Goal: Task Accomplishment & Management: Manage account settings

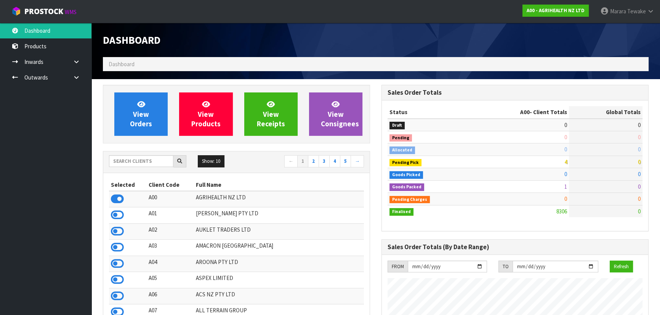
scroll to position [576, 278]
click at [128, 162] on input "text" at bounding box center [141, 161] width 64 height 12
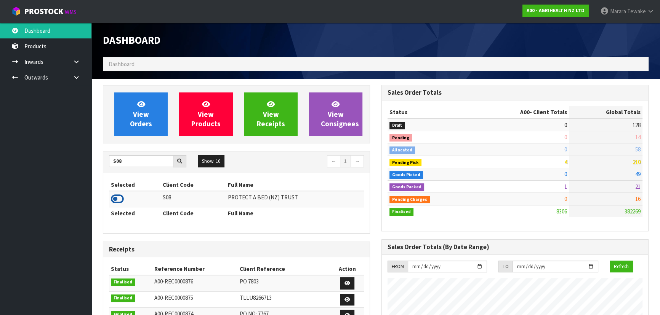
click at [119, 198] on icon at bounding box center [117, 198] width 13 height 11
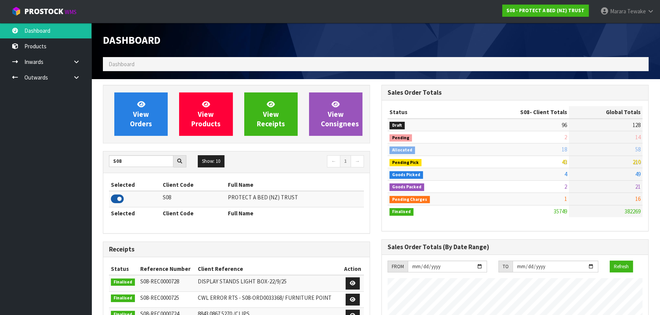
scroll to position [600, 278]
drag, startPoint x: 125, startPoint y: 161, endPoint x: 104, endPoint y: 161, distance: 21.3
click at [105, 162] on div "S08" at bounding box center [147, 161] width 89 height 12
click at [117, 197] on icon at bounding box center [117, 198] width 13 height 11
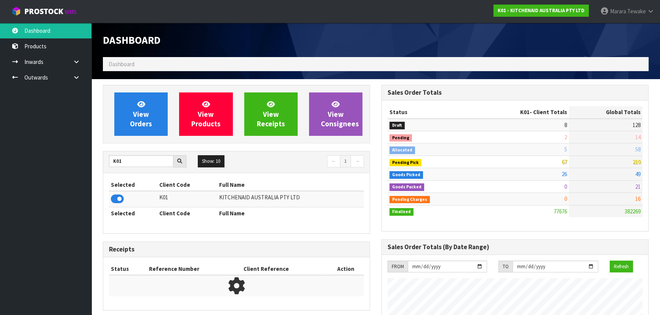
scroll to position [576, 278]
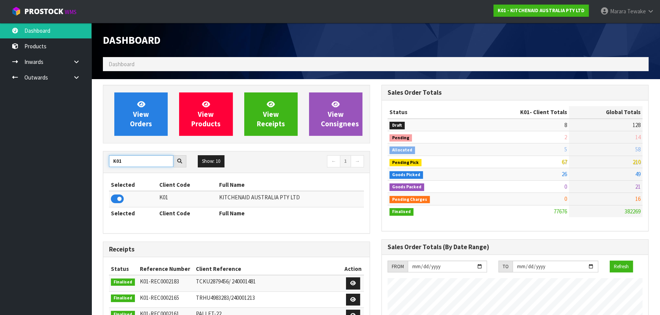
drag, startPoint x: 125, startPoint y: 162, endPoint x: 108, endPoint y: 157, distance: 17.6
click at [109, 158] on input "K01" at bounding box center [141, 161] width 64 height 12
click at [113, 200] on icon at bounding box center [117, 198] width 13 height 11
drag, startPoint x: 125, startPoint y: 160, endPoint x: 89, endPoint y: 139, distance: 42.1
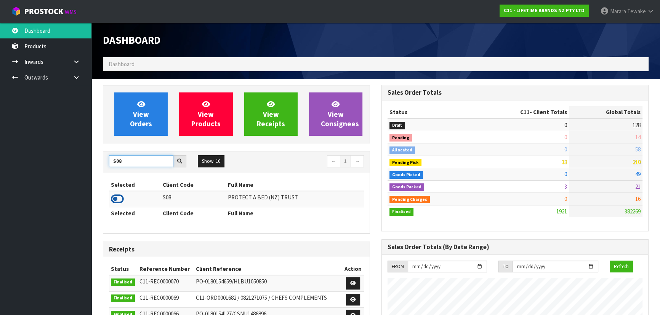
type input "S08"
drag, startPoint x: 118, startPoint y: 198, endPoint x: 93, endPoint y: 167, distance: 39.9
click at [118, 198] on icon at bounding box center [117, 198] width 13 height 11
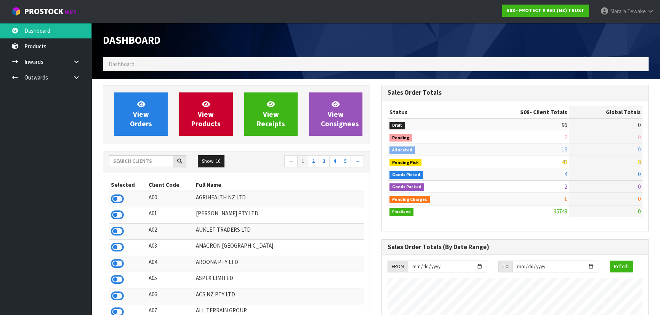
scroll to position [600, 278]
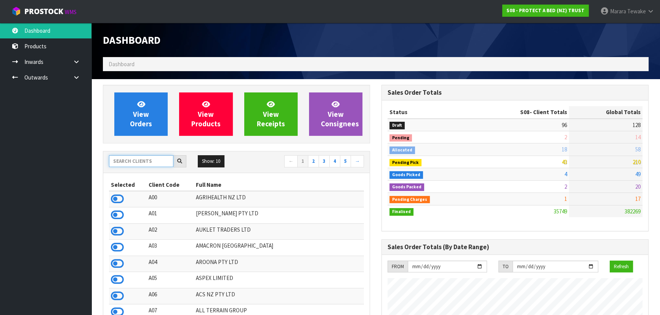
click at [155, 162] on input "text" at bounding box center [141, 161] width 64 height 12
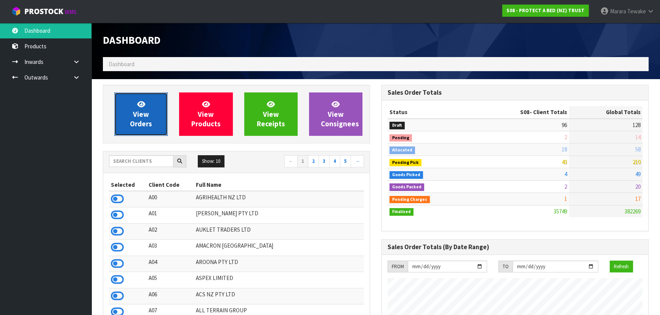
click at [126, 130] on link "View Orders" at bounding box center [140, 114] width 53 height 43
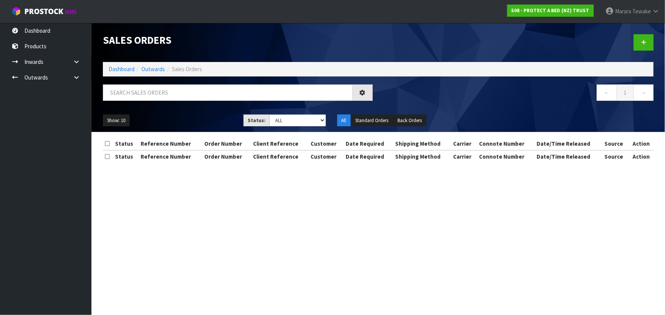
click at [129, 101] on div at bounding box center [237, 96] width 281 height 22
click at [133, 86] on input "text" at bounding box center [228, 93] width 250 height 16
type input "JOB-0412763"
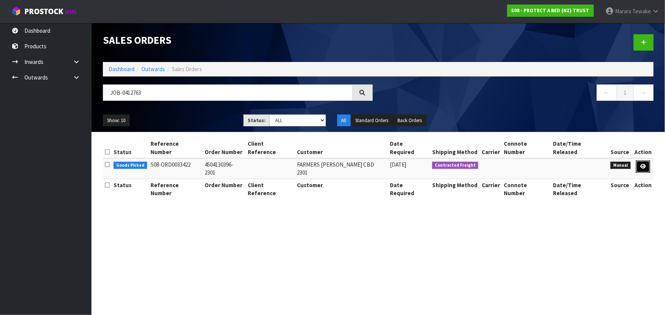
click at [644, 161] on link at bounding box center [643, 167] width 14 height 12
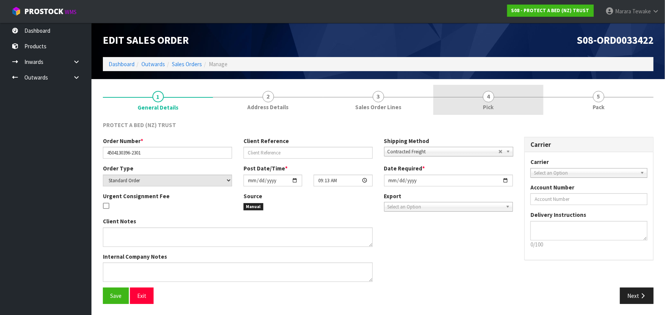
click at [502, 101] on link "4 Pick" at bounding box center [488, 100] width 110 height 30
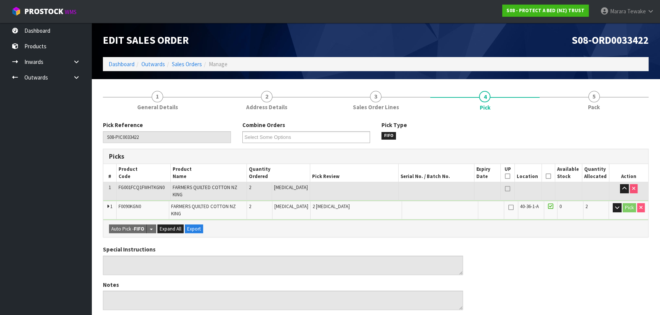
click at [545, 177] on icon at bounding box center [547, 176] width 5 height 0
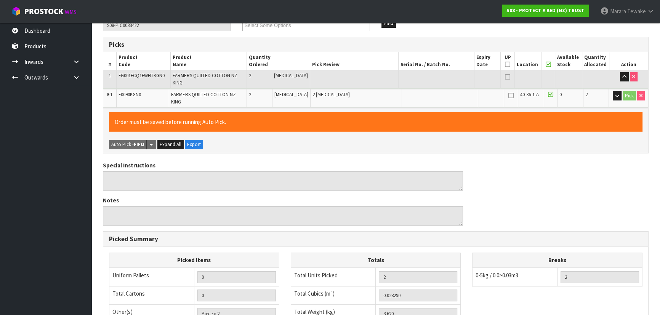
scroll to position [227, 0]
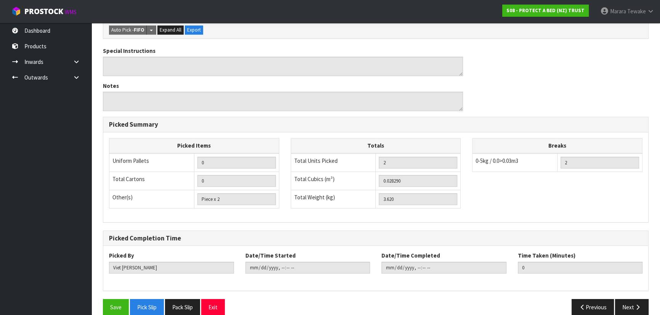
click at [110, 307] on div "Save Pick Slip Pack Slip Exit Previous Next" at bounding box center [375, 310] width 557 height 22
click at [112, 300] on button "Save" at bounding box center [116, 307] width 26 height 16
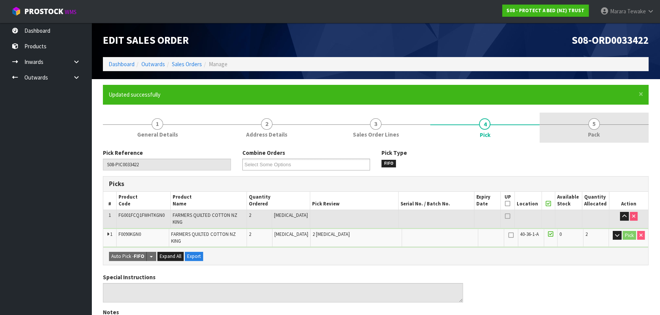
click at [604, 130] on link "5 Pack" at bounding box center [593, 128] width 109 height 30
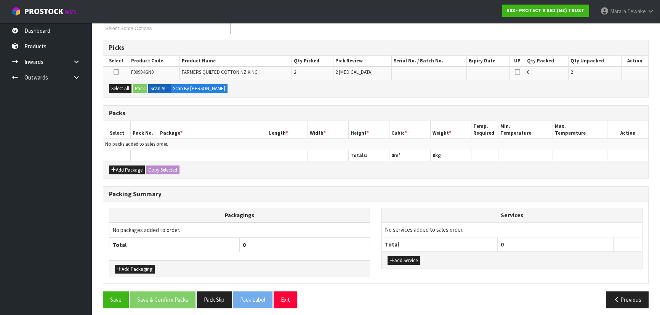
scroll to position [139, 0]
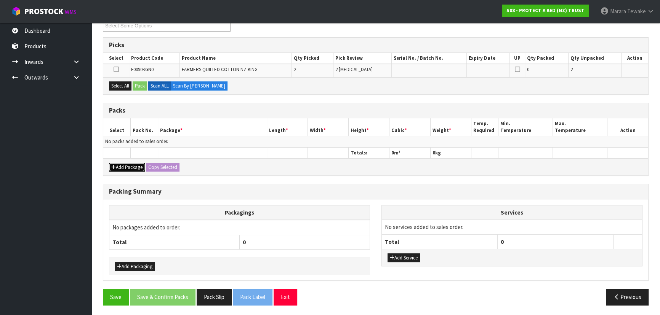
click at [127, 165] on button "Add Package" at bounding box center [127, 167] width 36 height 9
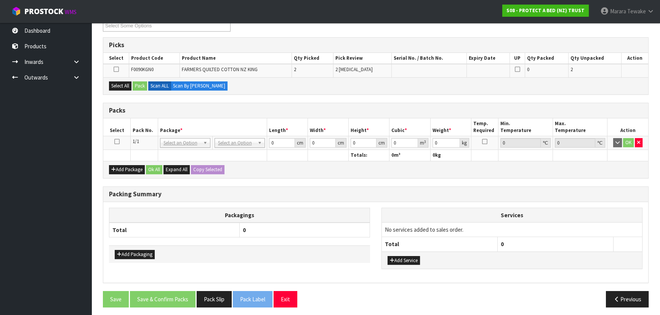
click at [117, 142] on icon at bounding box center [116, 142] width 5 height 0
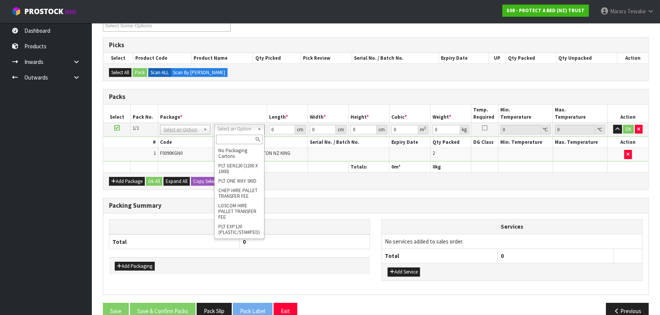
click at [229, 141] on input "text" at bounding box center [239, 140] width 46 height 10
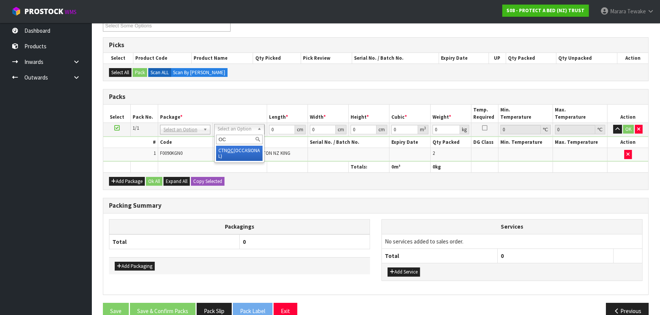
type input "OC"
drag, startPoint x: 233, startPoint y: 152, endPoint x: 243, endPoint y: 139, distance: 16.8
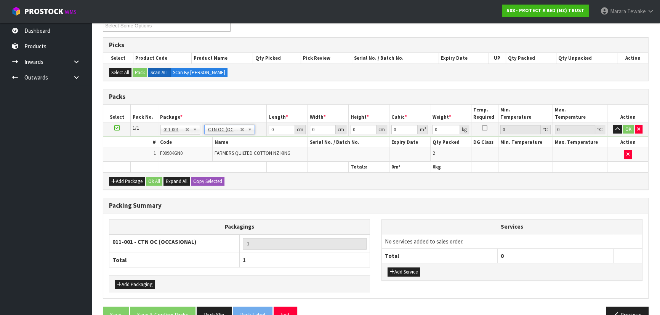
type input "3.62"
drag, startPoint x: 275, startPoint y: 129, endPoint x: 256, endPoint y: 112, distance: 25.9
click at [256, 112] on table "Select Pack No. Package * Length * Width * Height * Cubic * Weight * Temp. Requ…" at bounding box center [375, 139] width 545 height 68
type input "45"
type input "32"
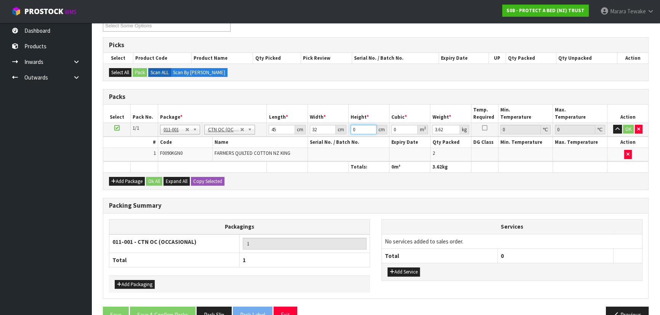
type input "3"
type input "0.00432"
type input "33"
type input "0.04752"
type input "33"
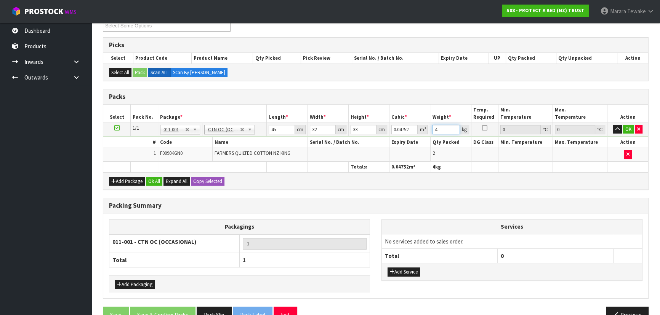
type input "4"
click at [613, 125] on button "button" at bounding box center [617, 129] width 9 height 9
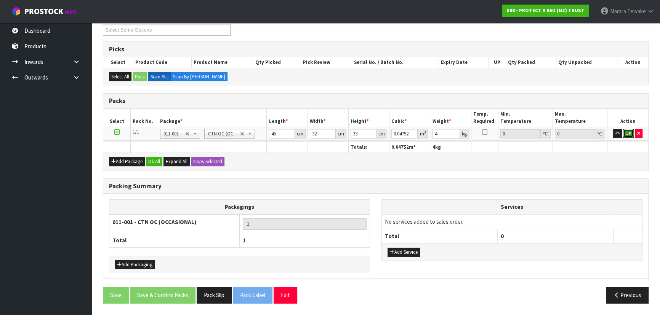
click button "OK" at bounding box center [628, 133] width 11 height 9
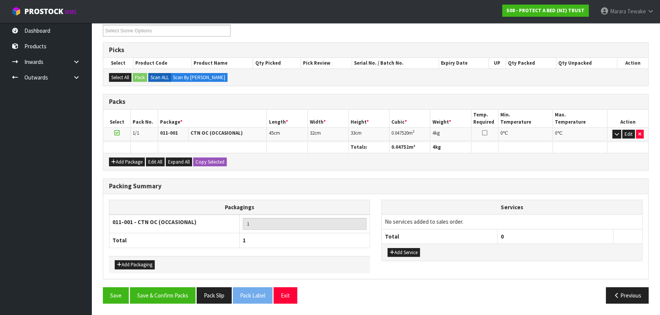
scroll to position [131, 0]
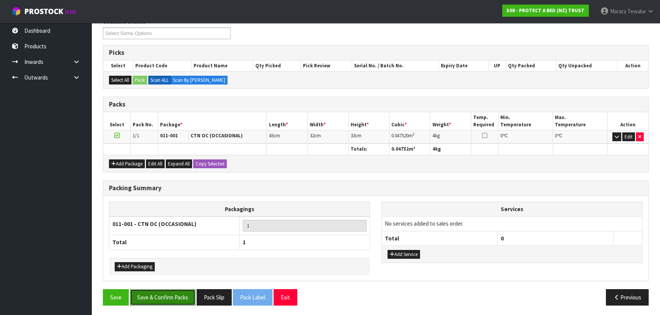
click at [180, 291] on button "Save & Confirm Packs" at bounding box center [163, 297] width 66 height 16
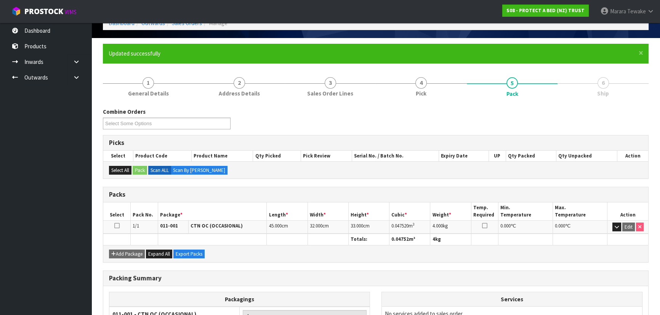
scroll to position [114, 0]
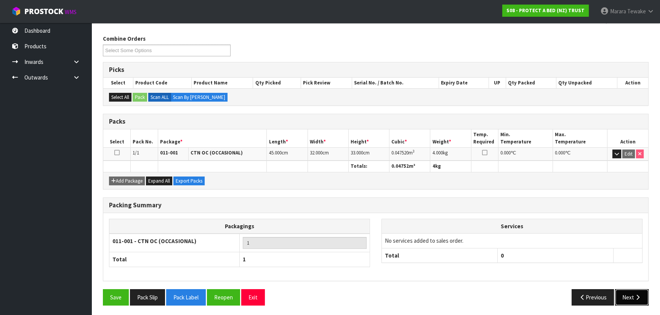
click at [622, 291] on button "Next" at bounding box center [632, 297] width 34 height 16
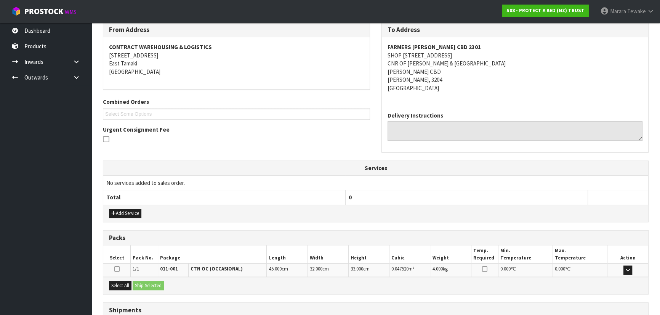
scroll to position [187, 0]
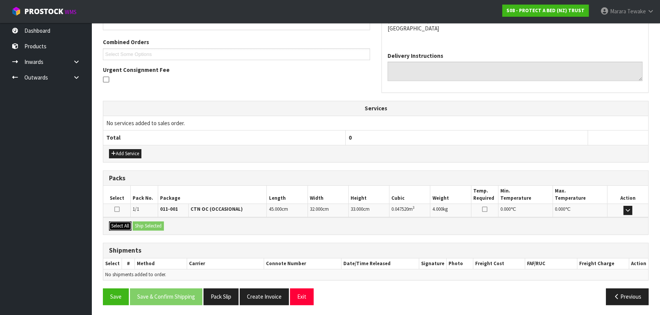
click at [131, 225] on button "Select All" at bounding box center [120, 226] width 22 height 9
click at [137, 224] on button "Ship Selected" at bounding box center [148, 226] width 31 height 9
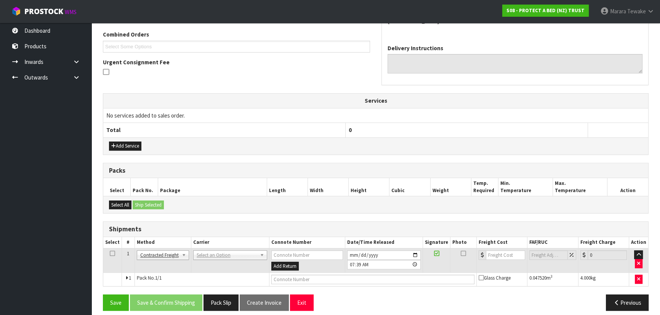
scroll to position [200, 0]
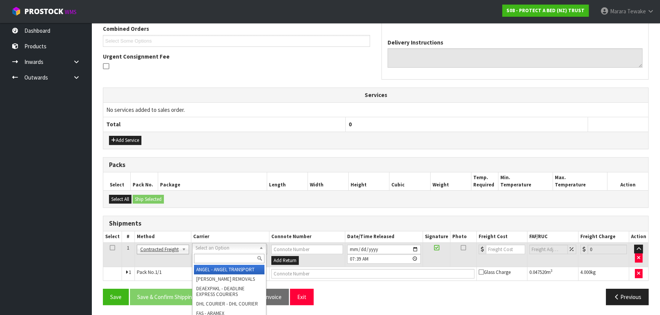
click at [202, 259] on input "text" at bounding box center [229, 259] width 70 height 10
type input "NZP"
drag, startPoint x: 208, startPoint y: 270, endPoint x: 195, endPoint y: 283, distance: 18.1
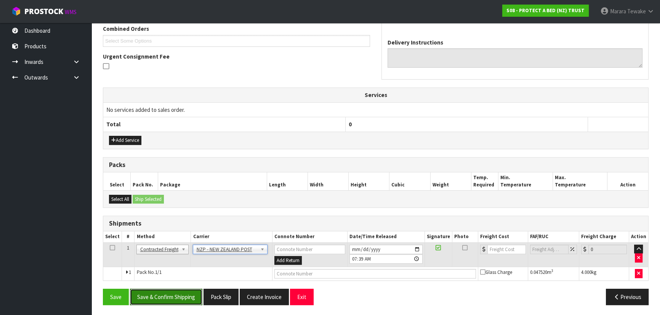
drag, startPoint x: 190, startPoint y: 291, endPoint x: 179, endPoint y: 286, distance: 12.1
click at [189, 291] on button "Save & Confirm Shipping" at bounding box center [166, 297] width 72 height 16
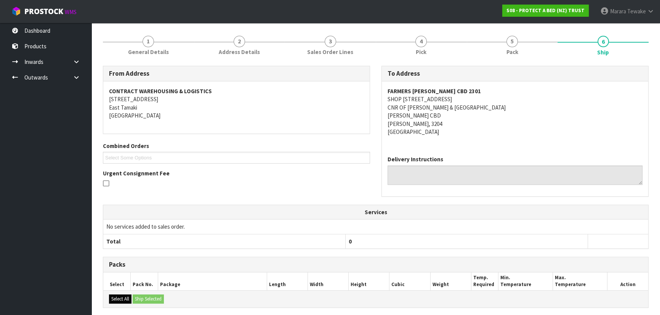
scroll to position [189, 0]
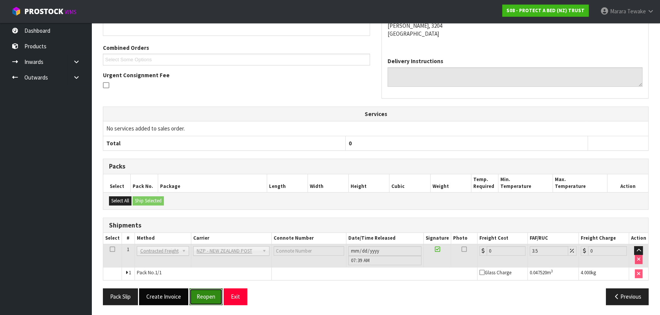
drag, startPoint x: 206, startPoint y: 300, endPoint x: 185, endPoint y: 301, distance: 21.0
click at [206, 300] on button "Reopen" at bounding box center [205, 297] width 33 height 16
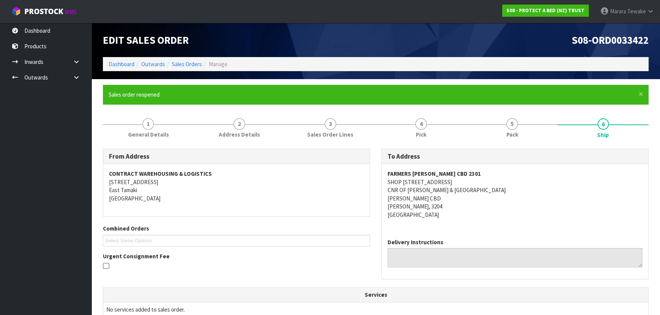
scroll to position [200, 0]
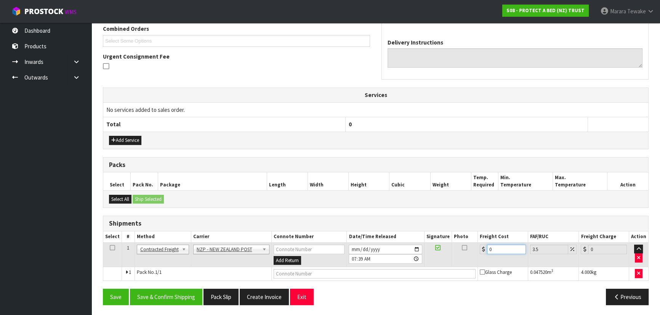
drag, startPoint x: 495, startPoint y: 249, endPoint x: 465, endPoint y: 225, distance: 38.8
click at [473, 240] on table "Select # Method Carrier Connote Number Date/Time Released Signature Photo Freig…" at bounding box center [375, 256] width 545 height 49
type input "7"
type input "7.24"
type input "7.3"
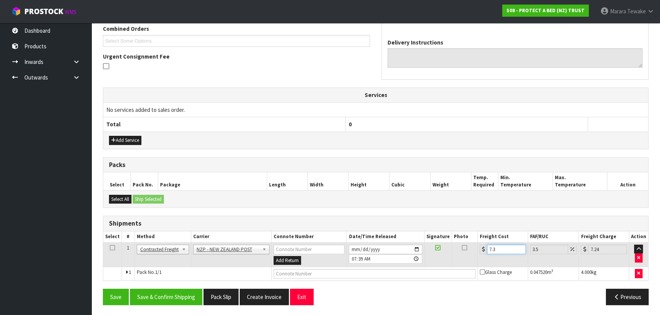
type input "7.56"
type input "7.31"
type input "7.57"
type input "7.31"
drag, startPoint x: 165, startPoint y: 300, endPoint x: 160, endPoint y: 297, distance: 5.8
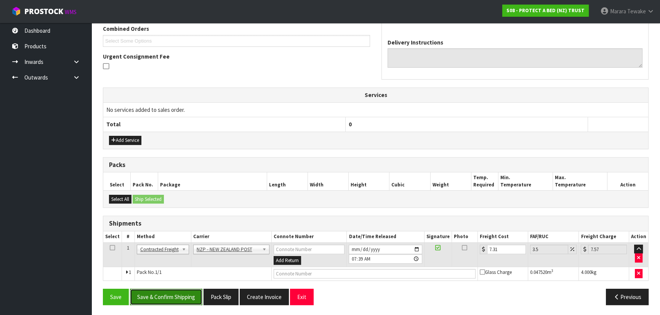
click at [165, 300] on button "Save & Confirm Shipping" at bounding box center [166, 297] width 72 height 16
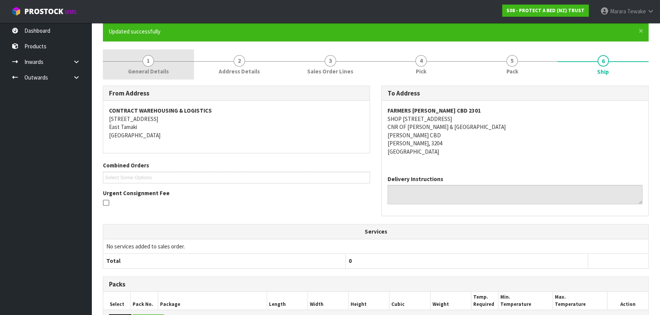
scroll to position [0, 0]
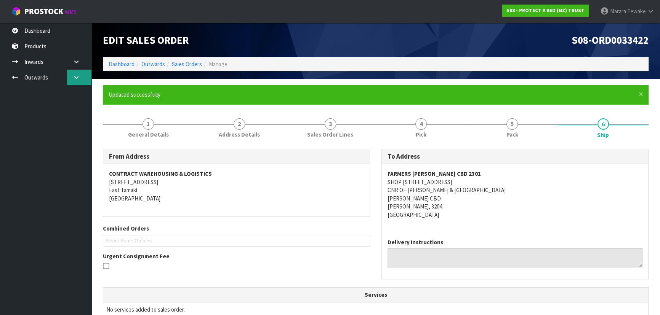
click at [77, 77] on icon at bounding box center [76, 78] width 7 height 6
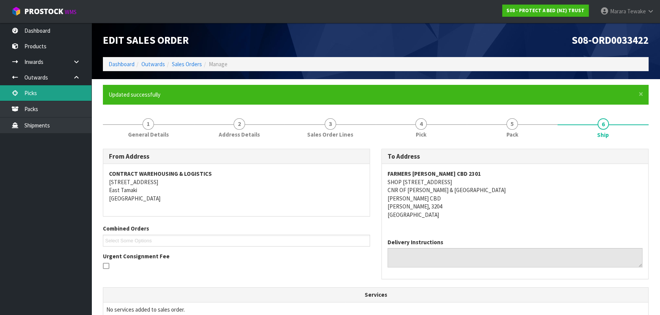
click at [61, 91] on link "Picks" at bounding box center [45, 93] width 91 height 16
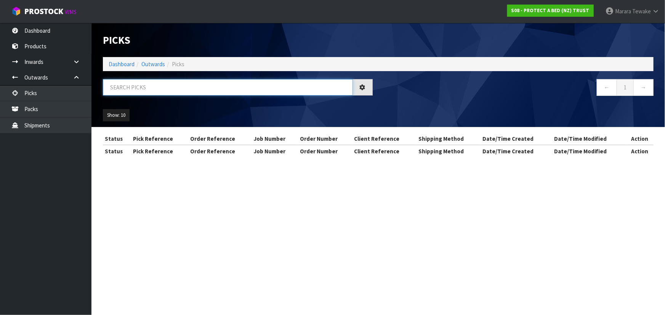
click at [126, 87] on input "text" at bounding box center [228, 87] width 250 height 16
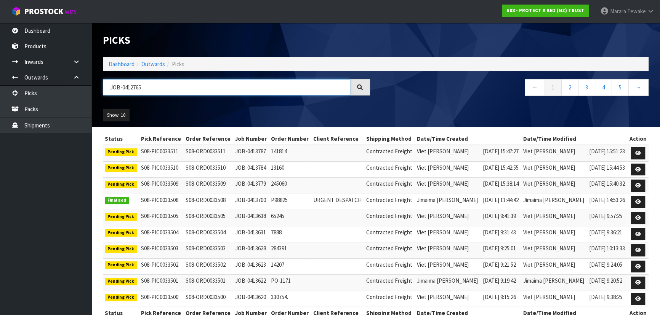
type input "JOB-0412765"
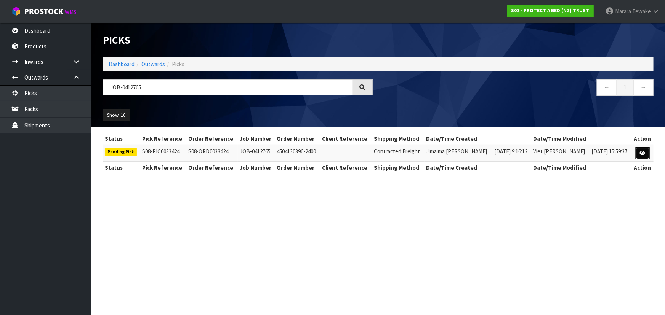
click at [641, 148] on link at bounding box center [642, 153] width 14 height 12
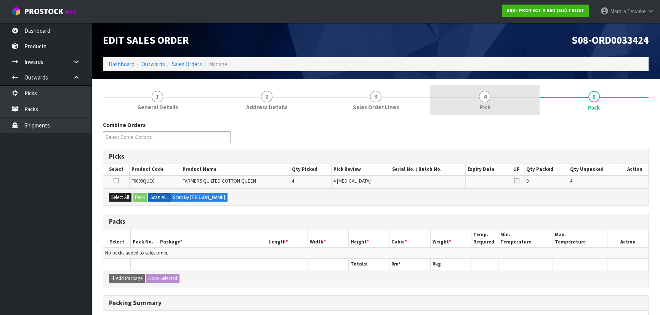
click at [484, 105] on span "Pick" at bounding box center [484, 107] width 11 height 8
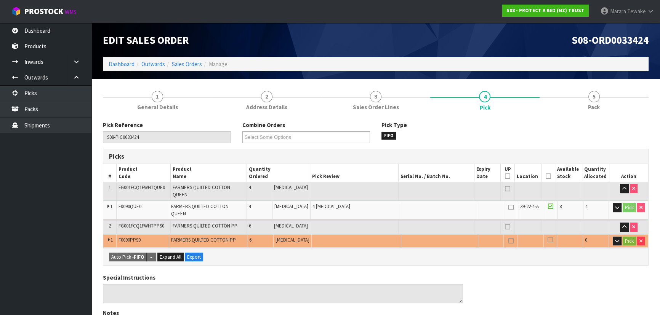
click at [545, 176] on icon at bounding box center [547, 176] width 5 height 0
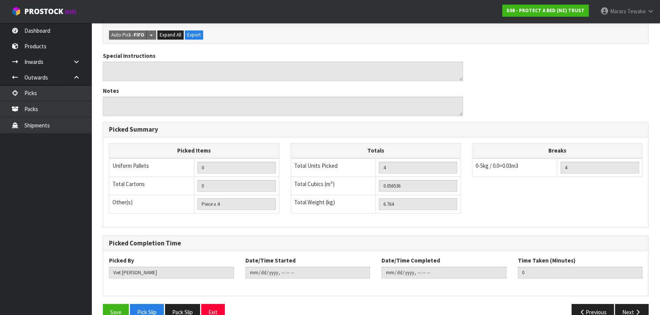
scroll to position [254, 0]
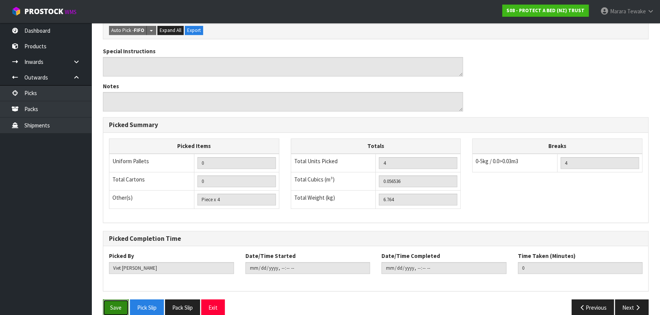
click at [111, 300] on button "Save" at bounding box center [116, 308] width 26 height 16
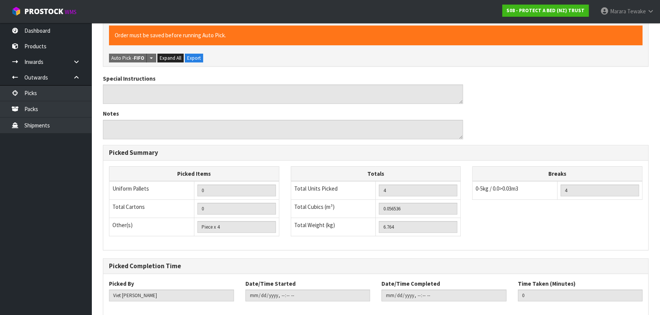
scroll to position [0, 0]
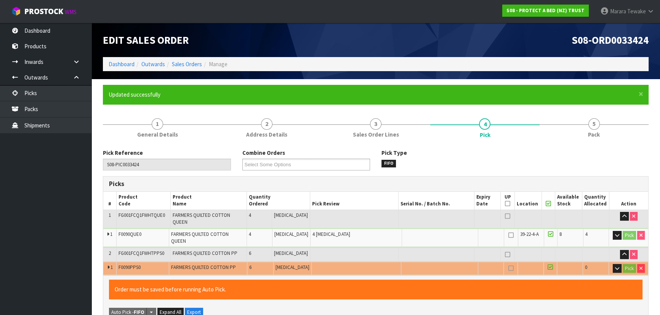
type input "Marara Tewake"
type input "2025-09-23T07:40:58"
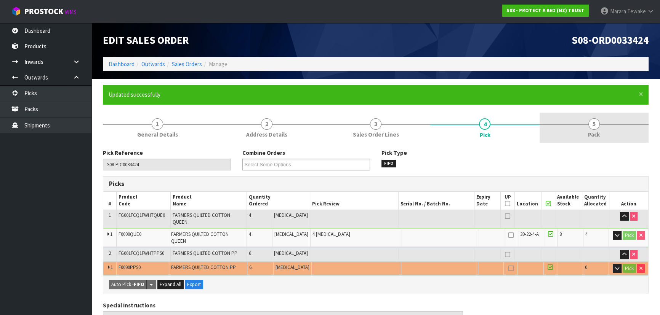
drag, startPoint x: 598, startPoint y: 129, endPoint x: 583, endPoint y: 135, distance: 16.1
click at [598, 129] on link "5 Pack" at bounding box center [593, 128] width 109 height 30
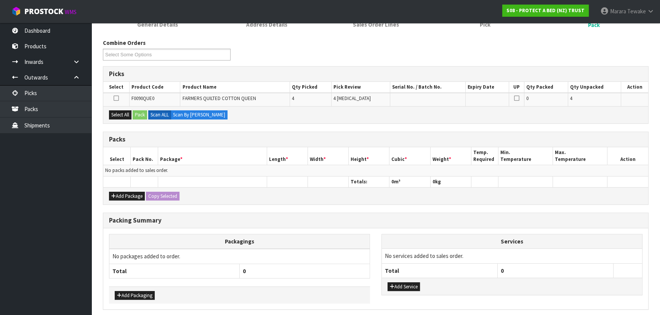
scroll to position [138, 0]
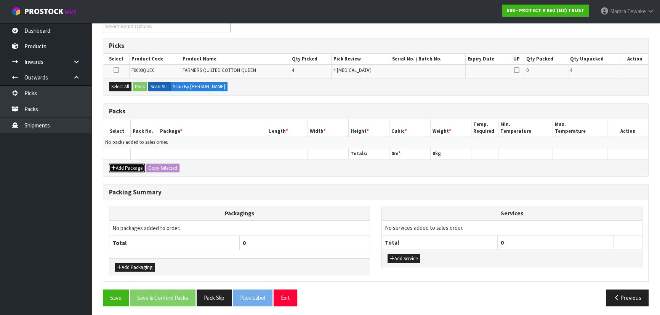
click at [114, 166] on icon "button" at bounding box center [113, 168] width 5 height 5
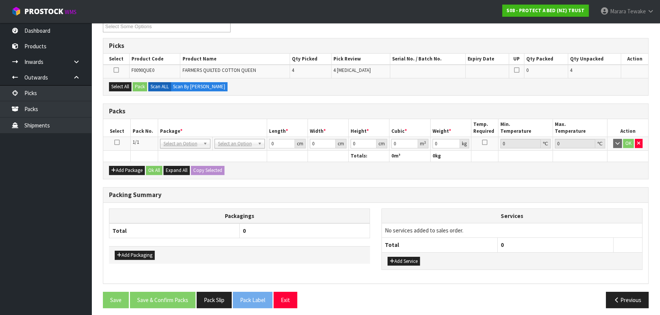
click at [117, 142] on icon at bounding box center [116, 142] width 5 height 0
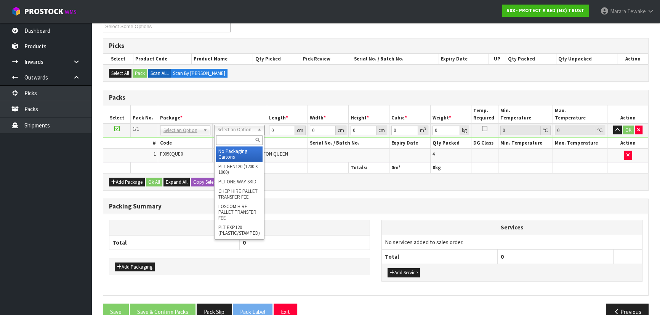
click at [241, 138] on input "text" at bounding box center [239, 141] width 46 height 10
type input "OC"
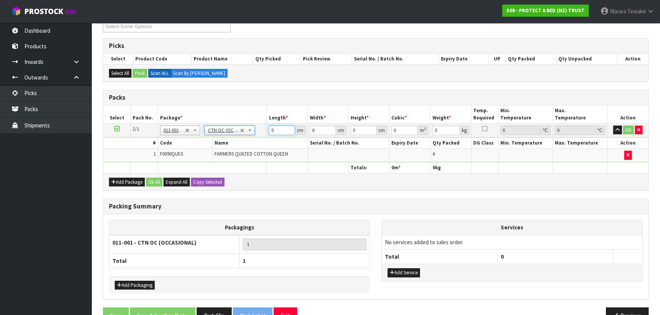
drag, startPoint x: 285, startPoint y: 128, endPoint x: 261, endPoint y: 115, distance: 28.0
click at [262, 118] on table "Select Pack No. Package * Length * Width * Height * Cubic * Weight * Temp. Requ…" at bounding box center [375, 139] width 545 height 68
type input "6.764"
type input "59"
type input "34"
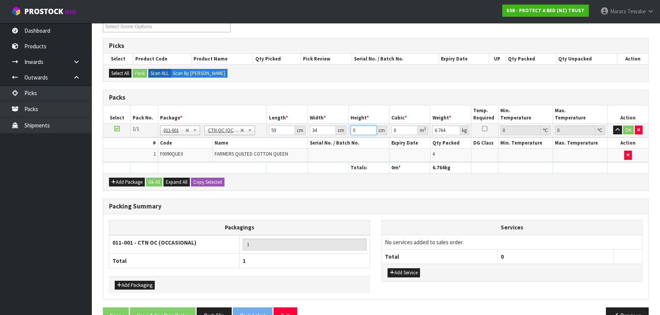
type input "3"
type input "0.006018"
type input "32"
type input "0.064192"
type input "32"
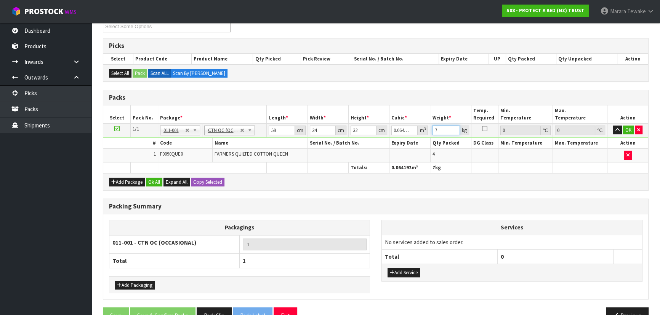
type input "7"
click at [613, 126] on button "button" at bounding box center [617, 130] width 9 height 9
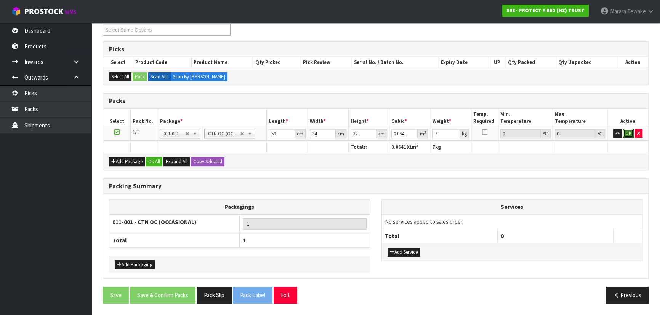
click button "OK" at bounding box center [628, 133] width 11 height 9
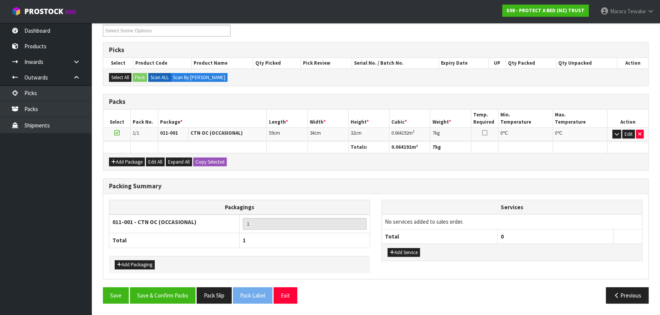
scroll to position [131, 0]
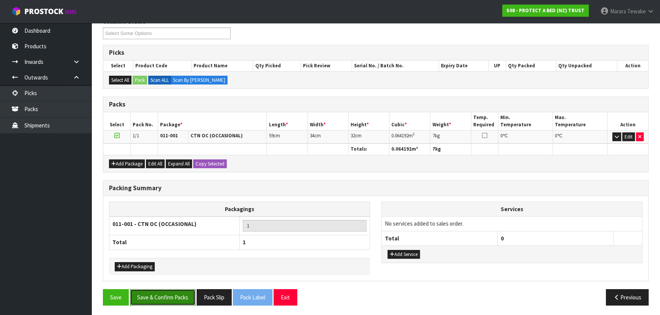
click at [175, 294] on button "Save & Confirm Packs" at bounding box center [163, 297] width 66 height 16
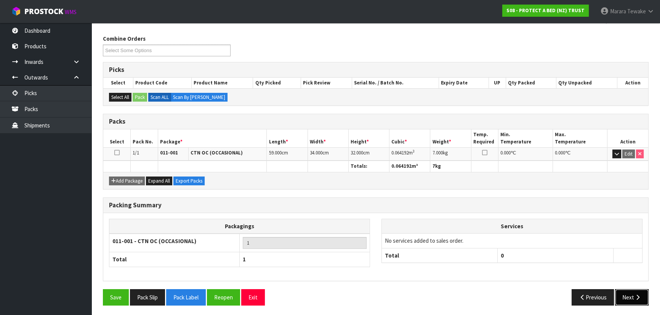
click at [623, 300] on button "Next" at bounding box center [632, 297] width 34 height 16
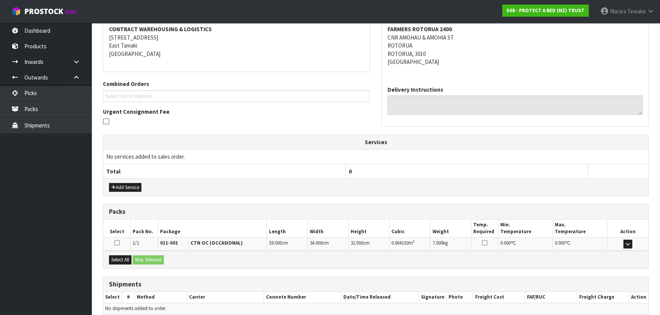
scroll to position [178, 0]
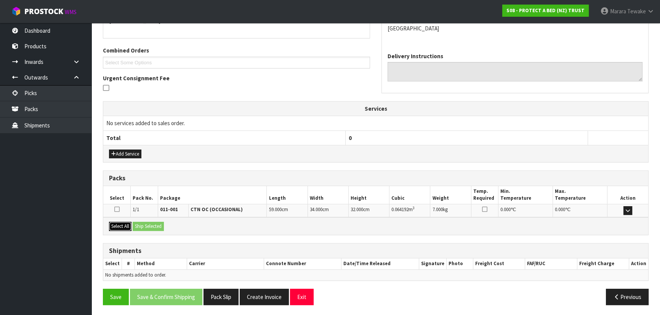
drag, startPoint x: 116, startPoint y: 225, endPoint x: 142, endPoint y: 221, distance: 26.9
click at [118, 224] on button "Select All" at bounding box center [120, 226] width 22 height 9
click at [145, 222] on button "Ship Selected" at bounding box center [148, 226] width 31 height 9
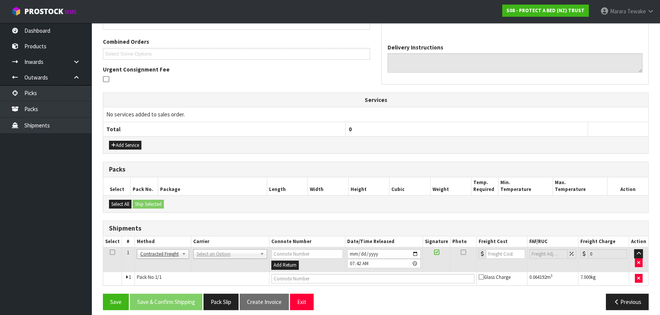
scroll to position [192, 0]
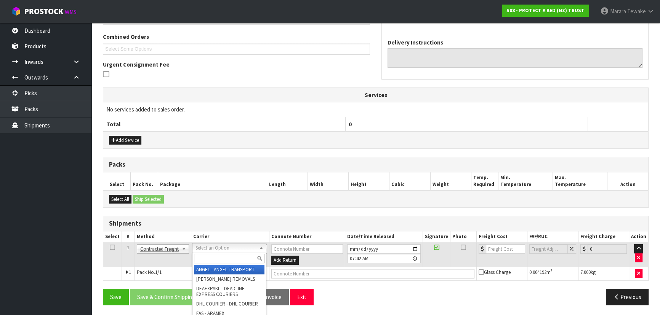
click at [202, 259] on input "text" at bounding box center [229, 259] width 70 height 10
type input "NZP"
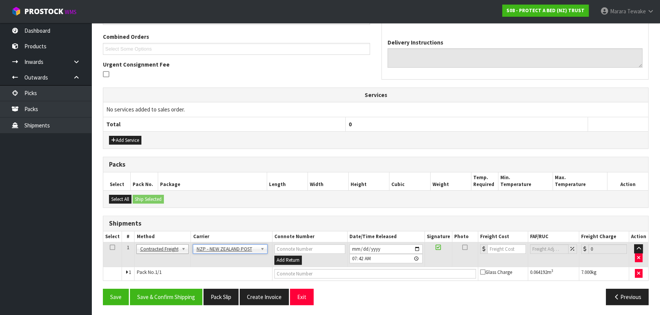
click at [160, 309] on section "× Close Updated successfully 1 General Details 2 Address Details 3 Sales Order …" at bounding box center [375, 102] width 568 height 430
click at [161, 303] on button "Save & Confirm Shipping" at bounding box center [166, 297] width 72 height 16
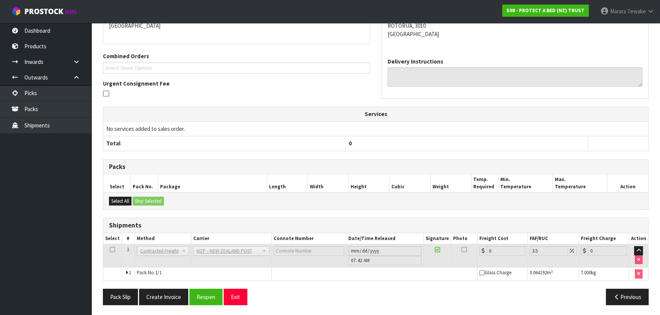
scroll to position [181, 0]
click at [202, 297] on button "Reopen" at bounding box center [205, 297] width 33 height 16
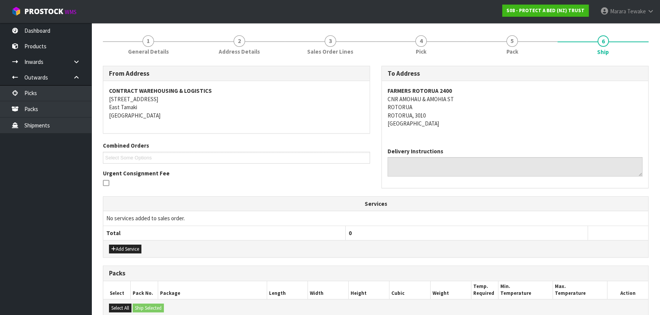
scroll to position [192, 0]
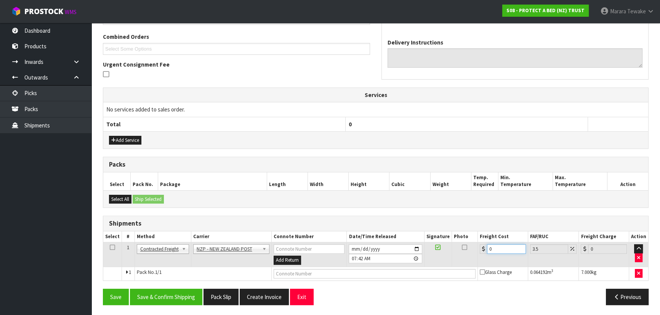
drag, startPoint x: 499, startPoint y: 246, endPoint x: 460, endPoint y: 228, distance: 43.4
click at [460, 228] on div "Shipments Select # Method Carrier Connote Number Date/Time Released Signature P…" at bounding box center [375, 248] width 545 height 65
type input "1"
type input "1.03"
type input "10"
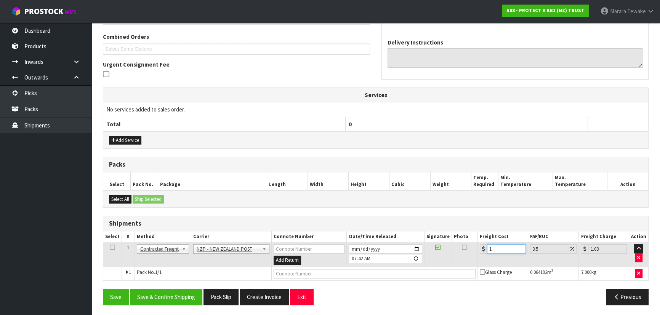
type input "10.35"
type input "10.8"
type input "11.18"
type input "10.89"
type input "11.27"
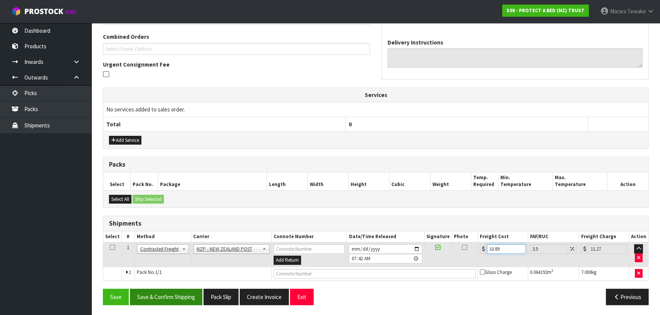
type input "10.89"
drag, startPoint x: 156, startPoint y: 299, endPoint x: 69, endPoint y: 237, distance: 106.4
click at [155, 298] on button "Save & Confirm Shipping" at bounding box center [166, 297] width 72 height 16
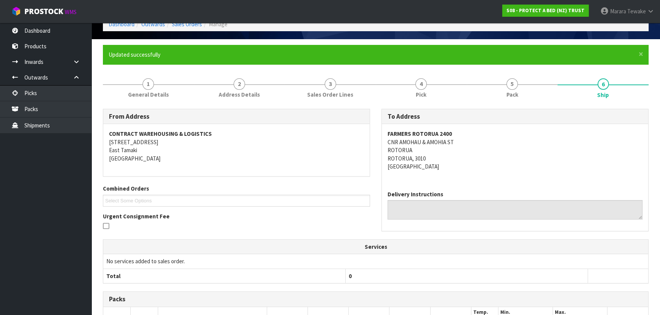
scroll to position [0, 0]
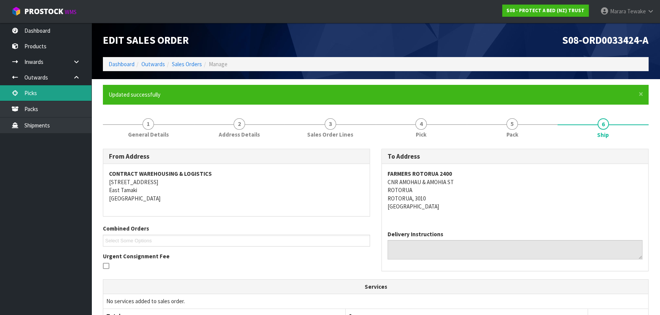
click at [50, 93] on link "Picks" at bounding box center [45, 93] width 91 height 16
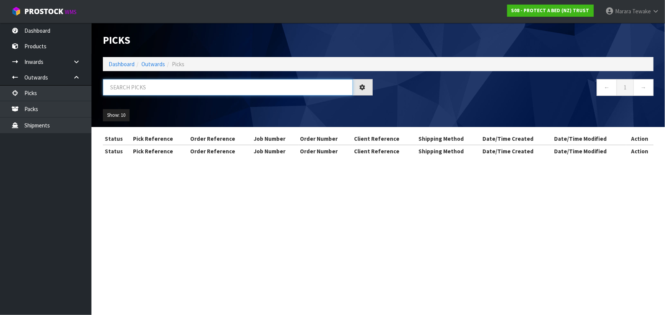
click at [157, 84] on input "text" at bounding box center [228, 87] width 250 height 16
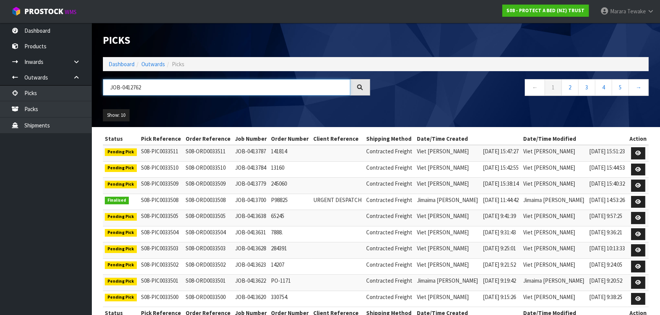
type input "JOB-0412762"
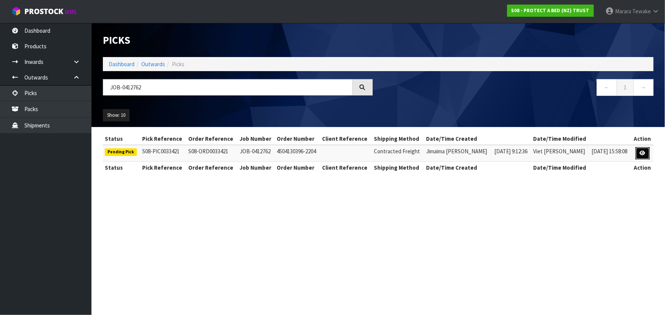
click at [642, 151] on icon at bounding box center [642, 153] width 6 height 5
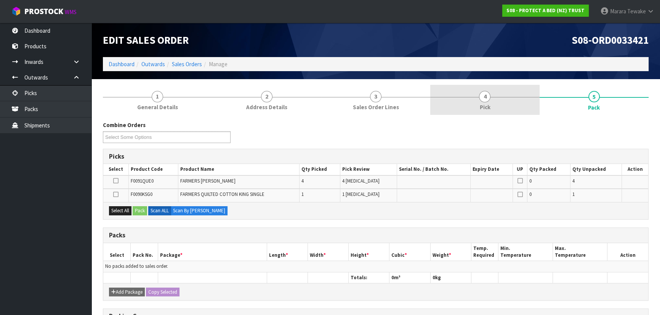
drag, startPoint x: 492, startPoint y: 100, endPoint x: 502, endPoint y: 105, distance: 10.4
click at [493, 100] on link "4 Pick" at bounding box center [484, 100] width 109 height 30
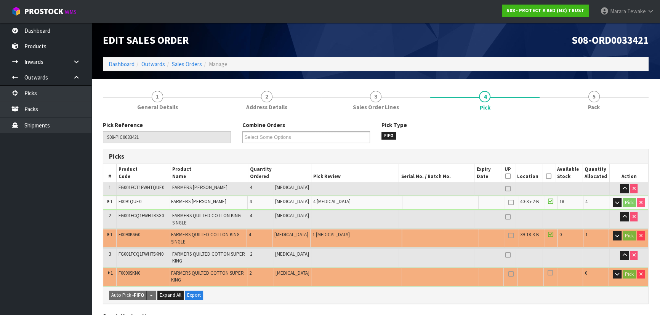
click at [545, 176] on icon at bounding box center [547, 176] width 5 height 0
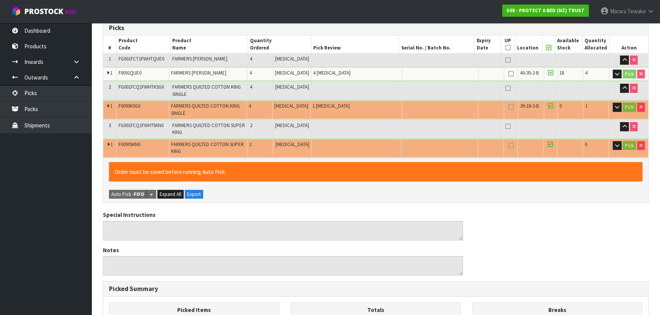
scroll to position [303, 0]
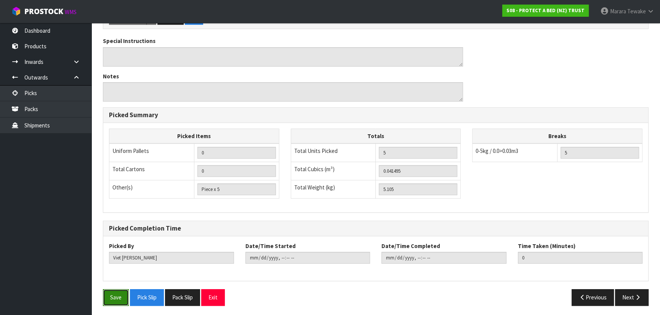
click at [120, 294] on button "Save" at bounding box center [116, 297] width 26 height 16
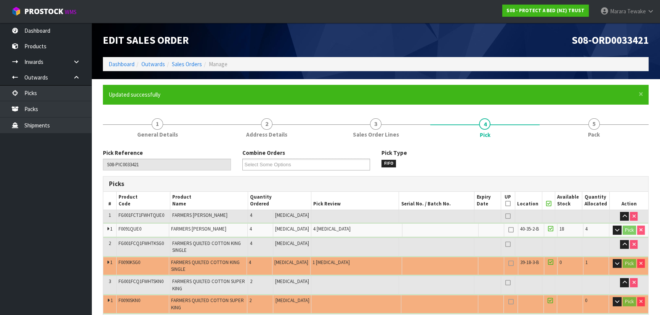
type input "Marara Tewake"
type input "2025-09-23T07:44:29"
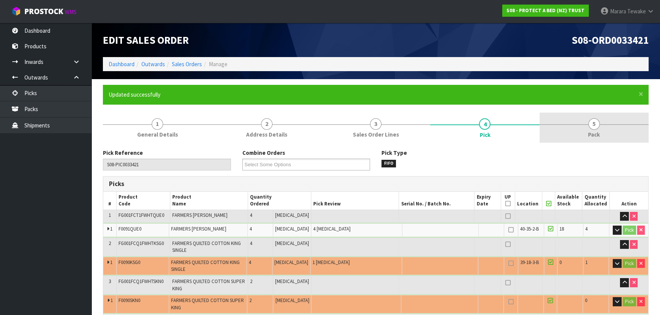
drag, startPoint x: 593, startPoint y: 124, endPoint x: 550, endPoint y: 135, distance: 44.2
click at [593, 123] on span "5" at bounding box center [593, 123] width 11 height 11
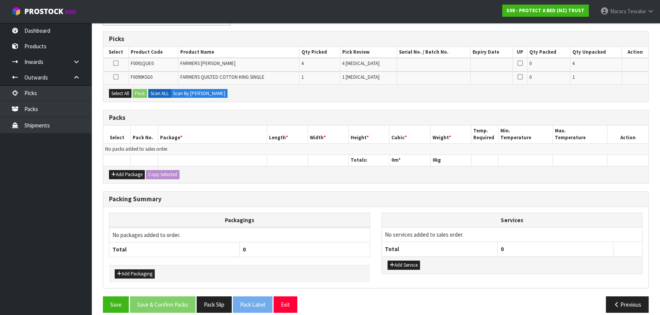
scroll to position [152, 0]
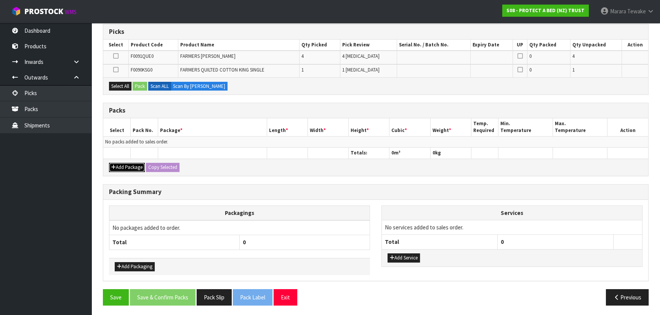
click at [131, 163] on button "Add Package" at bounding box center [127, 167] width 36 height 9
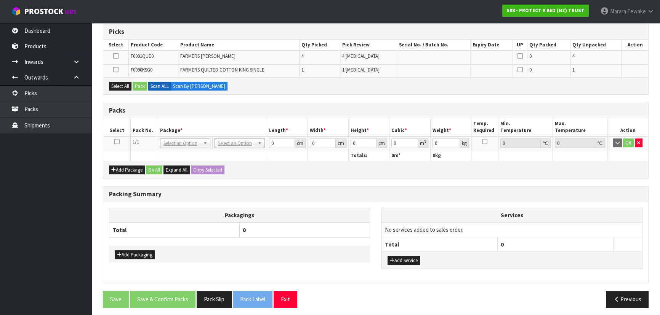
click at [116, 142] on icon at bounding box center [116, 142] width 5 height 0
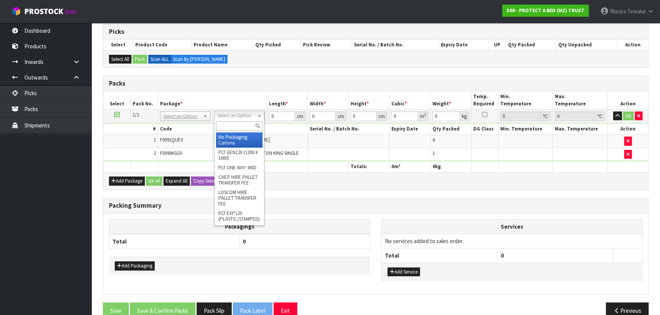
click at [234, 127] on input "text" at bounding box center [239, 126] width 46 height 10
type input "OC"
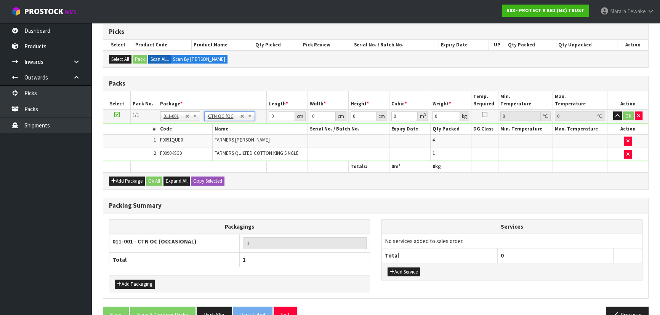
type input "5.105"
drag, startPoint x: 281, startPoint y: 115, endPoint x: 261, endPoint y: 99, distance: 25.8
click at [261, 99] on table "Select Pack No. Package * Length * Width * Height * Cubic * Weight * Temp. Requ…" at bounding box center [375, 131] width 545 height 81
type input "59"
type input "42"
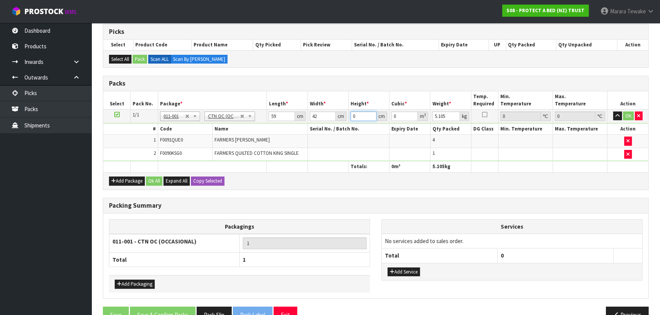
type input "3"
type input "0.007434"
type input "31"
type input "0.076818"
type input "31"
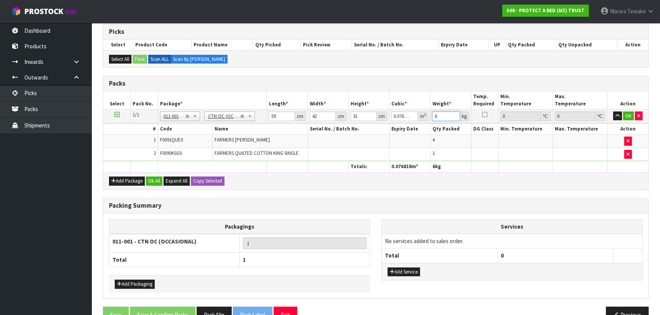
type input "6"
click at [613, 112] on button "button" at bounding box center [617, 116] width 9 height 9
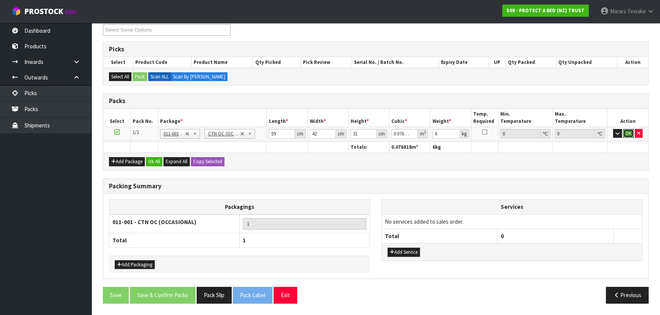
click button "OK" at bounding box center [628, 133] width 11 height 9
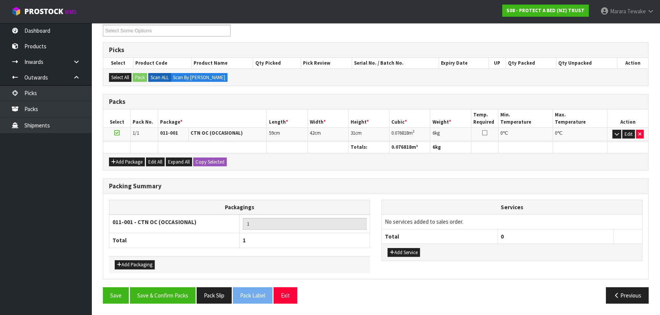
scroll to position [131, 0]
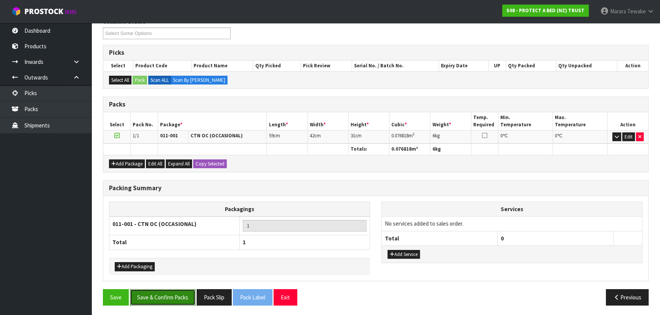
click at [178, 296] on button "Save & Confirm Packs" at bounding box center [163, 297] width 66 height 16
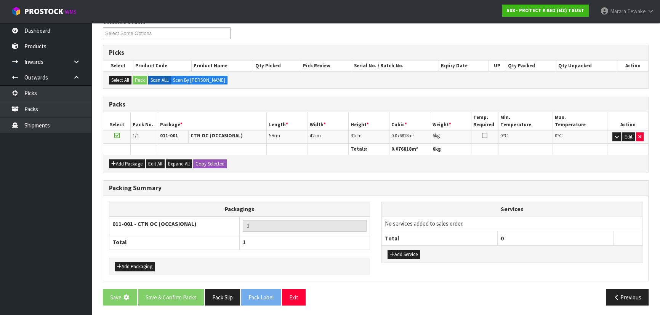
scroll to position [0, 0]
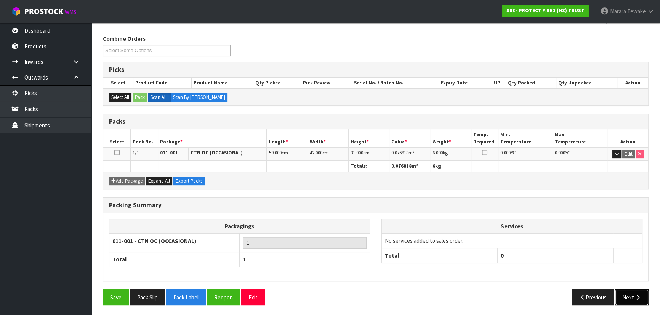
click at [628, 296] on button "Next" at bounding box center [632, 297] width 34 height 16
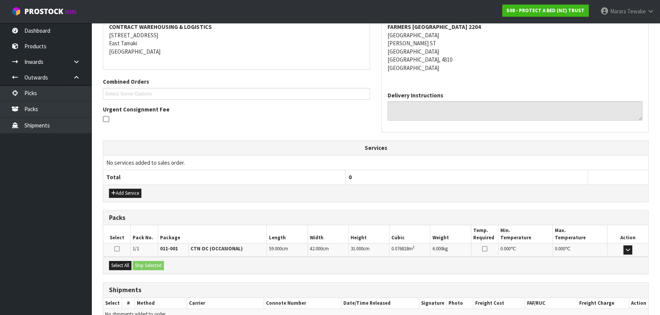
scroll to position [187, 0]
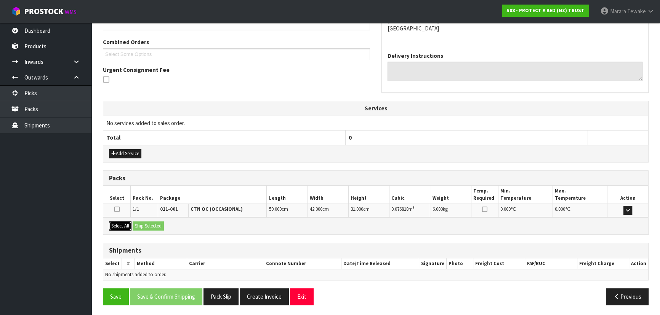
drag, startPoint x: 119, startPoint y: 223, endPoint x: 146, endPoint y: 229, distance: 27.6
click at [119, 223] on button "Select All" at bounding box center [120, 226] width 22 height 9
click at [149, 229] on button "Ship Selected" at bounding box center [148, 226] width 31 height 9
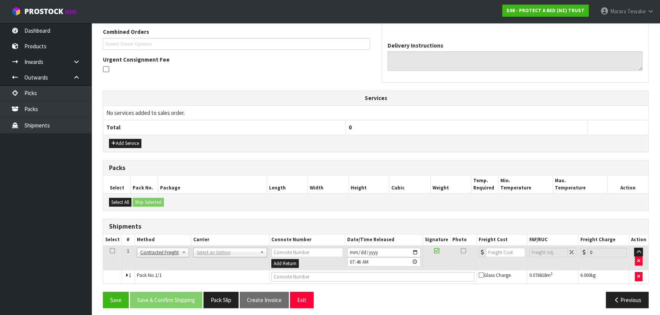
scroll to position [200, 0]
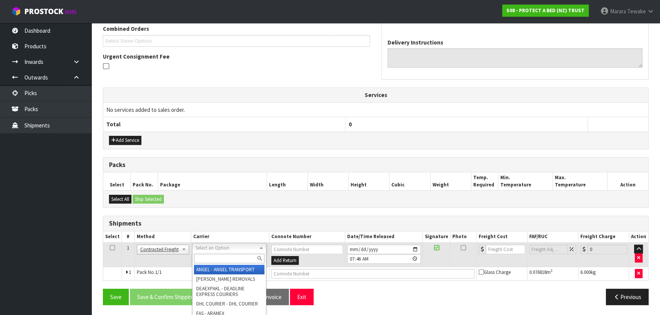
click at [209, 254] on input "text" at bounding box center [229, 259] width 70 height 10
type input "NZP"
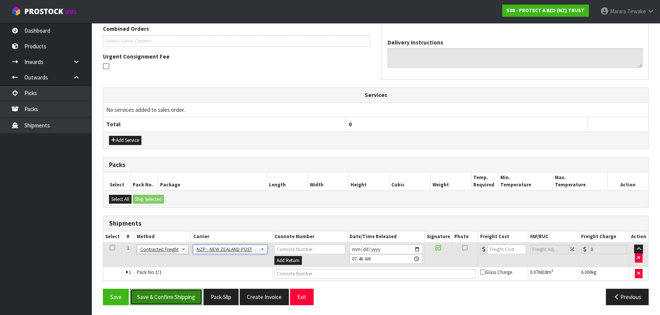
click at [183, 296] on button "Save & Confirm Shipping" at bounding box center [166, 297] width 72 height 16
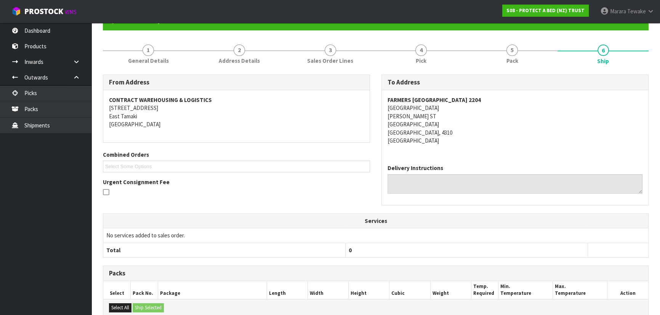
scroll to position [189, 0]
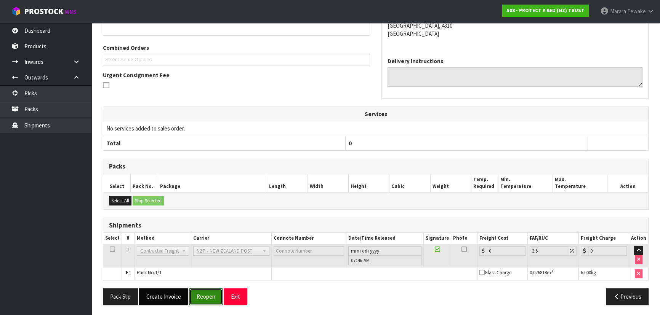
drag, startPoint x: 207, startPoint y: 296, endPoint x: 170, endPoint y: 292, distance: 37.2
click at [206, 296] on button "Reopen" at bounding box center [205, 297] width 33 height 16
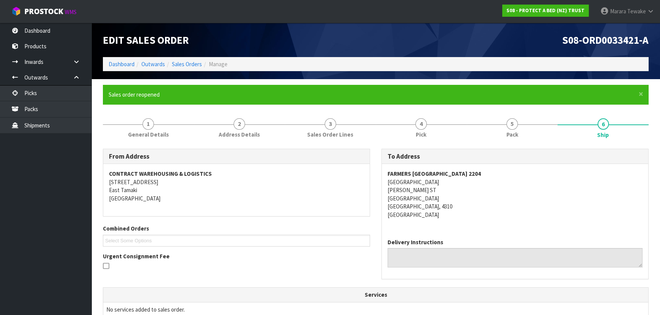
scroll to position [200, 0]
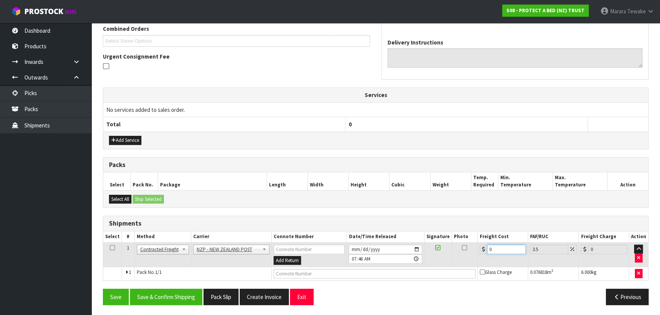
drag, startPoint x: 496, startPoint y: 250, endPoint x: 485, endPoint y: 230, distance: 22.5
click at [476, 243] on tr "1 Client Local Pickup Customer Local Pickup Company Freight Contracted Freight …" at bounding box center [375, 255] width 545 height 25
type input "1"
type input "1.03"
type input "13"
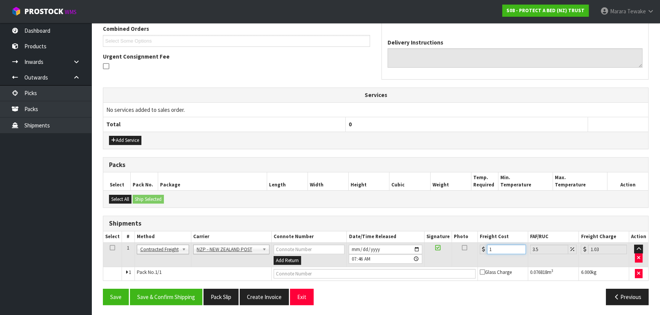
type input "13.45"
type input "13.3"
type input "13.77"
type input "13.33"
type input "13.8"
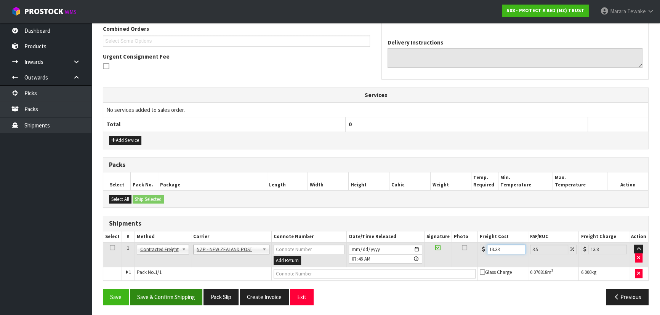
type input "13.33"
click at [168, 289] on button "Save & Confirm Shipping" at bounding box center [166, 297] width 72 height 16
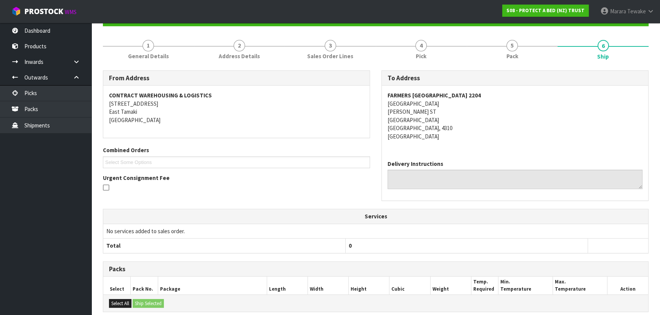
scroll to position [0, 0]
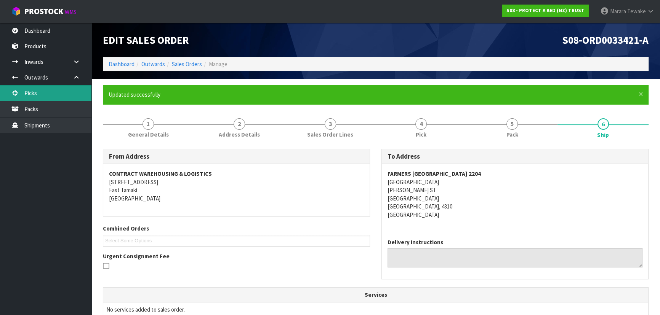
click at [66, 91] on link "Picks" at bounding box center [45, 93] width 91 height 16
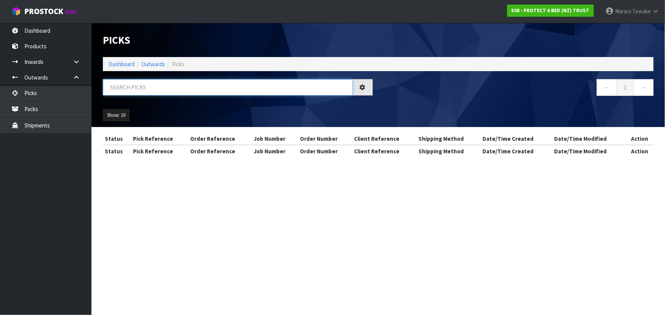
click at [167, 91] on input "text" at bounding box center [228, 87] width 250 height 16
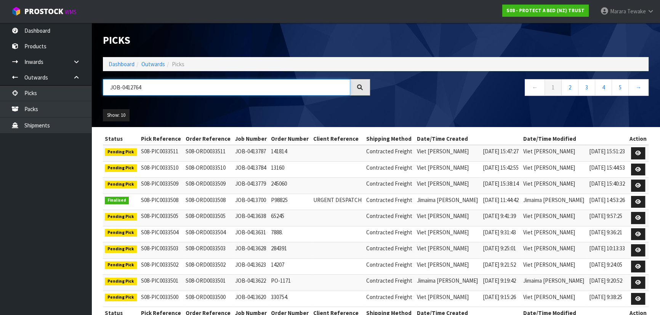
type input "JOB-0412764"
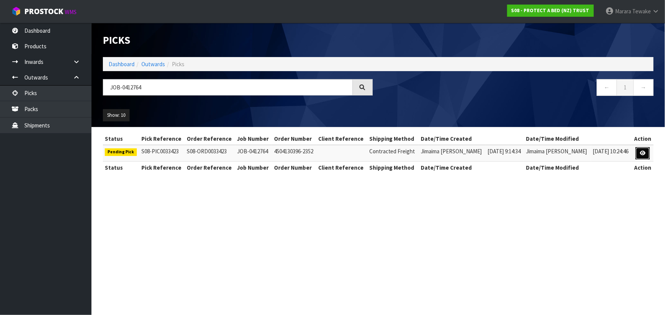
click at [636, 151] on link at bounding box center [642, 153] width 14 height 12
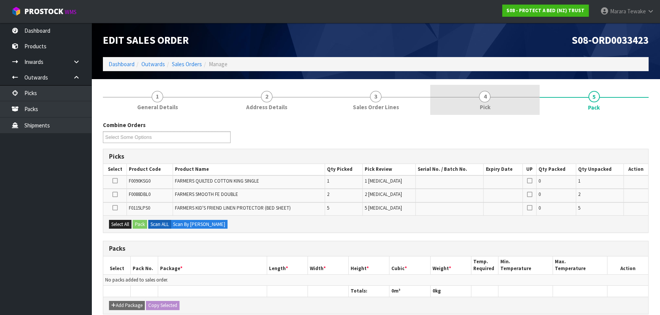
click at [493, 103] on link "4 Pick" at bounding box center [484, 100] width 109 height 30
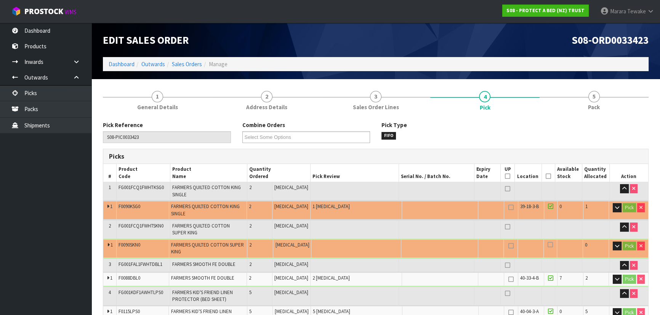
click at [546, 176] on icon at bounding box center [547, 176] width 5 height 0
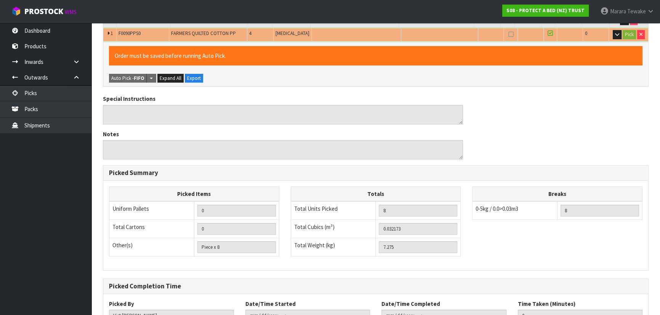
scroll to position [369, 0]
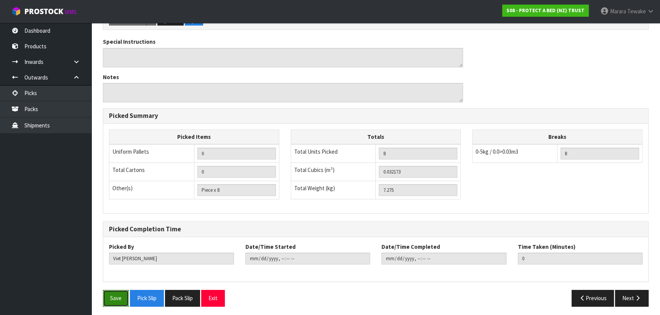
click at [117, 295] on button "Save" at bounding box center [116, 298] width 26 height 16
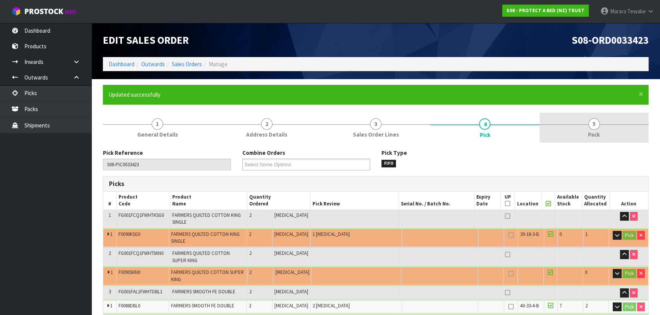
click at [590, 129] on link "5 Pack" at bounding box center [593, 128] width 109 height 30
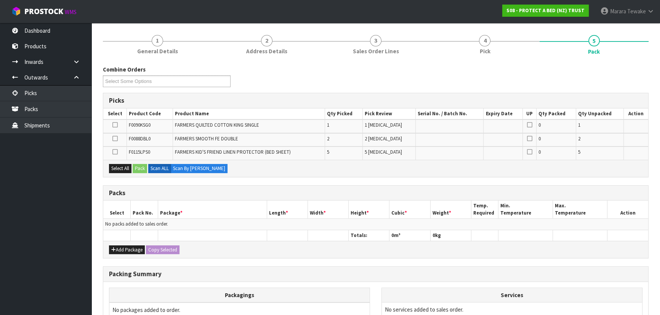
scroll to position [166, 0]
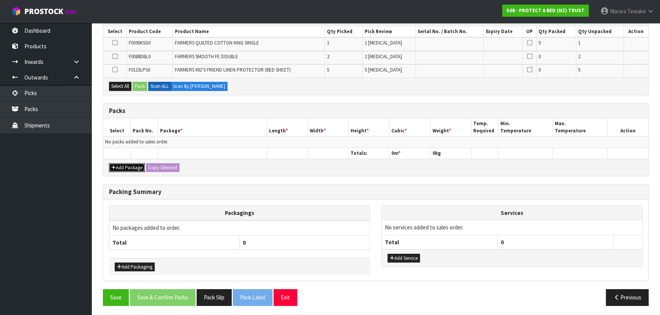
click at [124, 164] on button "Add Package" at bounding box center [127, 167] width 36 height 9
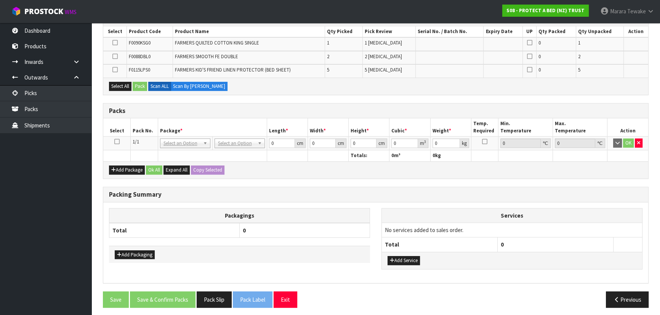
click at [116, 142] on icon at bounding box center [116, 142] width 5 height 0
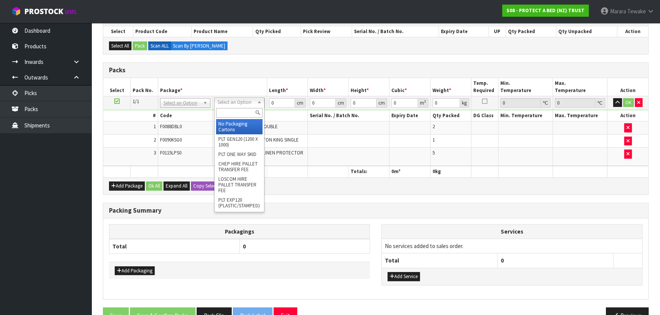
click at [243, 114] on input "text" at bounding box center [239, 113] width 46 height 10
type input "OC"
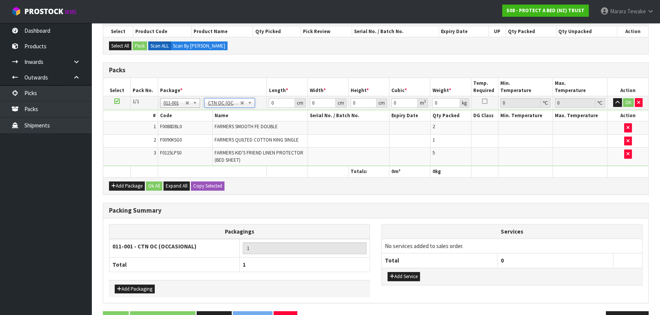
type input "7.275"
drag, startPoint x: 276, startPoint y: 104, endPoint x: 251, endPoint y: 85, distance: 30.9
click at [260, 94] on table "Select Pack No. Package * Length * Width * Height * Cubic * Weight * Temp. Requ…" at bounding box center [375, 127] width 545 height 99
type input "58"
type input "49"
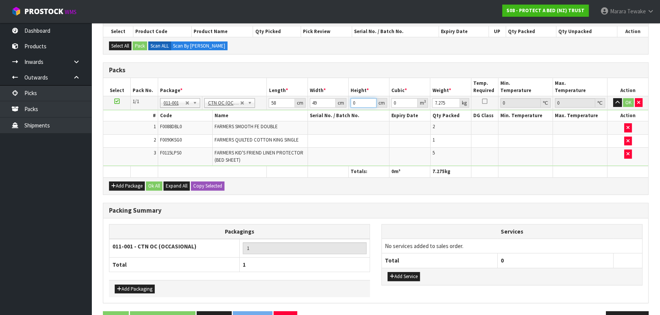
type input "3"
type input "0.008526"
type input "32"
type input "0.090944"
type input "32"
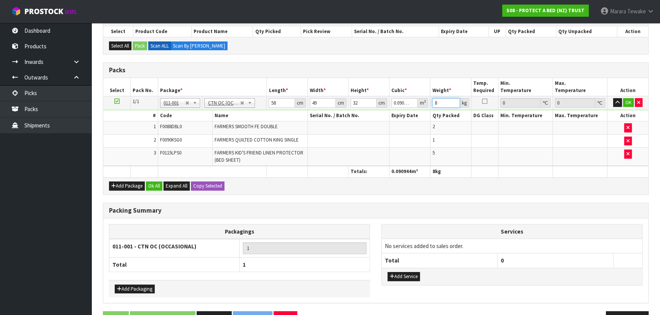
type input "8"
click at [613, 98] on button "button" at bounding box center [617, 102] width 9 height 9
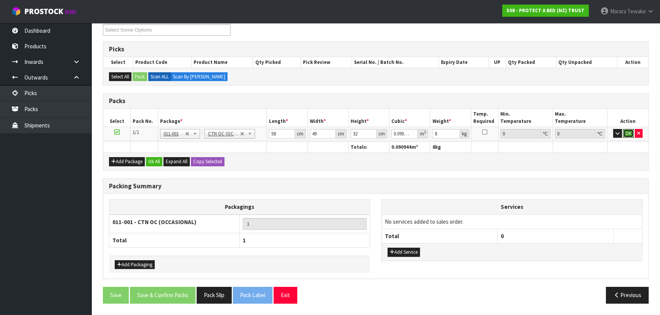
click button "OK" at bounding box center [628, 133] width 11 height 9
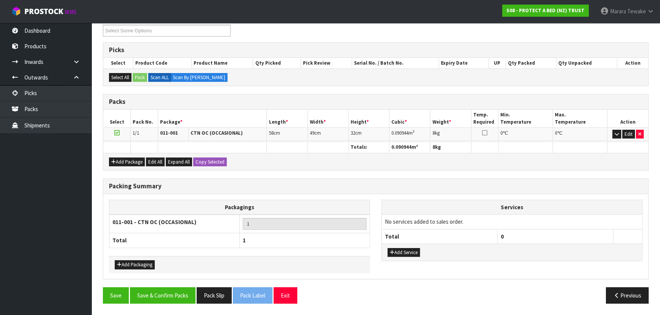
scroll to position [131, 0]
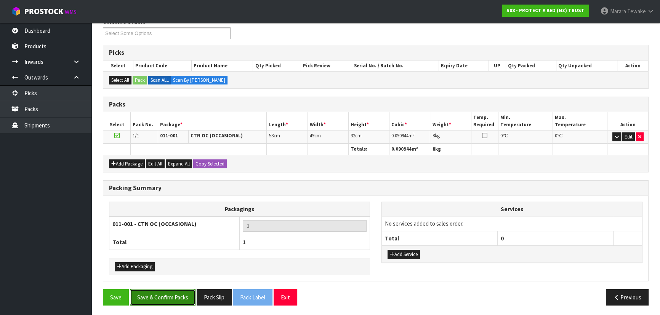
click at [177, 292] on button "Save & Confirm Packs" at bounding box center [163, 297] width 66 height 16
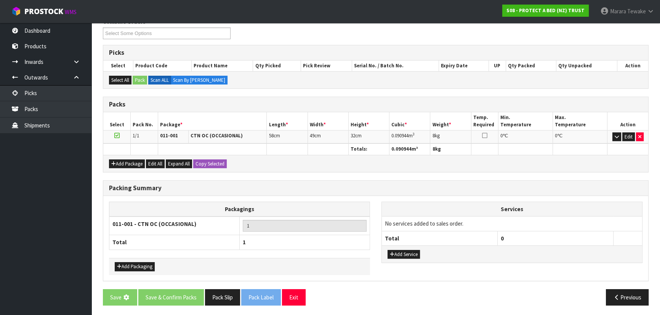
scroll to position [0, 0]
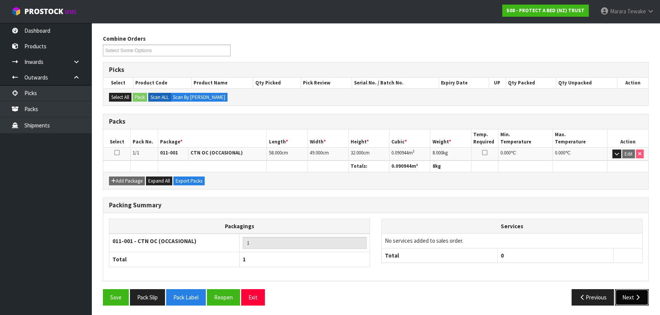
click at [630, 298] on button "Next" at bounding box center [632, 297] width 34 height 16
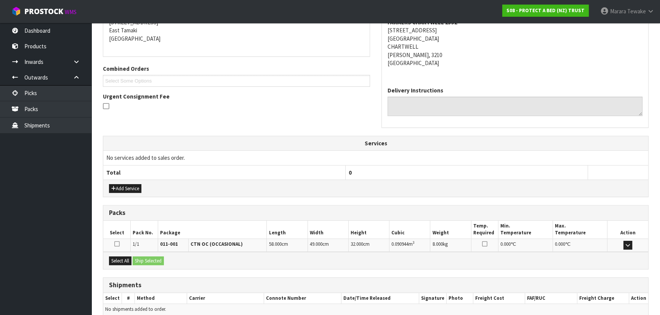
scroll to position [195, 0]
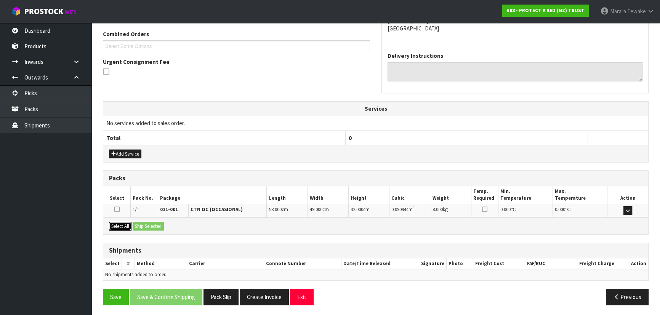
click at [121, 224] on button "Select All" at bounding box center [120, 226] width 22 height 9
click at [138, 224] on button "Ship Selected" at bounding box center [148, 226] width 31 height 9
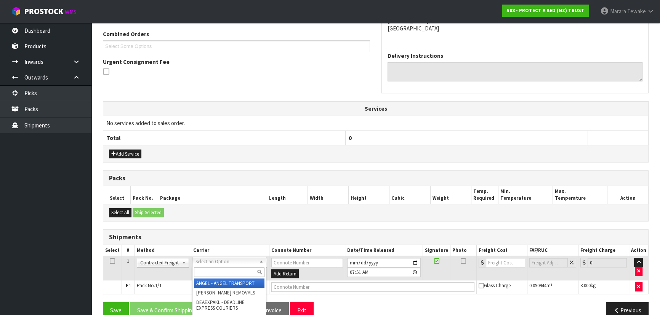
click at [204, 275] on input "text" at bounding box center [229, 273] width 70 height 10
type input "NZP"
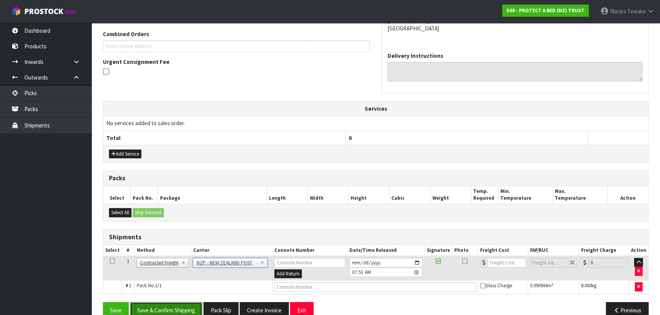
click at [189, 305] on button "Save & Confirm Shipping" at bounding box center [166, 310] width 72 height 16
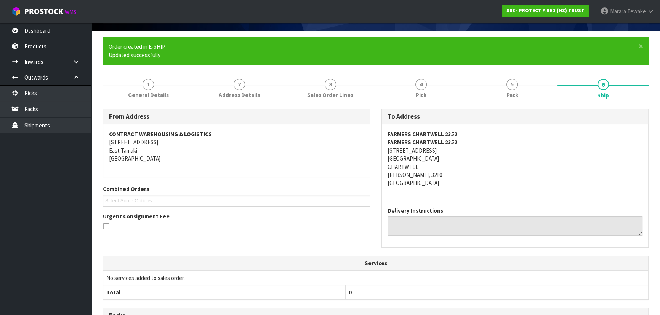
scroll to position [198, 0]
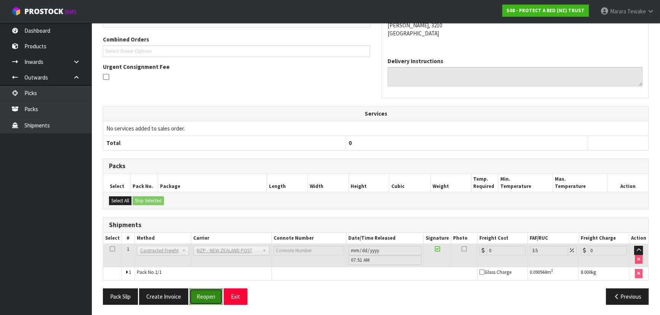
drag, startPoint x: 211, startPoint y: 295, endPoint x: 201, endPoint y: 295, distance: 10.3
click at [211, 295] on button "Reopen" at bounding box center [205, 297] width 33 height 16
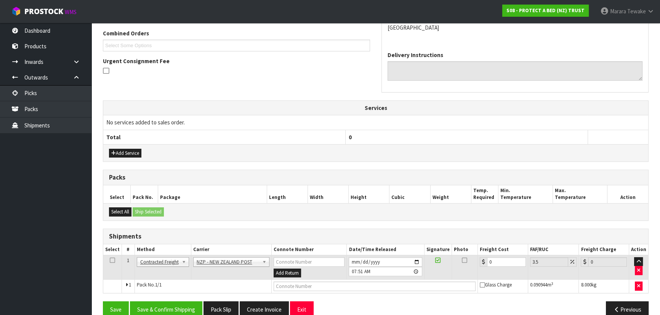
scroll to position [208, 0]
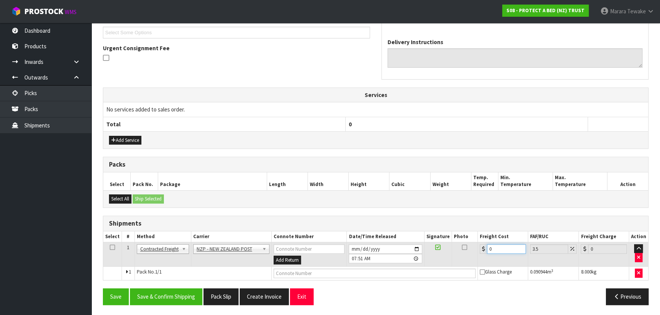
drag, startPoint x: 495, startPoint y: 248, endPoint x: 488, endPoint y: 232, distance: 17.4
click at [483, 246] on div "0" at bounding box center [502, 250] width 46 height 10
type input "8"
type input "8.28"
type input "8.9"
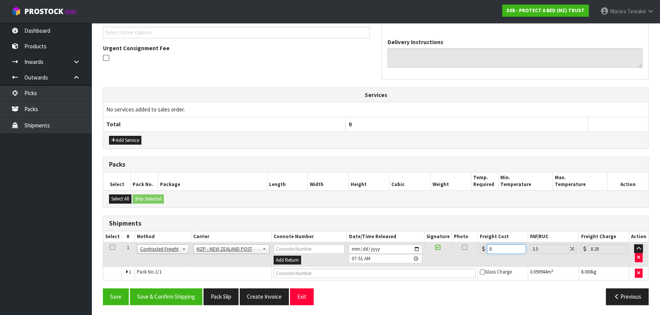
type input "9.21"
type input "8.93"
type input "9.24"
type input "8.93"
drag, startPoint x: 177, startPoint y: 299, endPoint x: 10, endPoint y: 257, distance: 172.0
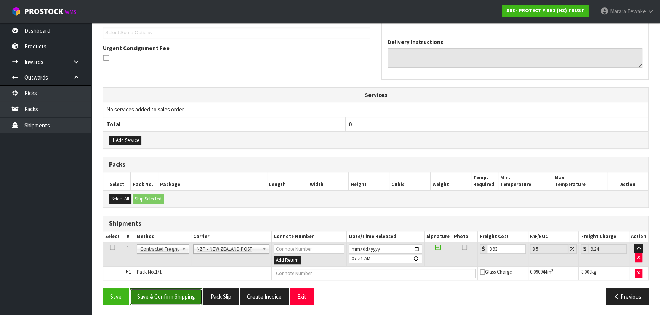
click at [174, 298] on button "Save & Confirm Shipping" at bounding box center [166, 297] width 72 height 16
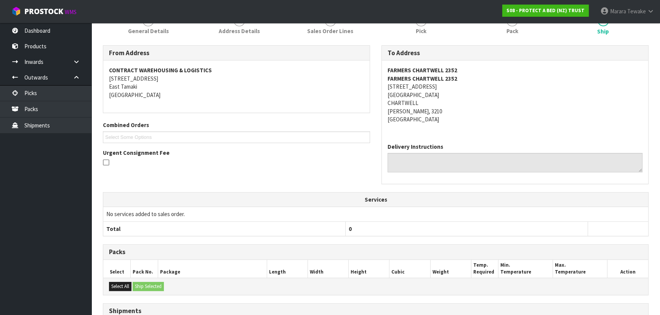
scroll to position [0, 0]
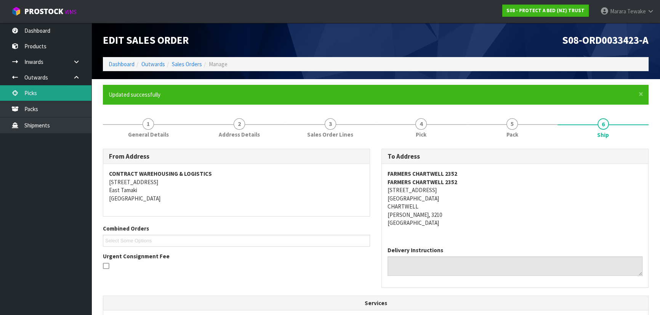
click at [59, 90] on link "Picks" at bounding box center [45, 93] width 91 height 16
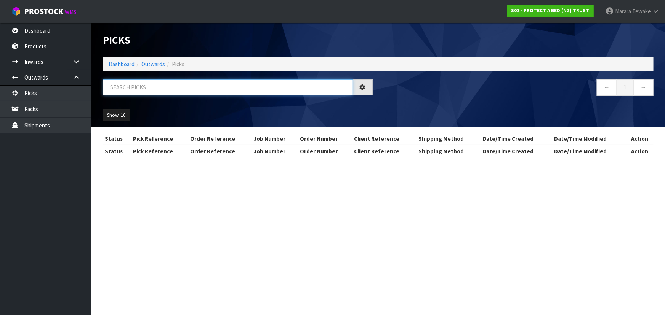
click at [118, 90] on input "text" at bounding box center [228, 87] width 250 height 16
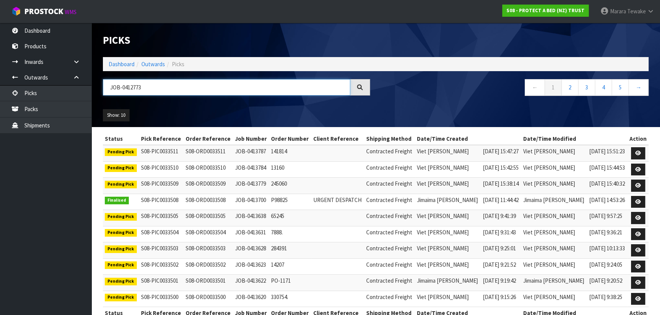
type input "JOB-0412773"
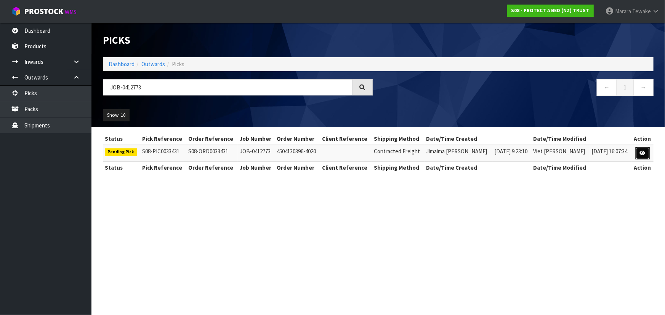
click at [642, 152] on icon at bounding box center [642, 153] width 6 height 5
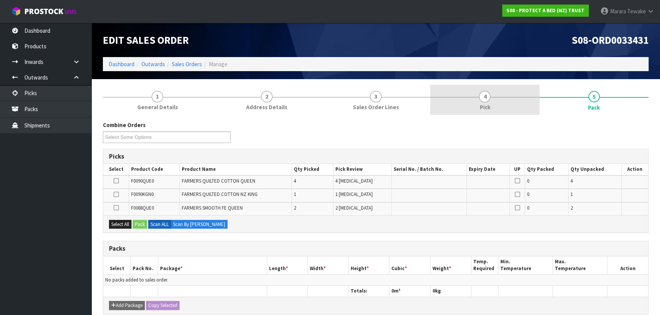
click at [515, 110] on link "4 Pick" at bounding box center [484, 100] width 109 height 30
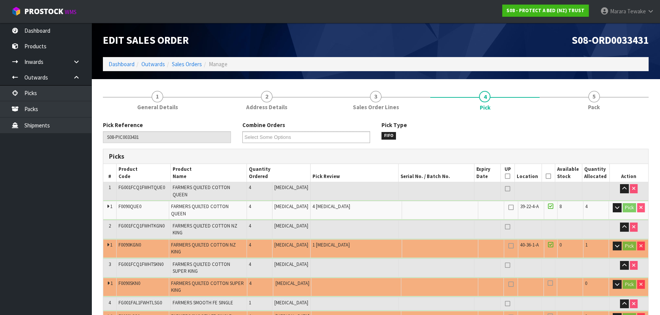
click at [545, 176] on icon at bounding box center [547, 176] width 5 height 0
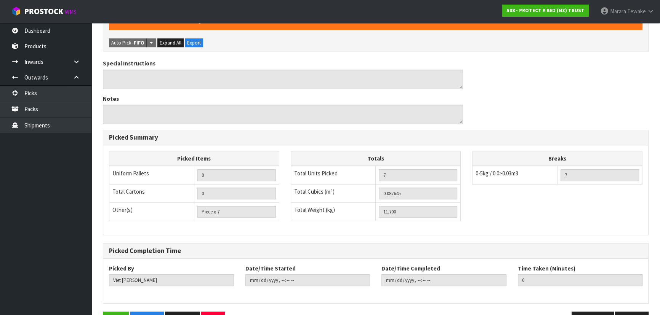
scroll to position [376, 0]
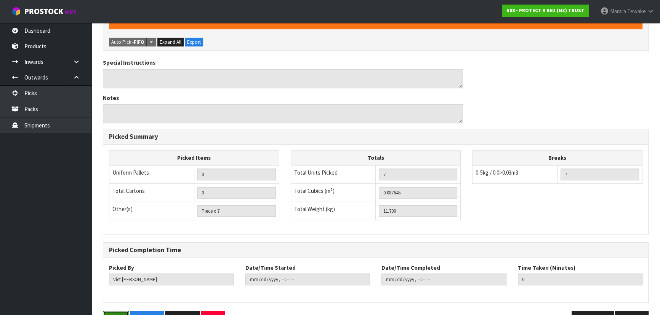
click at [114, 311] on button "Save" at bounding box center [116, 319] width 26 height 16
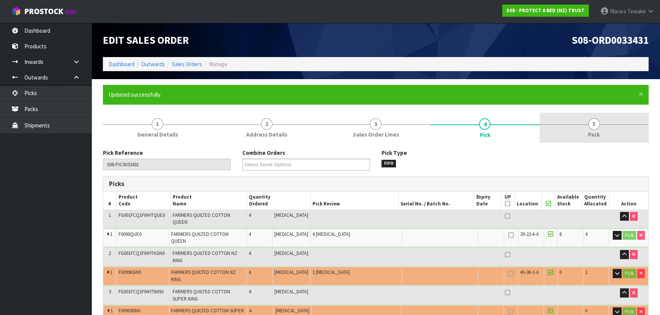
click at [598, 115] on link "5 Pack" at bounding box center [593, 128] width 109 height 30
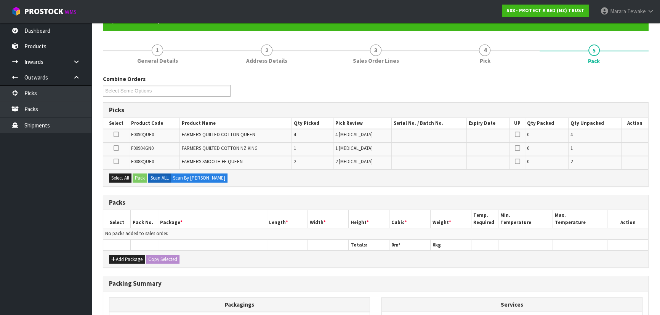
scroll to position [166, 0]
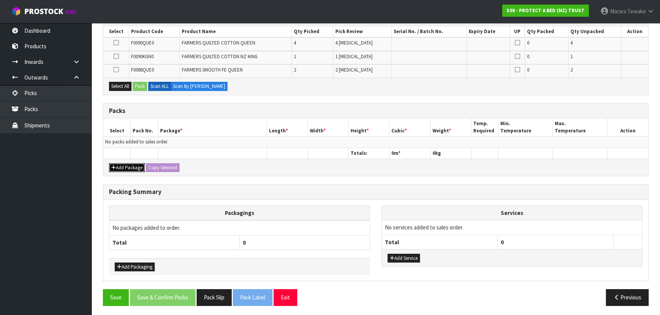
click at [129, 164] on button "Add Package" at bounding box center [127, 167] width 36 height 9
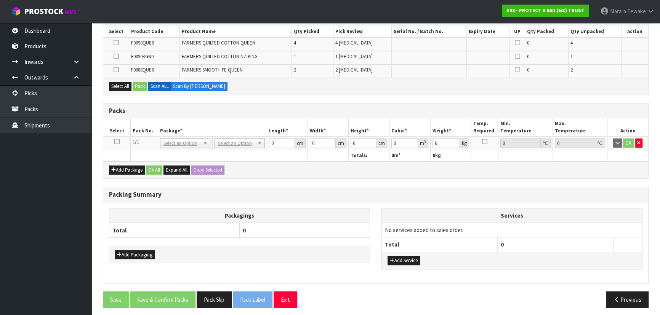
click at [117, 142] on icon at bounding box center [116, 142] width 5 height 0
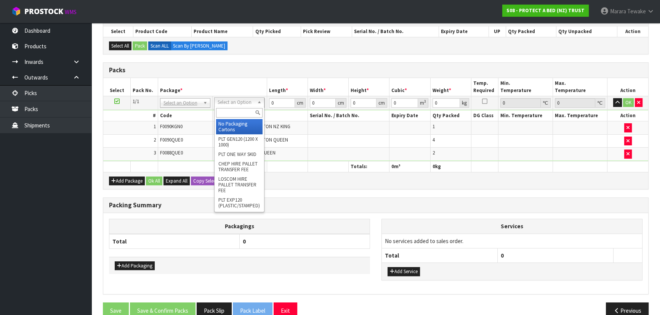
click at [229, 110] on input "text" at bounding box center [239, 113] width 46 height 10
type input "OC"
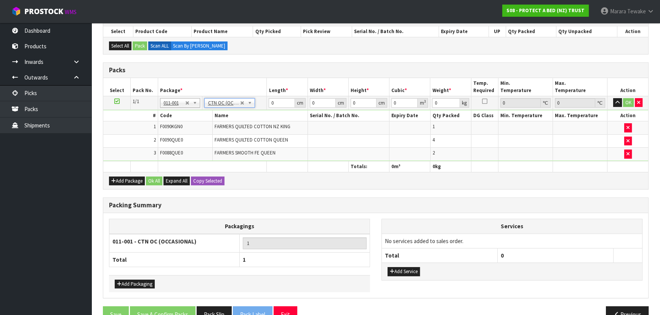
type input "11.7"
drag, startPoint x: 278, startPoint y: 101, endPoint x: 292, endPoint y: 87, distance: 20.2
click at [279, 98] on input "0" at bounding box center [282, 103] width 26 height 10
type input "57"
type input "50"
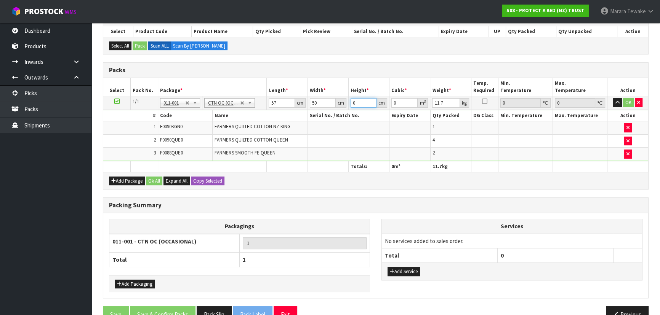
type input "3"
type input "0.00855"
type input "31"
type input "0.08835"
type input "31"
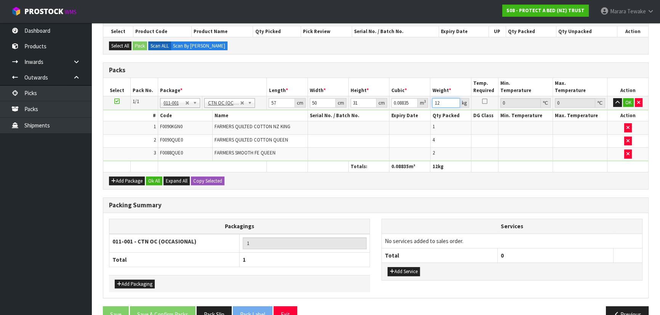
type input "12"
click at [613, 98] on button "button" at bounding box center [617, 102] width 9 height 9
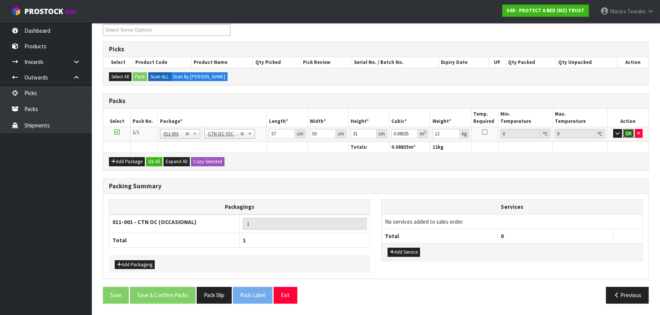
click button "OK" at bounding box center [628, 133] width 11 height 9
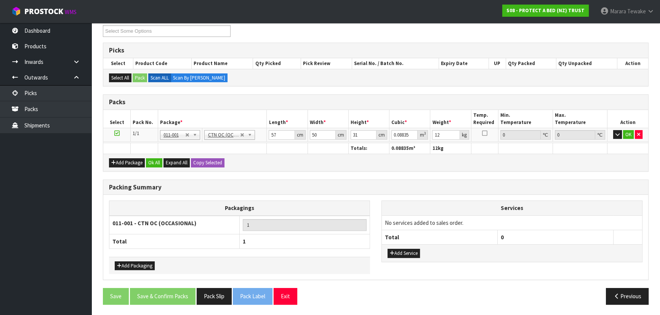
scroll to position [131, 0]
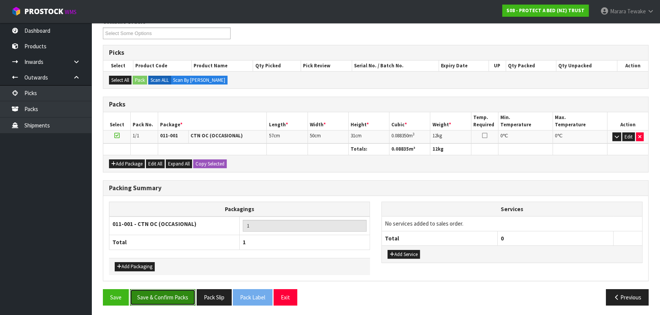
click at [175, 293] on button "Save & Confirm Packs" at bounding box center [163, 297] width 66 height 16
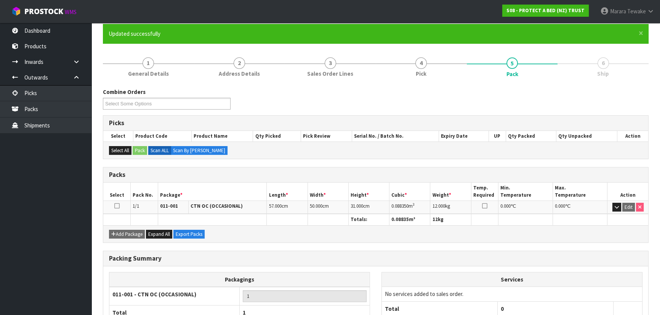
scroll to position [114, 0]
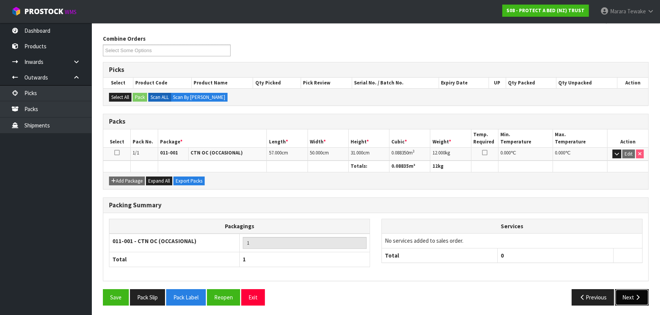
click at [639, 298] on icon "button" at bounding box center [637, 298] width 7 height 6
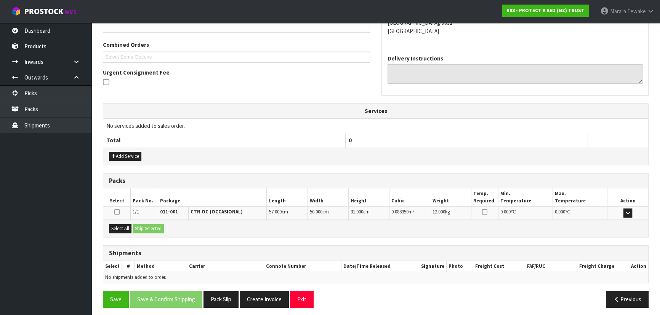
scroll to position [187, 0]
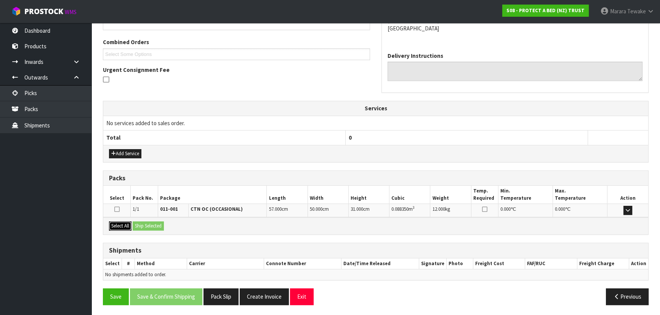
drag, startPoint x: 125, startPoint y: 228, endPoint x: 137, endPoint y: 225, distance: 12.6
click at [127, 228] on button "Select All" at bounding box center [120, 226] width 22 height 9
drag, startPoint x: 137, startPoint y: 225, endPoint x: 144, endPoint y: 224, distance: 6.5
click at [140, 225] on button "Ship Selected" at bounding box center [148, 226] width 31 height 9
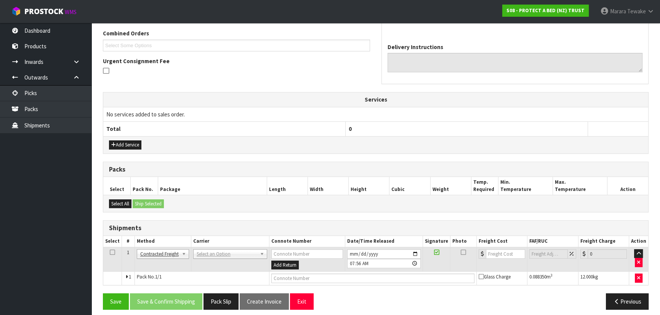
scroll to position [200, 0]
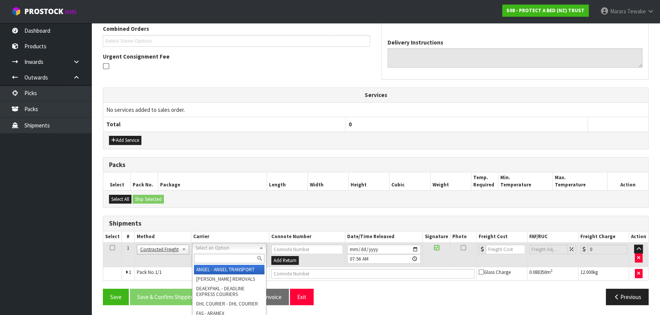
click at [204, 256] on input "text" at bounding box center [229, 259] width 70 height 10
type input "NZP"
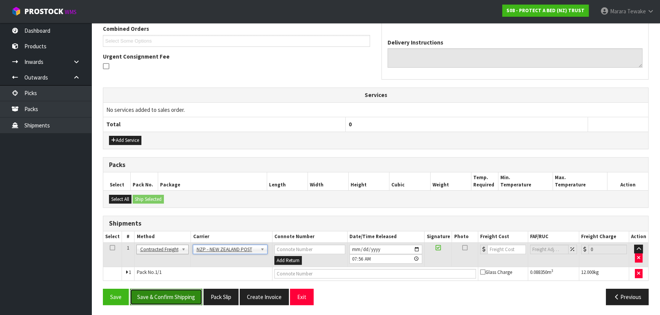
click at [181, 289] on button "Save & Confirm Shipping" at bounding box center [166, 297] width 72 height 16
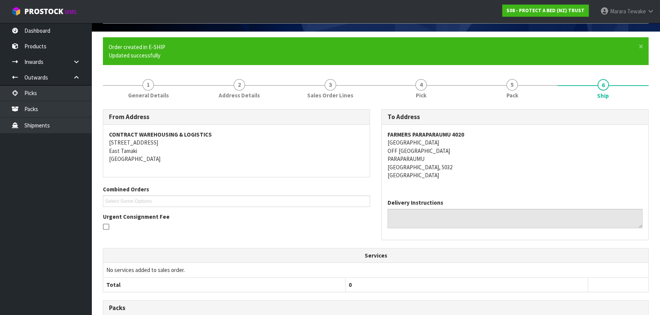
scroll to position [189, 0]
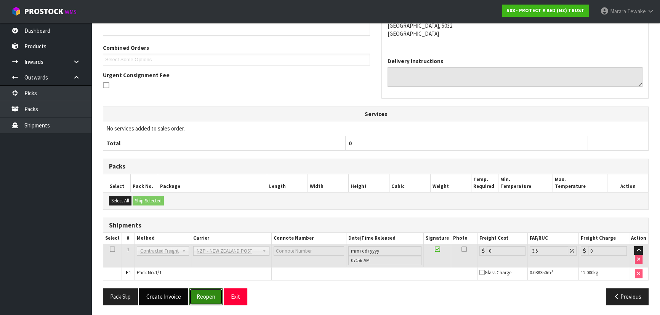
drag, startPoint x: 205, startPoint y: 298, endPoint x: 171, endPoint y: 293, distance: 34.3
click at [203, 298] on button "Reopen" at bounding box center [205, 297] width 33 height 16
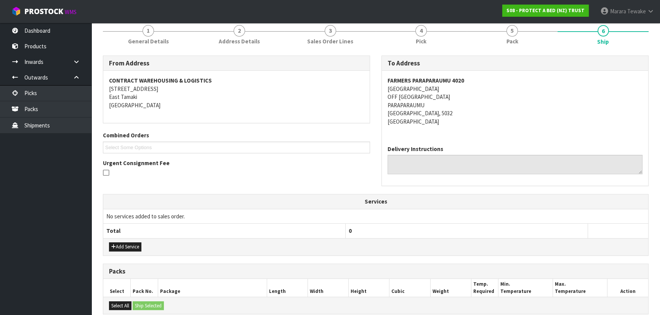
scroll to position [200, 0]
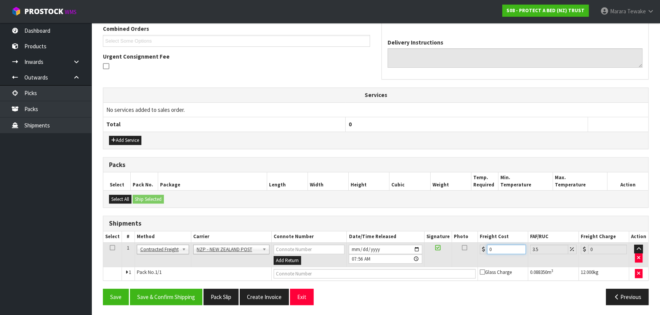
drag, startPoint x: 499, startPoint y: 246, endPoint x: 486, endPoint y: 220, distance: 29.3
click at [483, 235] on table "Select # Method Carrier Connote Number Date/Time Released Signature Photo Freig…" at bounding box center [375, 256] width 545 height 49
type input "1"
type input "1.03"
type input "14"
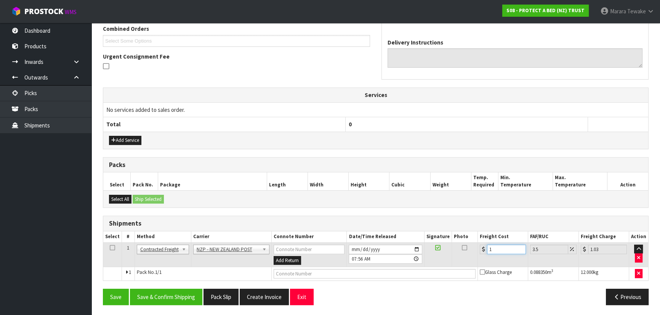
type input "14.49"
type input "14.9"
type input "15.42"
type input "14.95"
type input "15.47"
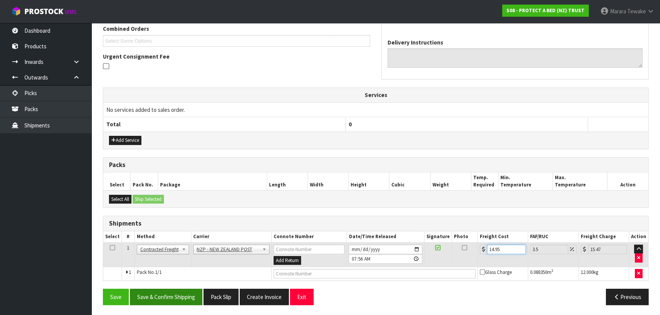
type input "14.95"
click at [156, 292] on button "Save & Confirm Shipping" at bounding box center [166, 297] width 72 height 16
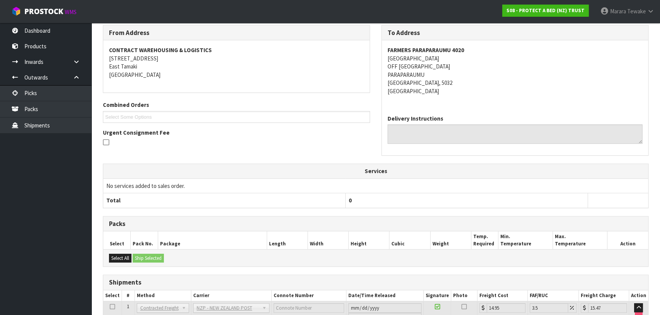
scroll to position [181, 0]
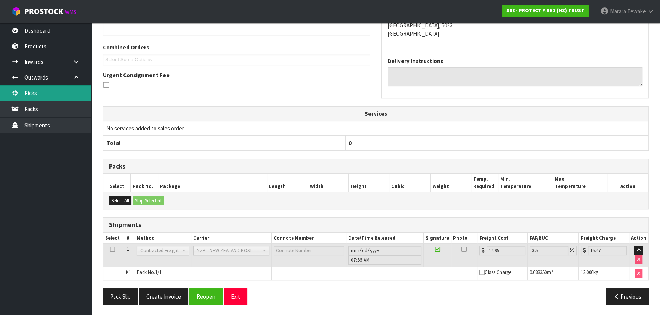
click at [44, 90] on link "Picks" at bounding box center [45, 93] width 91 height 16
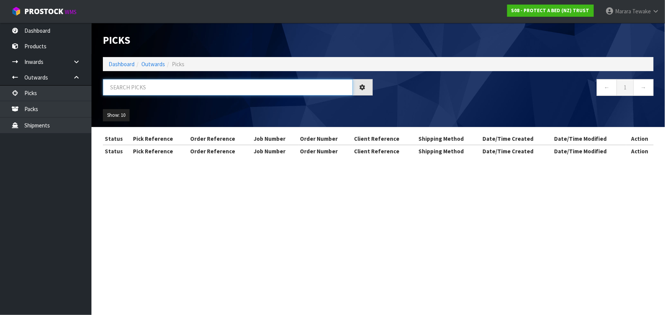
click at [124, 87] on input "text" at bounding box center [228, 87] width 250 height 16
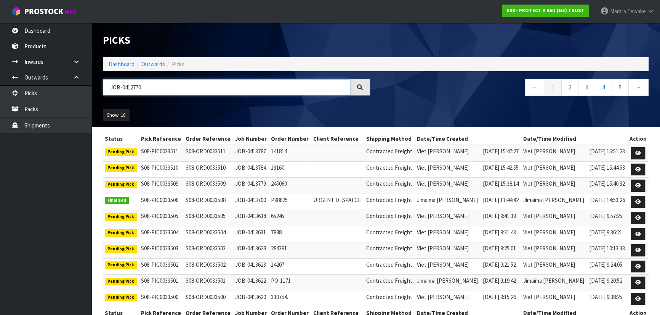
type input "JOB-0412770"
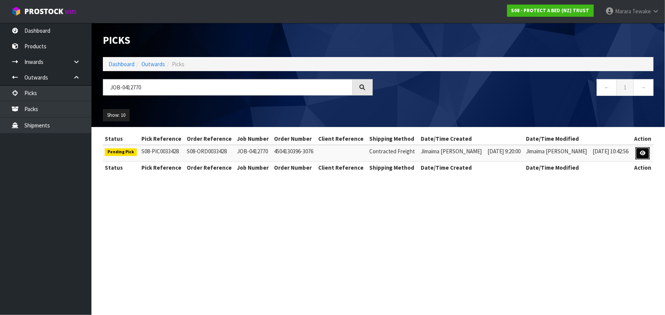
click at [642, 156] on link at bounding box center [642, 153] width 14 height 12
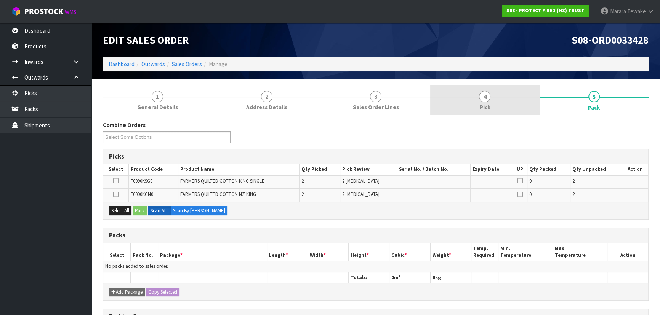
click at [486, 107] on span "Pick" at bounding box center [484, 107] width 11 height 8
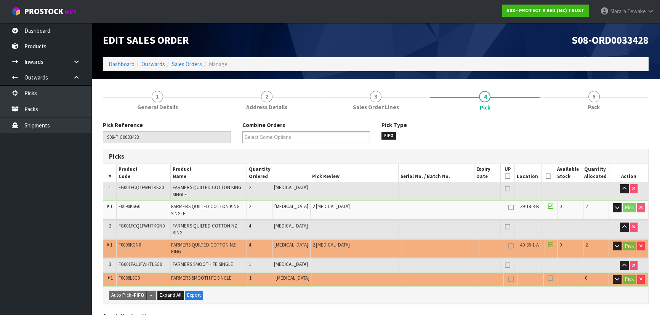
click at [545, 176] on icon at bounding box center [547, 176] width 5 height 0
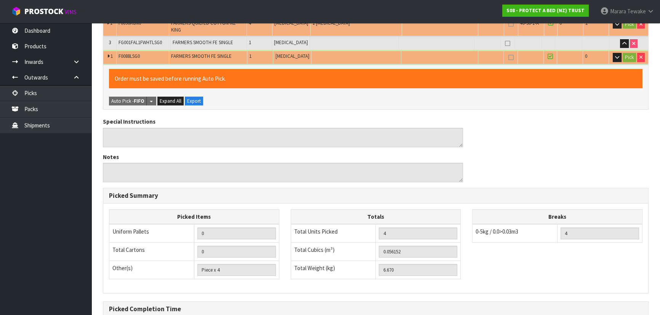
scroll to position [292, 0]
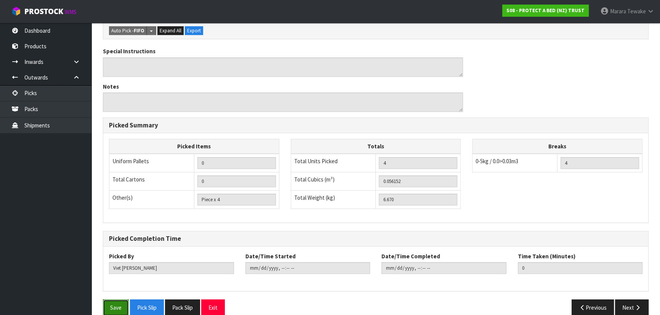
click at [114, 300] on button "Save" at bounding box center [116, 308] width 26 height 16
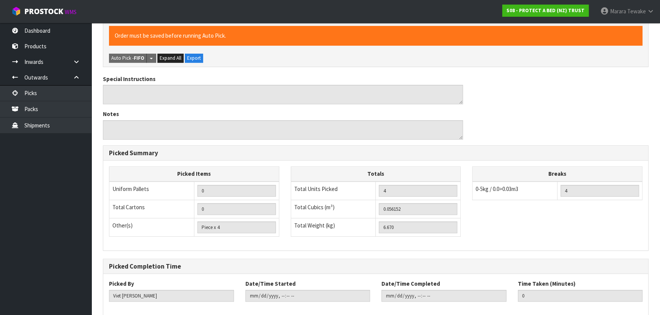
scroll to position [0, 0]
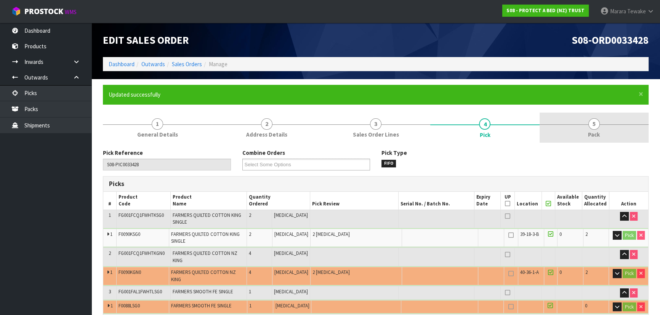
click at [598, 132] on span "Pack" at bounding box center [594, 135] width 12 height 8
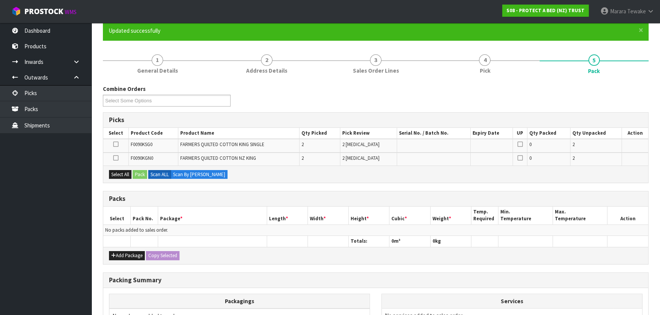
scroll to position [152, 0]
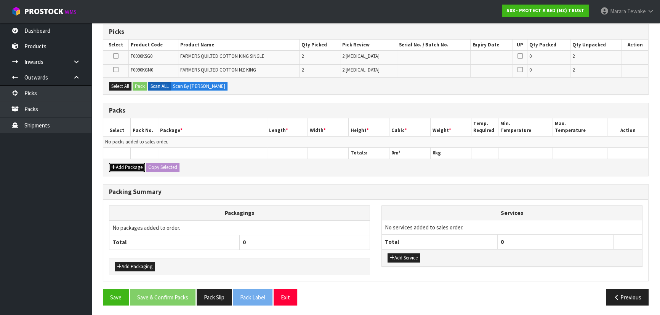
click at [133, 165] on button "Add Package" at bounding box center [127, 167] width 36 height 9
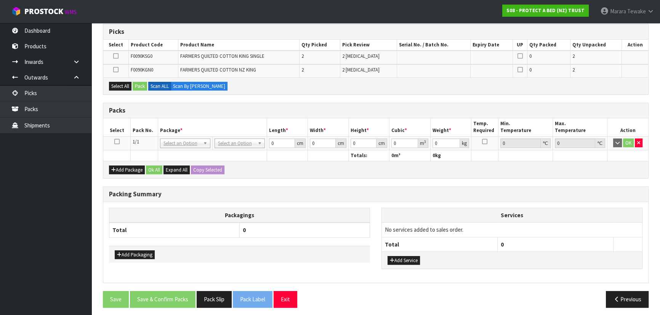
click at [116, 142] on icon at bounding box center [116, 142] width 5 height 0
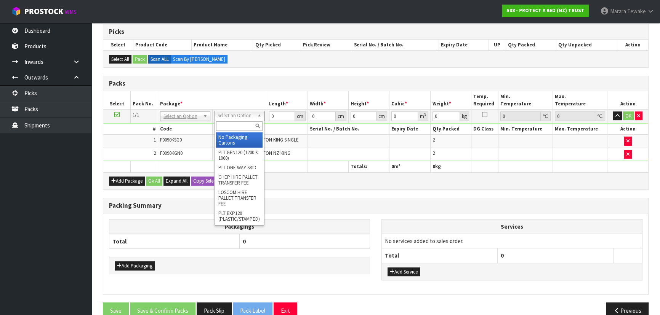
click at [232, 125] on input "text" at bounding box center [239, 126] width 46 height 10
type input "OC"
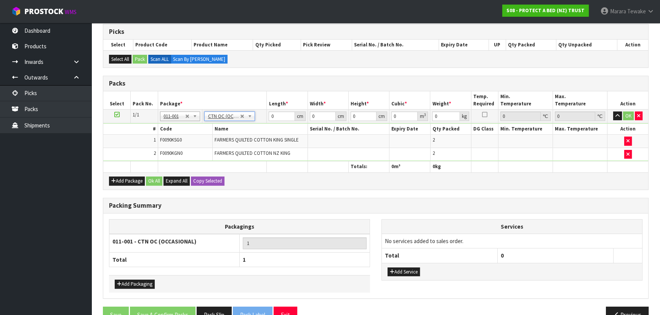
type input "6.67"
drag, startPoint x: 278, startPoint y: 115, endPoint x: 274, endPoint y: 96, distance: 20.2
click at [269, 113] on input "0" at bounding box center [282, 117] width 26 height 10
type input "63"
type input "35"
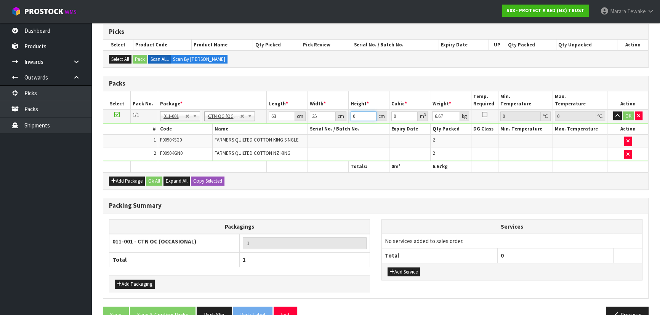
type input "3"
type input "0.006615"
type input "30"
type input "0.06615"
type input "30"
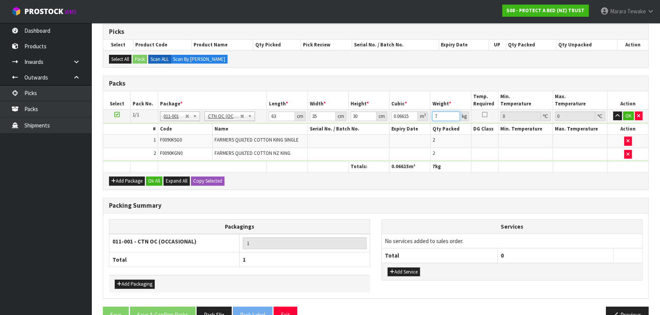
type input "7"
click at [613, 112] on button "button" at bounding box center [617, 116] width 9 height 9
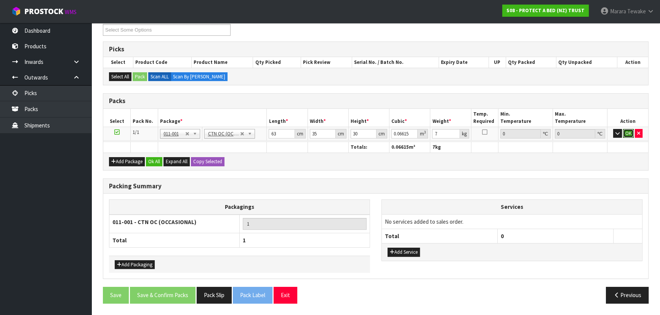
click button "OK" at bounding box center [628, 133] width 11 height 9
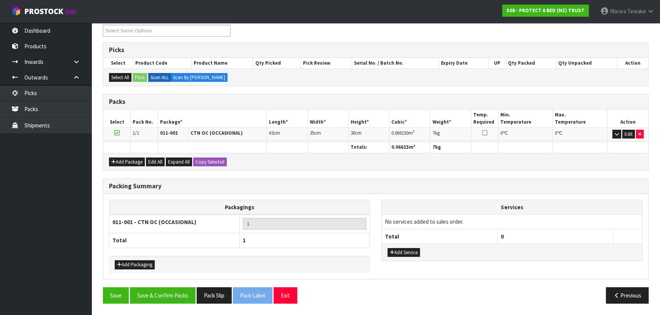
scroll to position [131, 0]
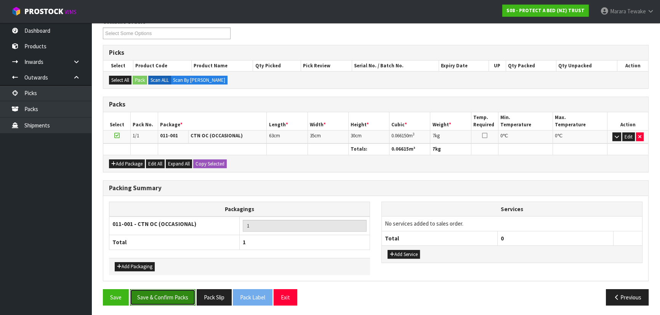
click at [166, 289] on button "Save & Confirm Packs" at bounding box center [163, 297] width 66 height 16
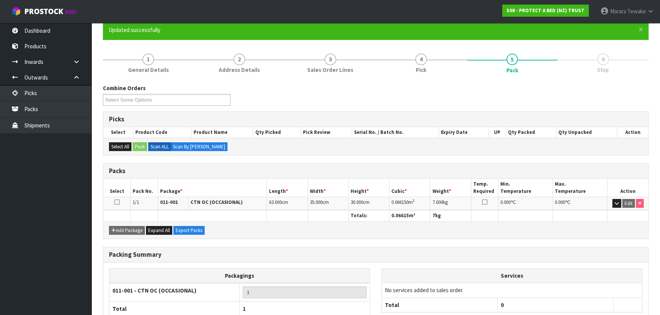
scroll to position [114, 0]
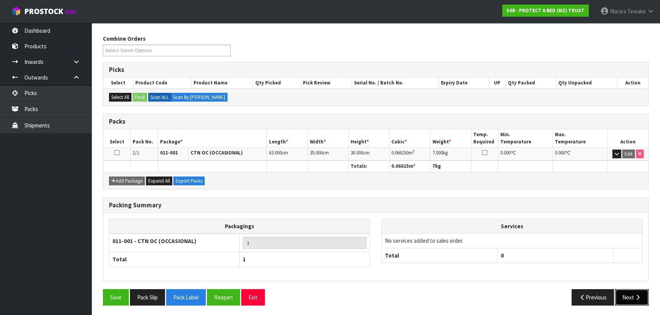
click at [639, 290] on button "Next" at bounding box center [632, 297] width 34 height 16
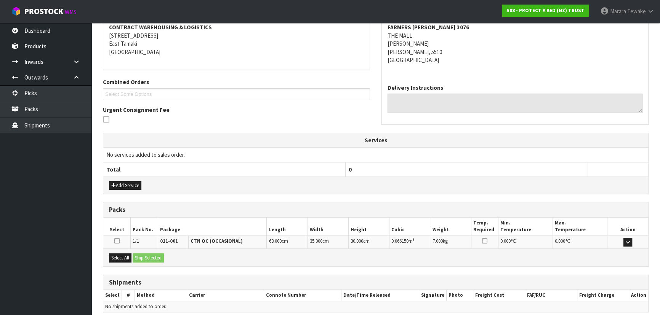
scroll to position [178, 0]
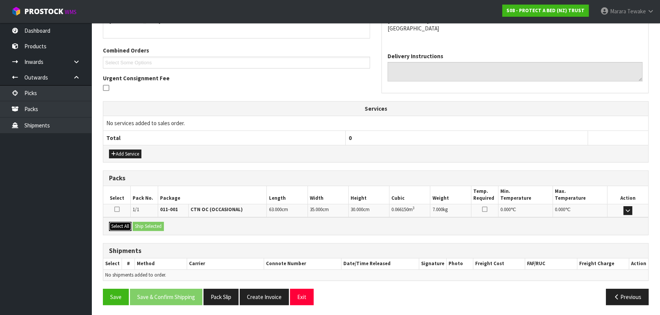
drag, startPoint x: 117, startPoint y: 229, endPoint x: 122, endPoint y: 227, distance: 4.8
click at [118, 228] on button "Select All" at bounding box center [120, 226] width 22 height 9
click at [137, 224] on button "Ship Selected" at bounding box center [148, 226] width 31 height 9
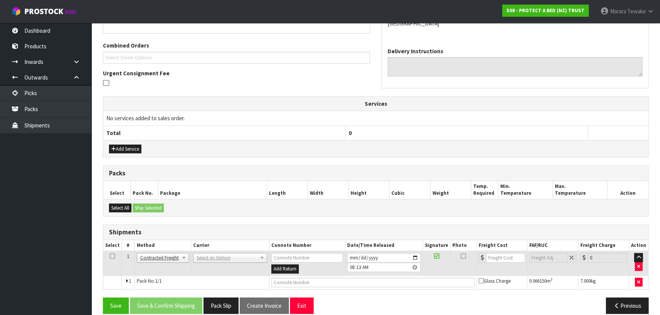
scroll to position [192, 0]
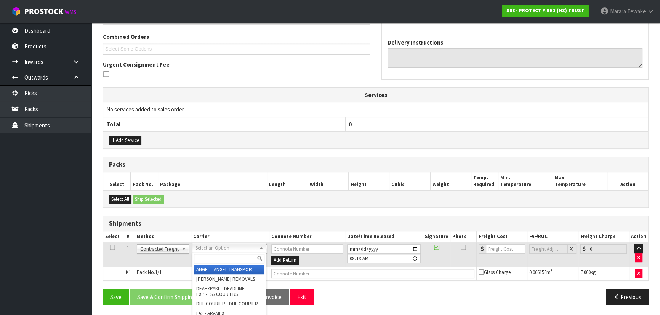
click at [213, 259] on input "text" at bounding box center [229, 259] width 70 height 10
type input "NZP"
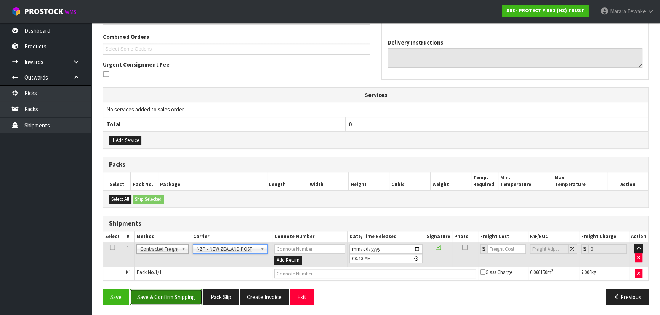
click at [165, 297] on button "Save & Confirm Shipping" at bounding box center [166, 297] width 72 height 16
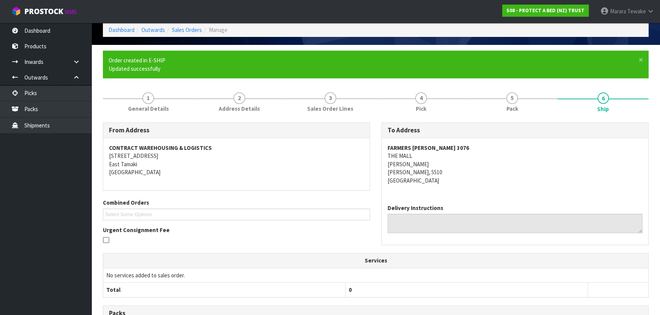
scroll to position [181, 0]
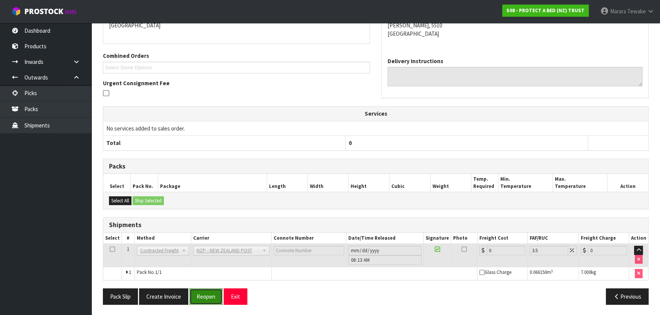
click at [202, 300] on button "Reopen" at bounding box center [205, 297] width 33 height 16
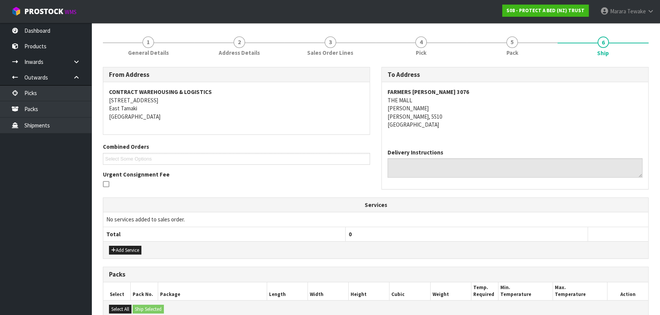
scroll to position [192, 0]
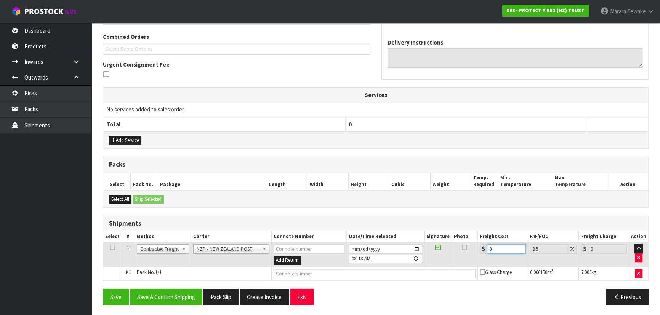
drag, startPoint x: 489, startPoint y: 248, endPoint x: 461, endPoint y: 243, distance: 29.0
click at [461, 243] on tr "1 Client Local Pickup Customer Local Pickup Company Freight Contracted Freight …" at bounding box center [375, 255] width 545 height 25
type input "1"
type input "1.03"
type input "11"
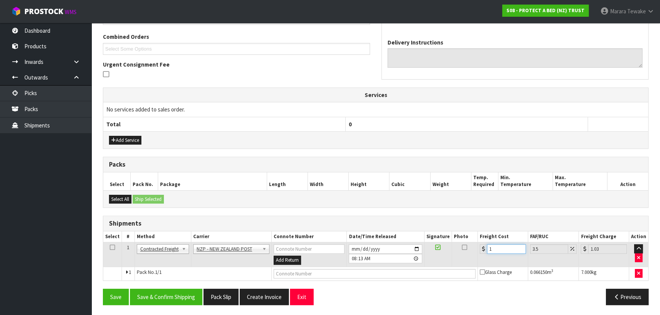
type input "11.38"
type input "11.7"
type input "12.11"
type input "11.70"
drag, startPoint x: 158, startPoint y: 296, endPoint x: 145, endPoint y: 294, distance: 13.2
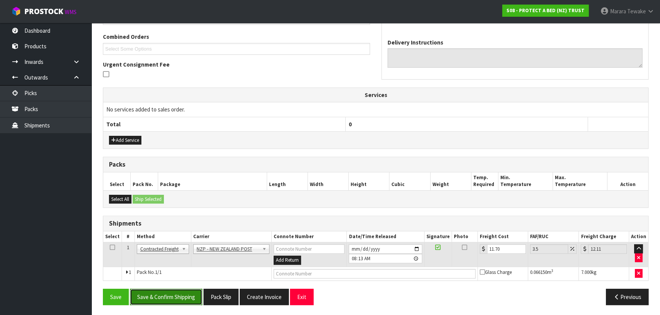
click at [158, 296] on button "Save & Confirm Shipping" at bounding box center [166, 297] width 72 height 16
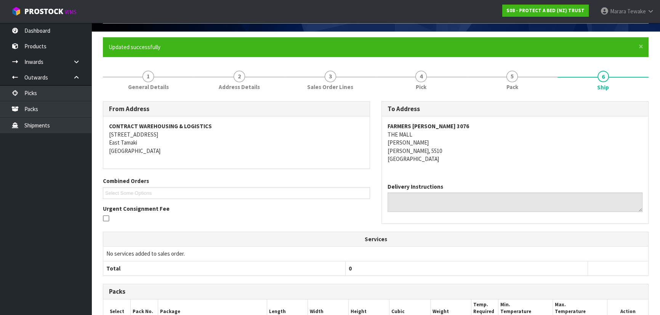
scroll to position [0, 0]
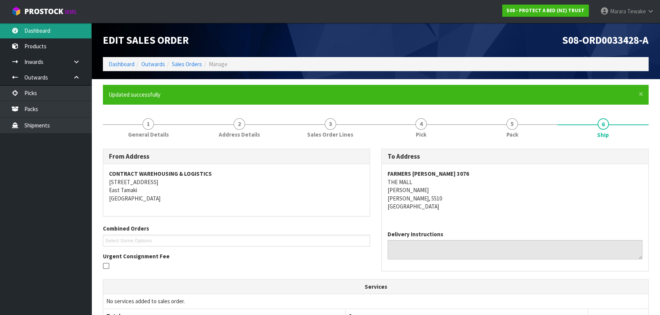
click at [56, 30] on link "Dashboard" at bounding box center [45, 31] width 91 height 16
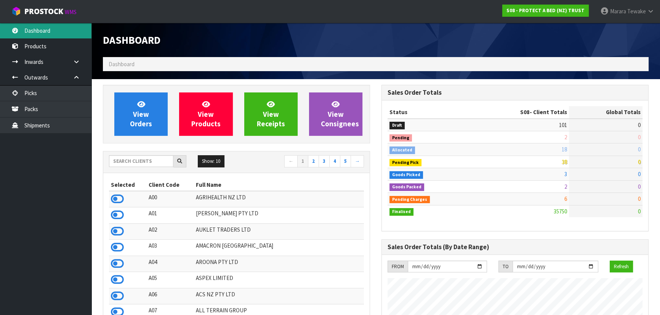
scroll to position [600, 278]
click at [165, 163] on input "text" at bounding box center [141, 161] width 64 height 12
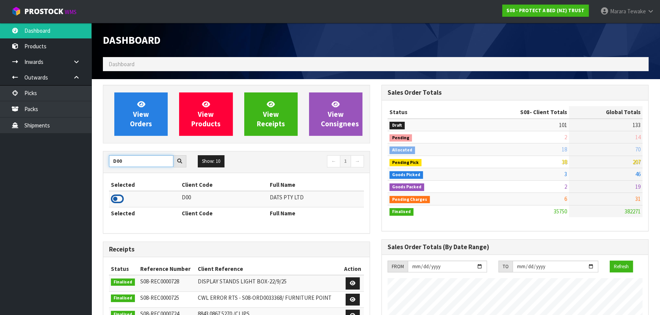
type input "D00"
click at [119, 194] on icon at bounding box center [117, 198] width 13 height 11
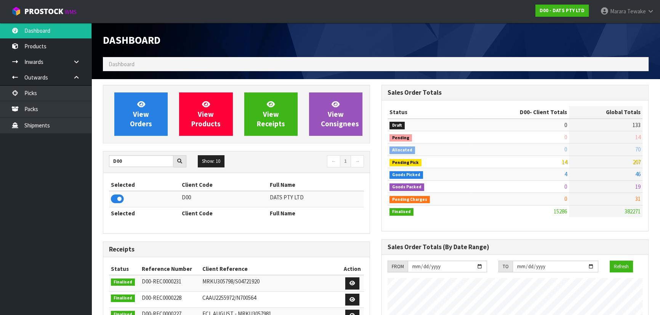
scroll to position [592, 278]
click at [135, 124] on span "View Orders" at bounding box center [141, 114] width 22 height 29
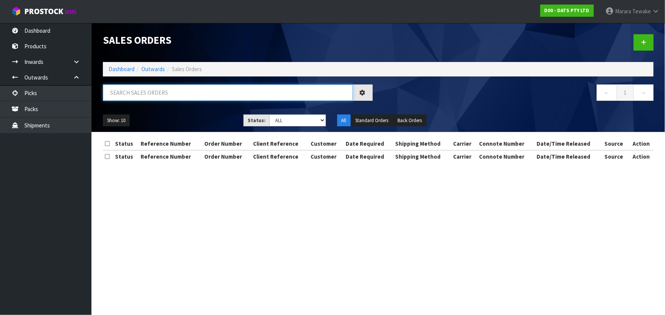
click at [133, 97] on input "text" at bounding box center [228, 93] width 250 height 16
type input "JOB-0412753"
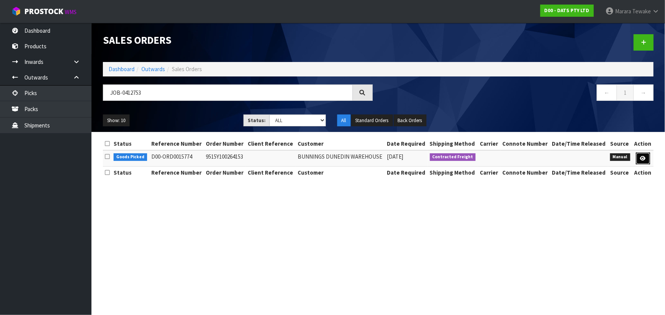
click at [644, 158] on icon at bounding box center [643, 158] width 6 height 5
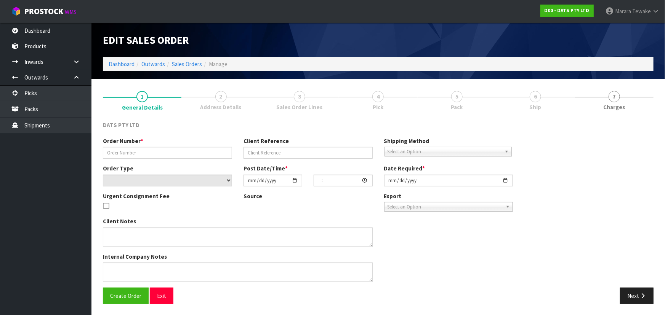
type input "9515Y100264153"
select select "number:0"
type input "2025-09-16"
type input "09:03:00.000"
type input "2025-09-16"
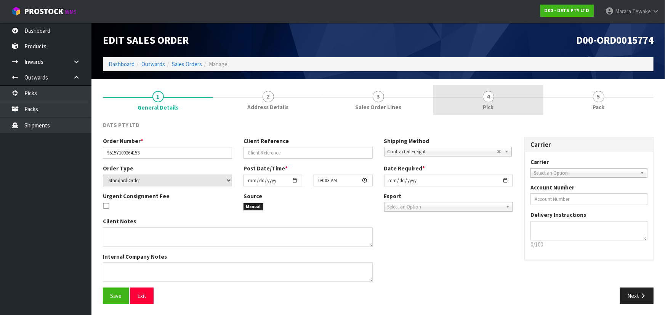
click at [497, 96] on link "4 Pick" at bounding box center [488, 100] width 110 height 30
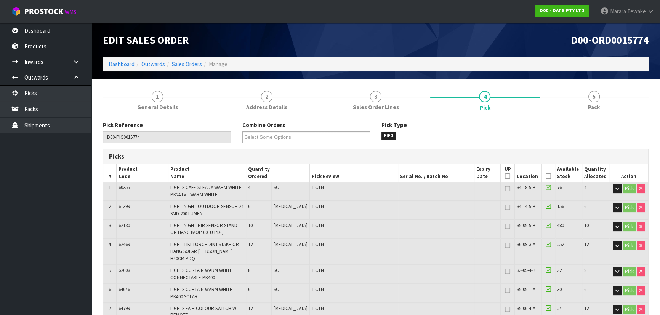
click at [545, 176] on icon at bounding box center [547, 176] width 5 height 0
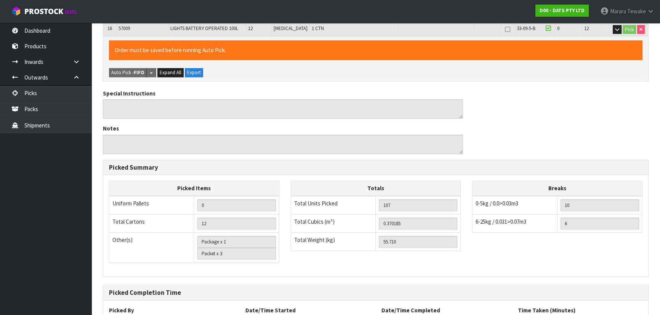
scroll to position [466, 0]
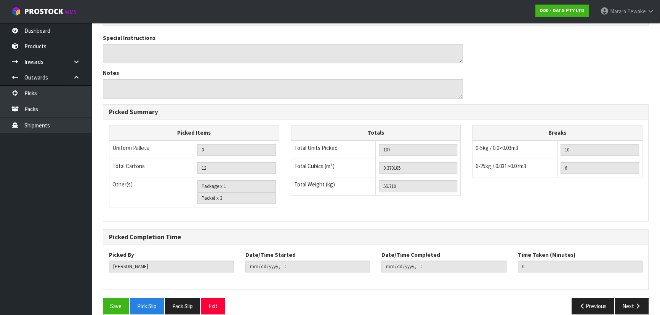
click at [115, 305] on div "Save Pick Slip Pack Slip Exit Previous Next" at bounding box center [375, 309] width 557 height 22
click at [120, 299] on button "Save" at bounding box center [116, 306] width 26 height 16
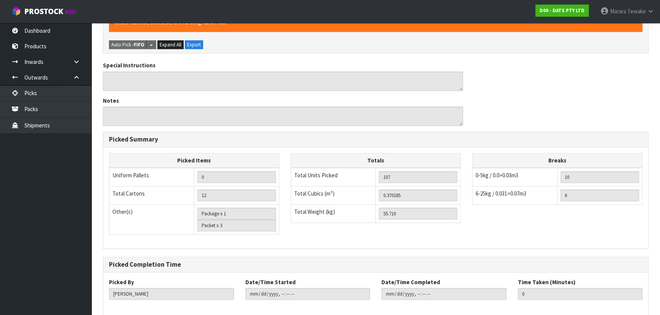
scroll to position [0, 0]
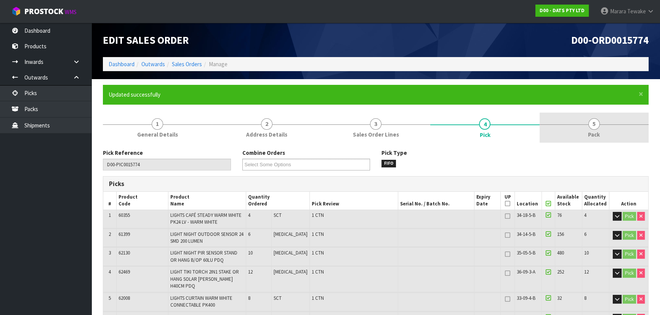
click at [606, 133] on link "5 Pack" at bounding box center [593, 128] width 109 height 30
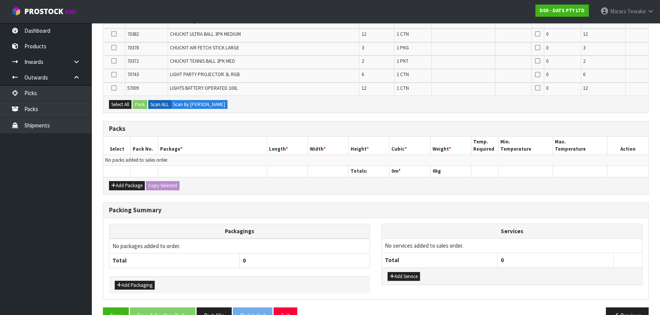
scroll to position [340, 0]
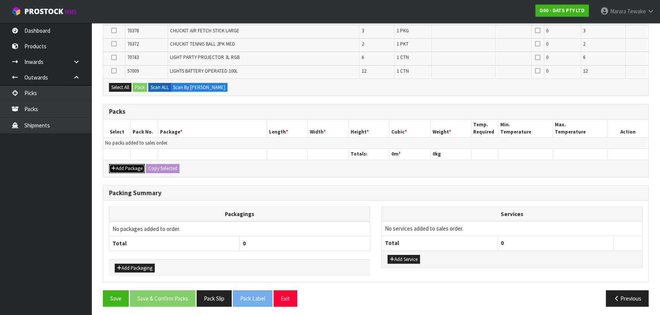
drag, startPoint x: 123, startPoint y: 166, endPoint x: 119, endPoint y: 161, distance: 6.0
click at [122, 165] on button "Add Package" at bounding box center [127, 168] width 36 height 9
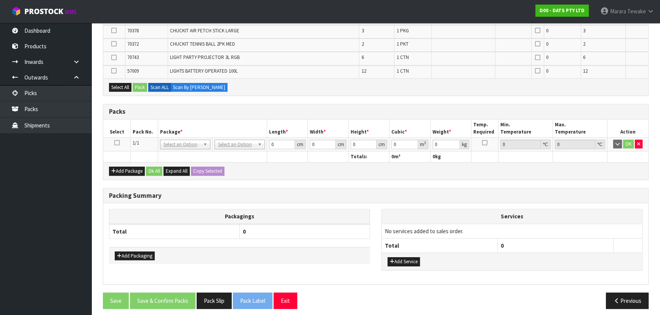
click at [114, 143] on icon at bounding box center [116, 143] width 5 height 0
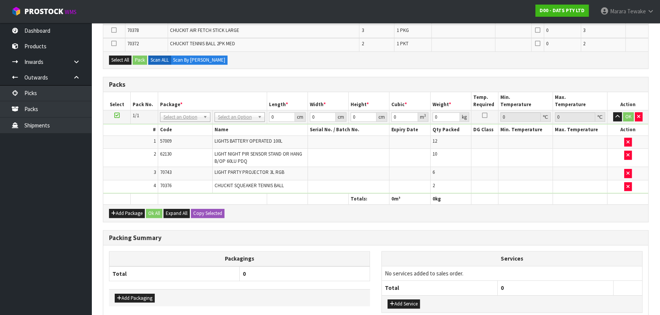
scroll to position [0, 0]
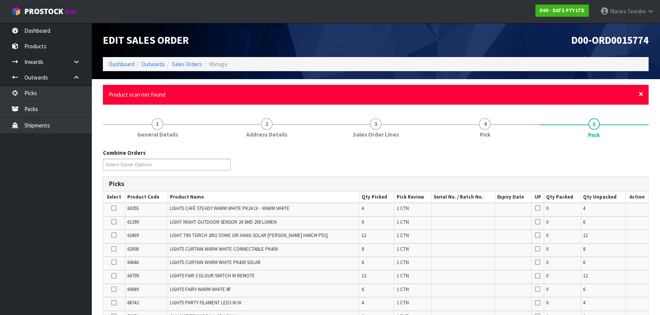
click at [641, 90] on span "×" at bounding box center [640, 94] width 5 height 11
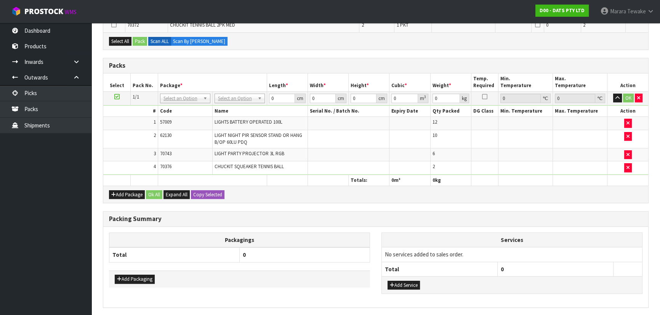
scroll to position [330, 0]
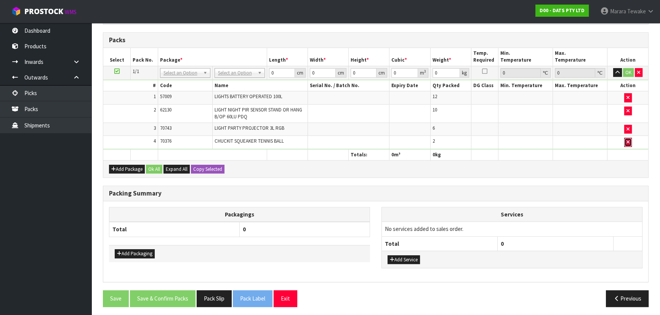
click at [628, 140] on icon "button" at bounding box center [627, 142] width 3 height 5
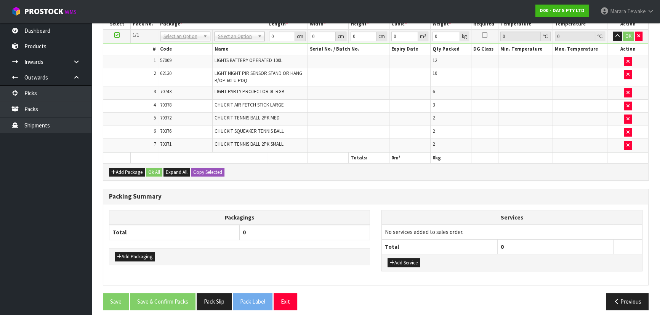
scroll to position [329, 0]
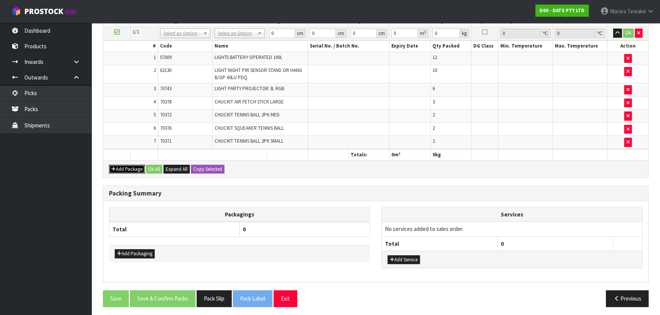
drag, startPoint x: 126, startPoint y: 165, endPoint x: 121, endPoint y: 164, distance: 5.1
click at [126, 165] on button "Add Package" at bounding box center [127, 169] width 36 height 9
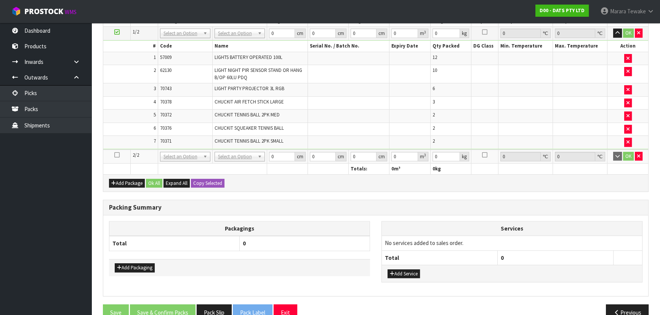
click at [117, 155] on icon at bounding box center [116, 155] width 5 height 0
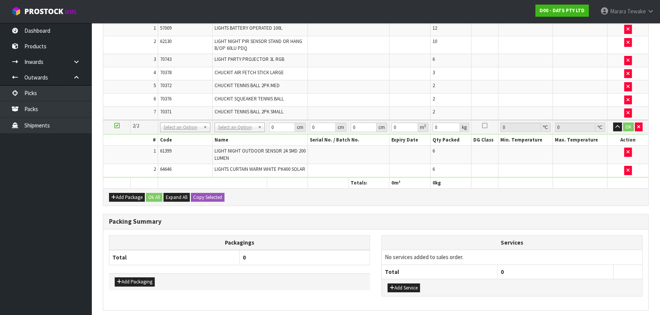
scroll to position [337, 0]
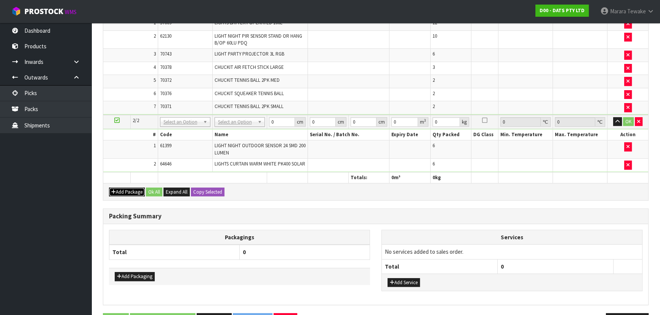
click at [114, 195] on icon "button" at bounding box center [113, 192] width 5 height 5
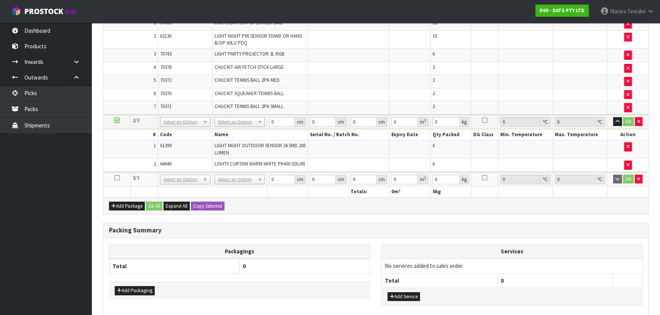
click at [118, 178] on icon at bounding box center [116, 178] width 5 height 0
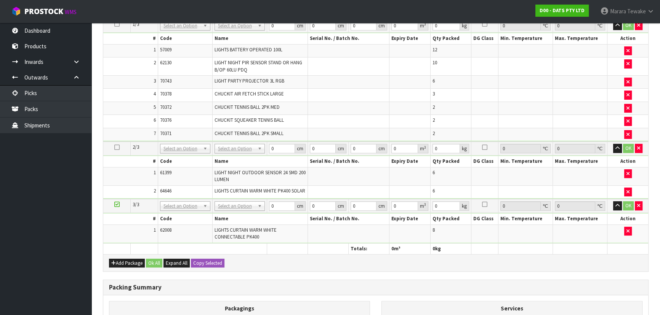
scroll to position [283, 0]
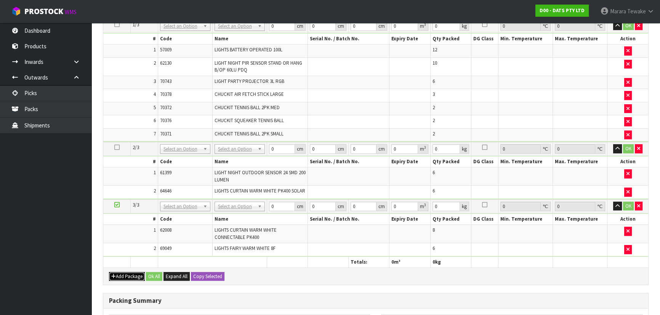
click at [128, 276] on button "Add Package" at bounding box center [127, 276] width 36 height 9
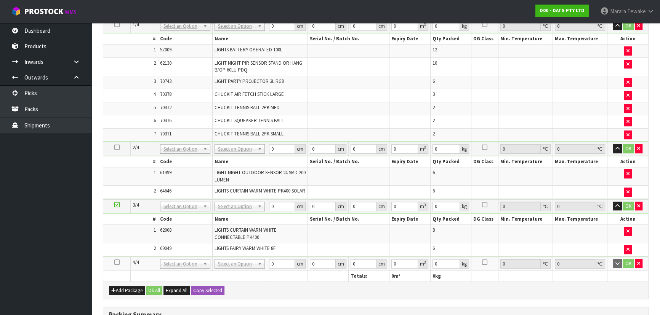
click at [115, 263] on icon at bounding box center [116, 262] width 5 height 0
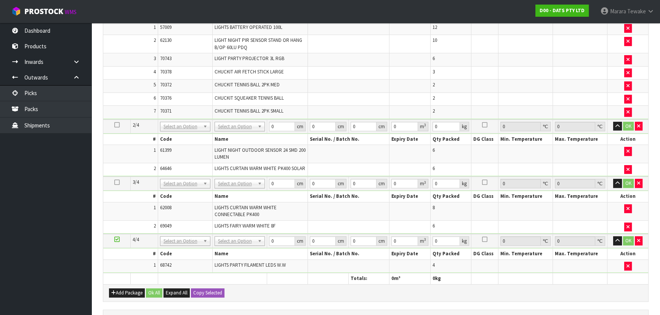
scroll to position [304, 0]
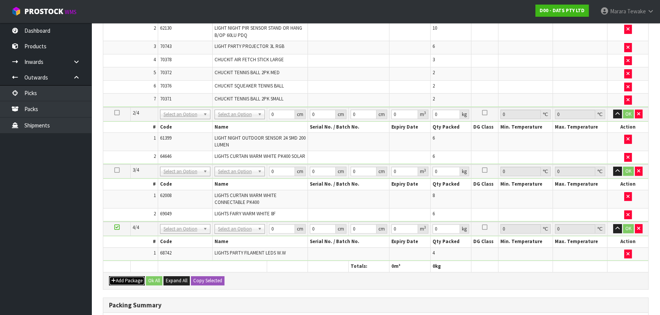
click at [127, 280] on button "Add Package" at bounding box center [127, 280] width 36 height 9
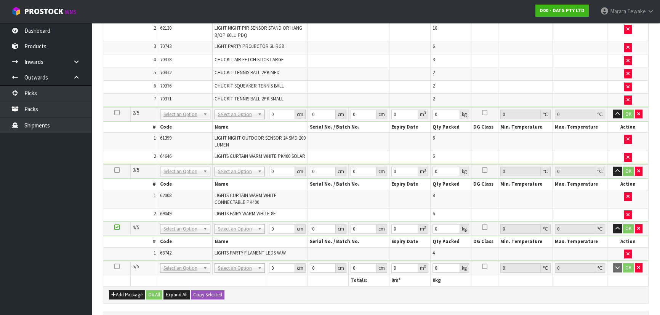
click at [116, 267] on icon at bounding box center [116, 267] width 5 height 0
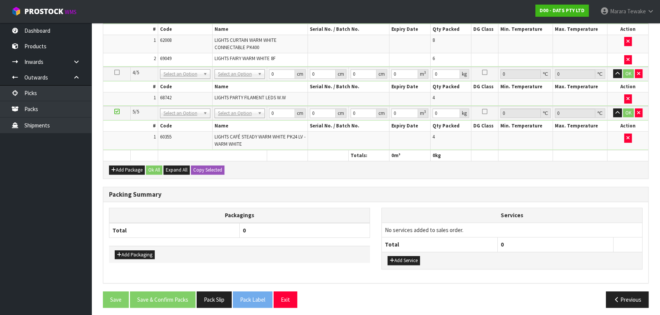
scroll to position [451, 0]
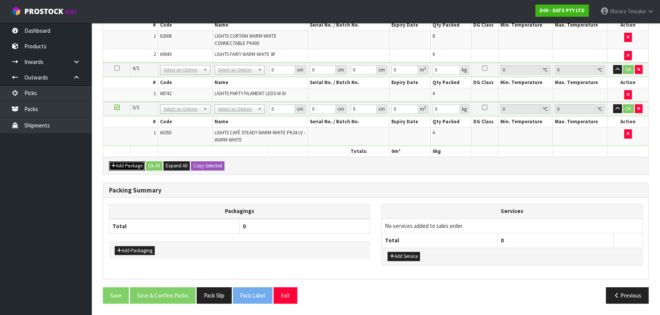
click at [132, 166] on button "Add Package" at bounding box center [127, 165] width 36 height 9
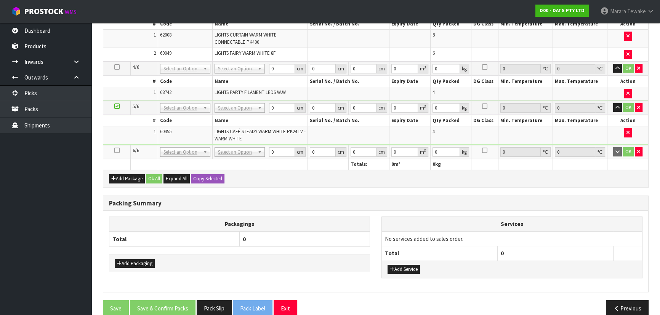
click at [117, 151] on icon at bounding box center [116, 150] width 5 height 0
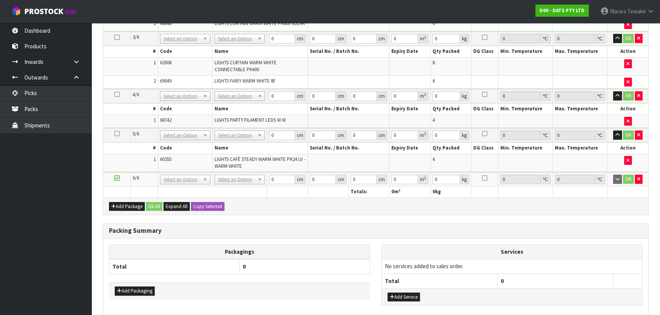
scroll to position [0, 0]
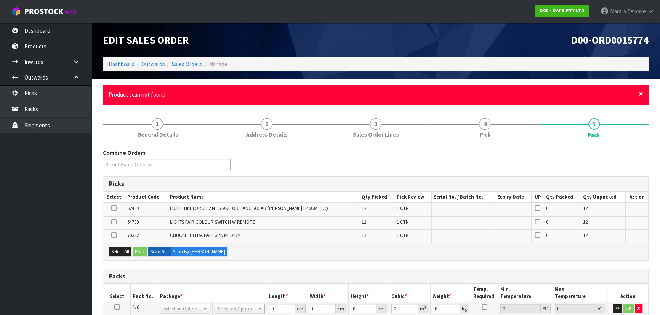
click at [638, 94] on span "×" at bounding box center [640, 94] width 5 height 11
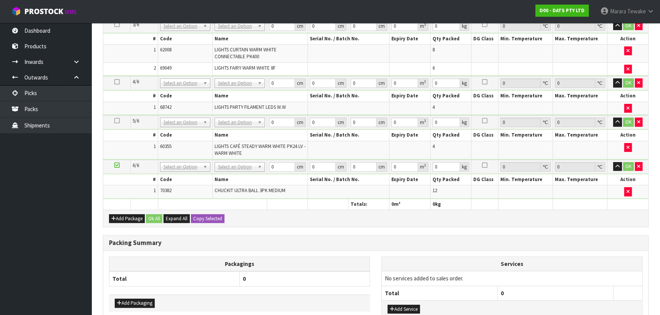
scroll to position [476, 0]
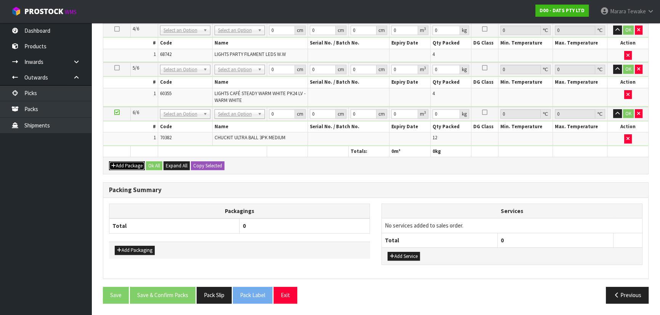
drag, startPoint x: 134, startPoint y: 168, endPoint x: 132, endPoint y: 163, distance: 5.1
click at [133, 165] on button "Add Package" at bounding box center [127, 165] width 36 height 9
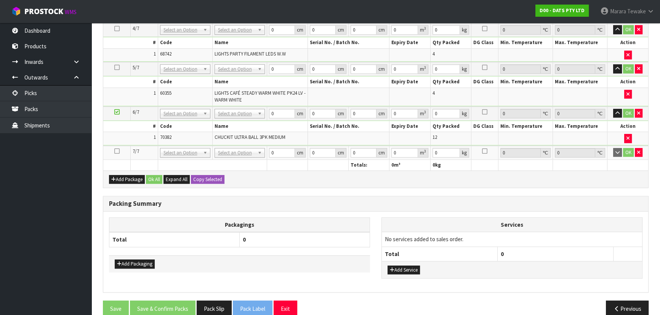
click at [116, 152] on icon at bounding box center [116, 151] width 5 height 0
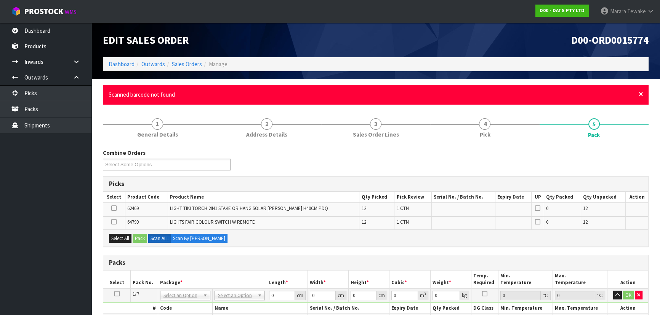
click at [641, 92] on span "×" at bounding box center [640, 94] width 5 height 11
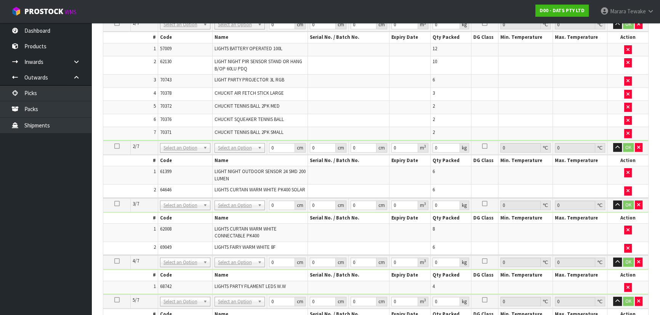
scroll to position [277, 0]
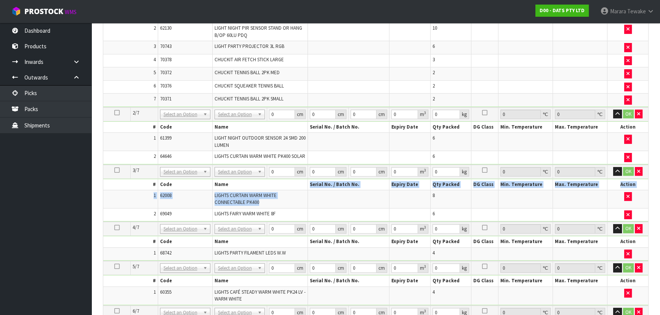
drag, startPoint x: 273, startPoint y: 204, endPoint x: 229, endPoint y: 190, distance: 46.7
click at [229, 190] on table "# Code Name Serial No. / Batch No. Expiry Date Qty Packed DG Class Min. Tempera…" at bounding box center [375, 200] width 545 height 42
drag, startPoint x: 625, startPoint y: 199, endPoint x: 479, endPoint y: 194, distance: 145.2
click at [624, 198] on button "button" at bounding box center [628, 196] width 8 height 9
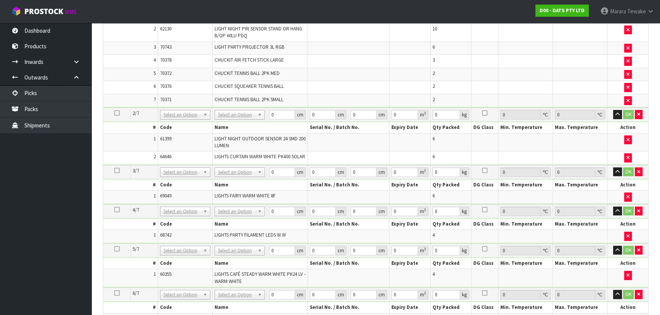
click at [116, 171] on icon at bounding box center [116, 171] width 5 height 0
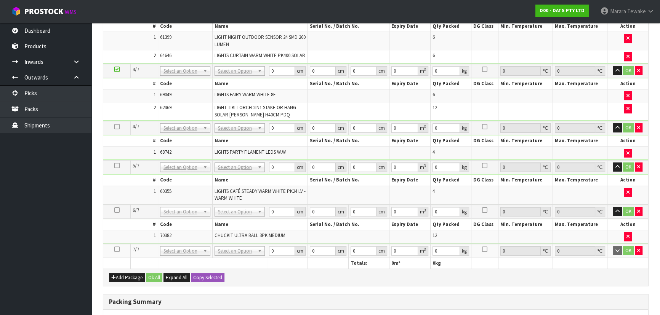
scroll to position [491, 0]
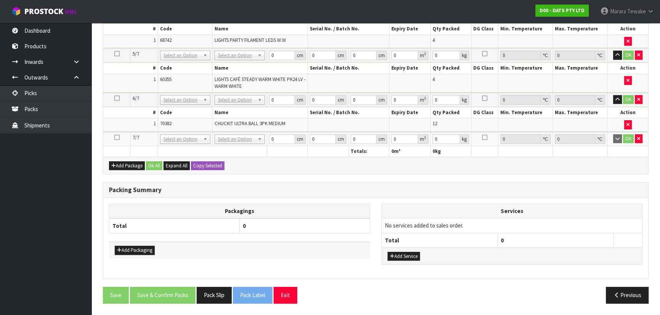
click at [115, 138] on icon at bounding box center [116, 137] width 5 height 0
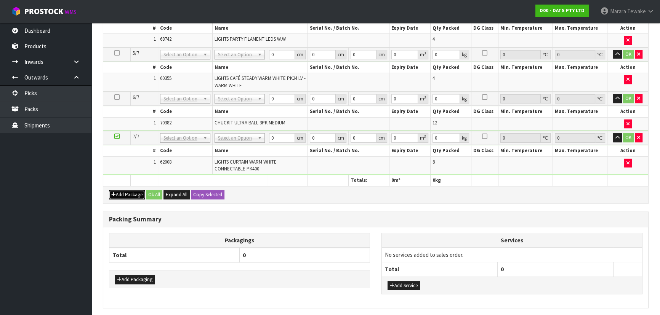
drag, startPoint x: 134, startPoint y: 197, endPoint x: 116, endPoint y: 192, distance: 18.2
click at [133, 196] on button "Add Package" at bounding box center [127, 194] width 36 height 9
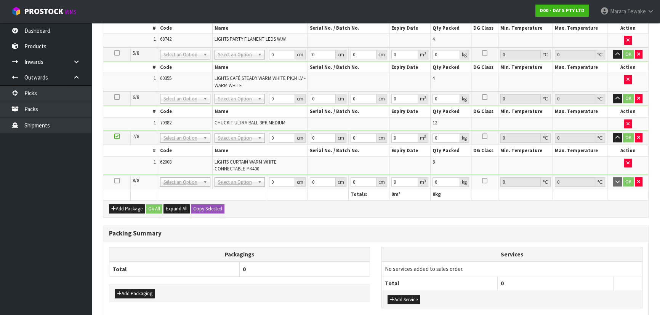
drag, startPoint x: 115, startPoint y: 181, endPoint x: 123, endPoint y: 186, distance: 9.4
click at [119, 181] on icon at bounding box center [116, 181] width 5 height 0
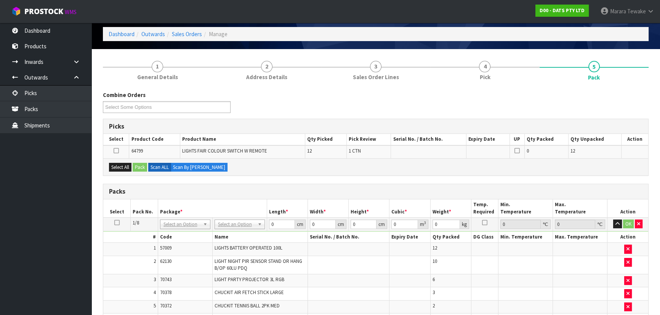
scroll to position [27, 0]
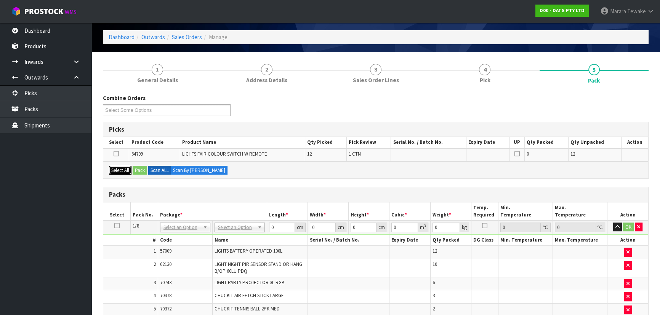
drag, startPoint x: 121, startPoint y: 166, endPoint x: 144, endPoint y: 168, distance: 22.6
click at [125, 166] on button "Select All" at bounding box center [120, 170] width 22 height 9
click at [144, 168] on button "Pack" at bounding box center [140, 170] width 14 height 9
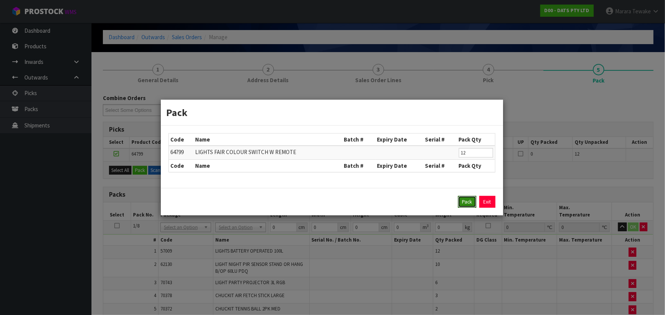
drag, startPoint x: 465, startPoint y: 200, endPoint x: 451, endPoint y: 194, distance: 15.1
click at [465, 200] on button "Pack" at bounding box center [467, 202] width 18 height 12
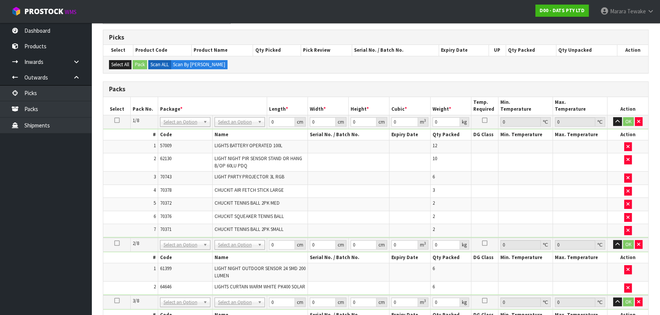
scroll to position [117, 0]
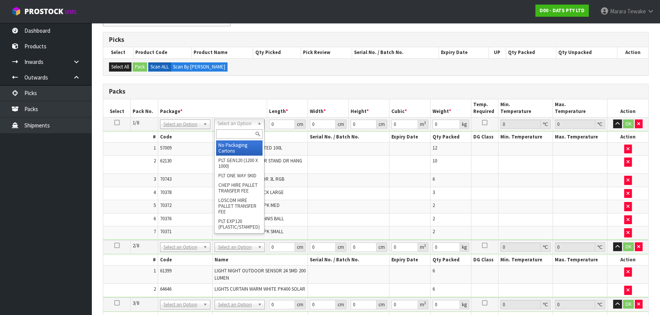
click at [232, 133] on input "text" at bounding box center [239, 134] width 46 height 10
type input "CTN9"
drag, startPoint x: 229, startPoint y: 140, endPoint x: 225, endPoint y: 150, distance: 11.3
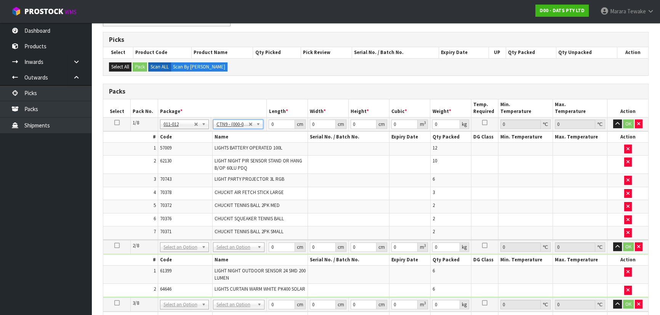
type input "51"
type input "38"
type input "58.5"
type input "0.113373"
type input "8.3"
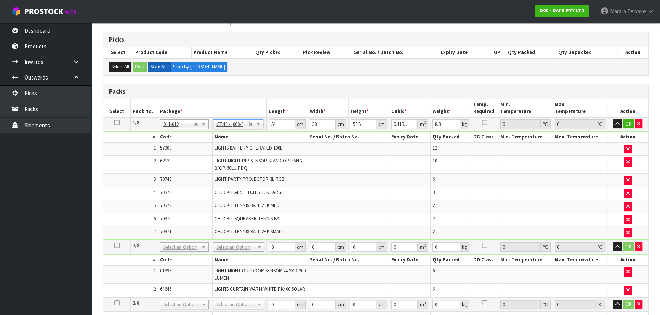
click at [118, 123] on icon at bounding box center [116, 123] width 5 height 0
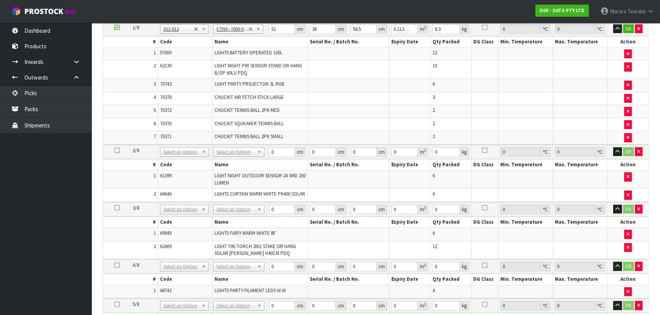
scroll to position [428, 0]
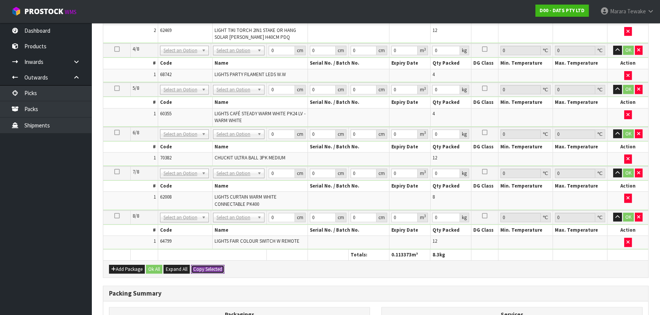
click at [205, 272] on button "Copy Selected" at bounding box center [208, 269] width 34 height 9
click at [205, 272] on span "Confirm" at bounding box center [201, 269] width 17 height 6
type input "51"
type input "38"
type input "58.5"
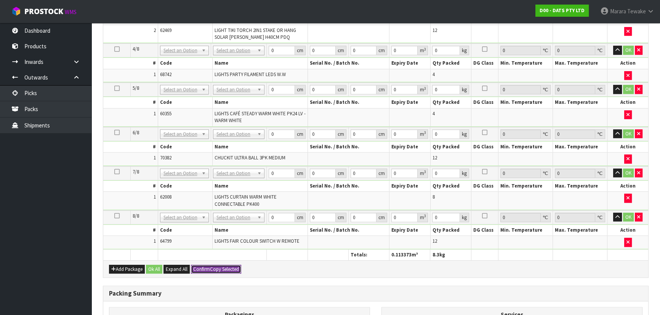
type input "0.113373"
type input "8.3"
type input "51"
type input "38"
type input "58.5"
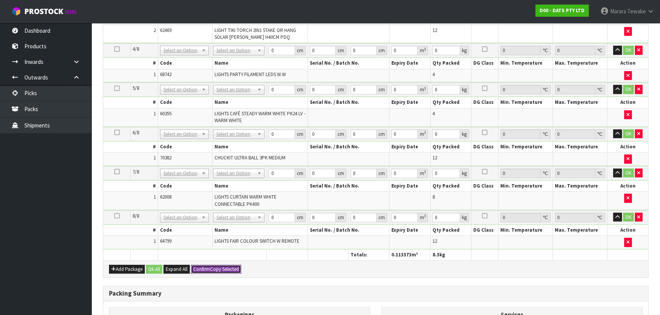
type input "0.113373"
type input "8.3"
type input "51"
type input "38"
type input "58.5"
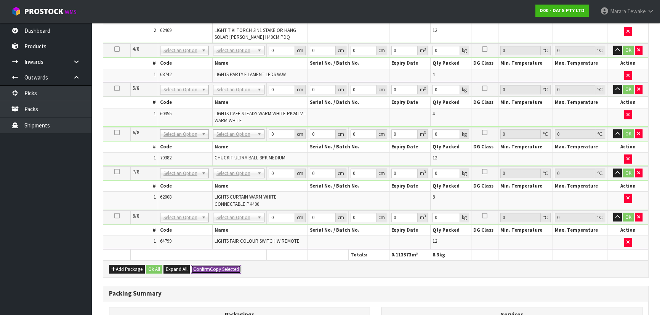
type input "0.113373"
type input "8.3"
type input "51"
type input "38"
type input "58.5"
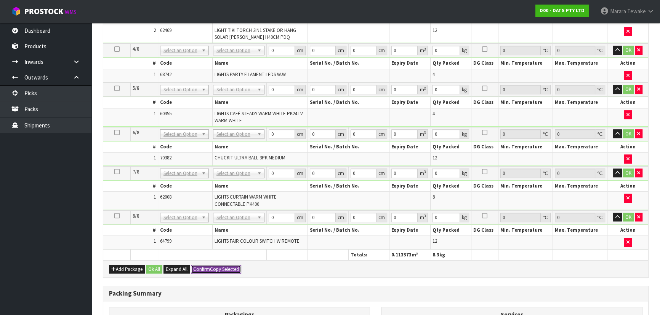
type input "0.113373"
type input "8.3"
type input "51"
type input "38"
type input "58.5"
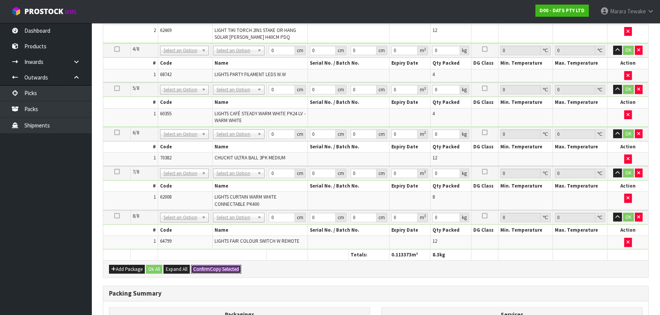
type input "0.113373"
type input "8.3"
type input "51"
type input "38"
type input "58.5"
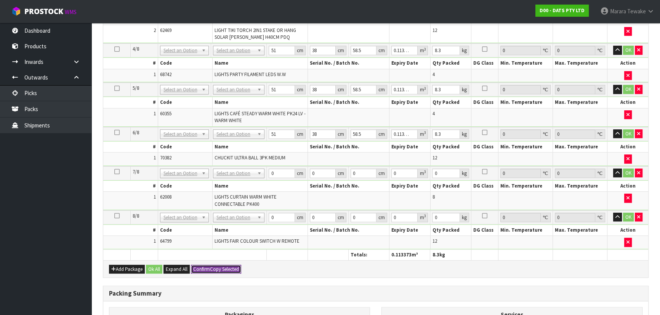
type input "0.113373"
type input "8.3"
type input "51"
type input "38"
type input "58.5"
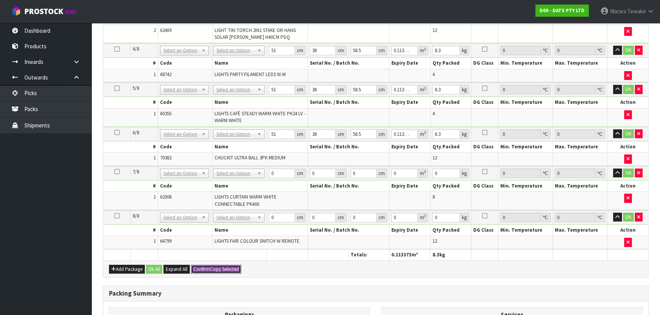
type input "0.113373"
type input "8.3"
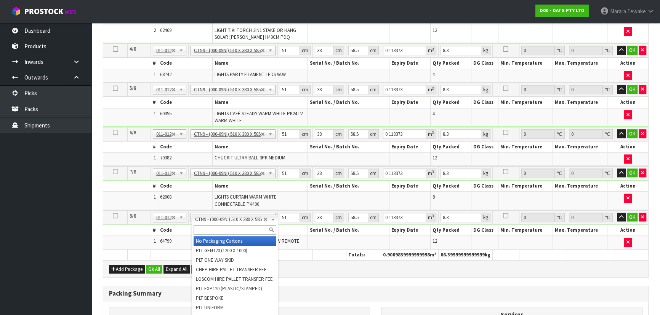
type input "7"
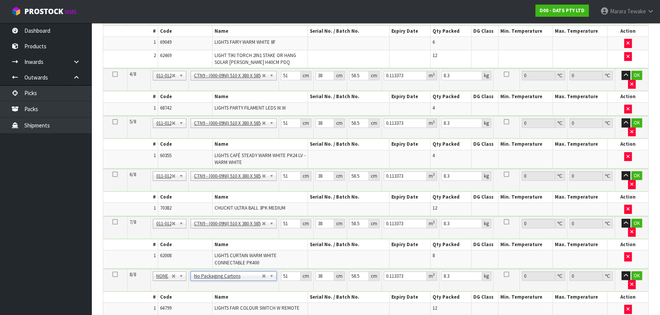
type input "0"
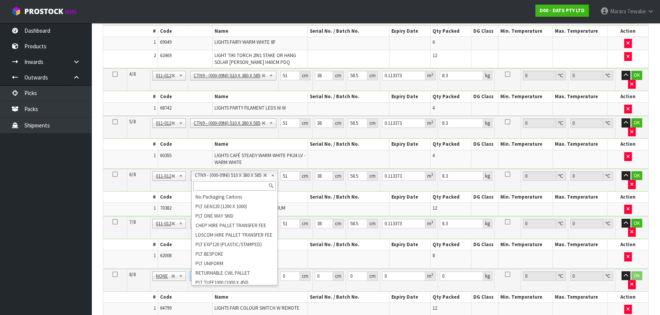
drag, startPoint x: 232, startPoint y: 177, endPoint x: 231, endPoint y: 191, distance: 14.5
type input "6"
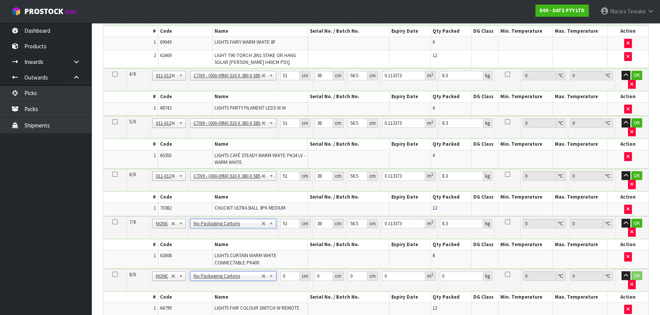
type input "0"
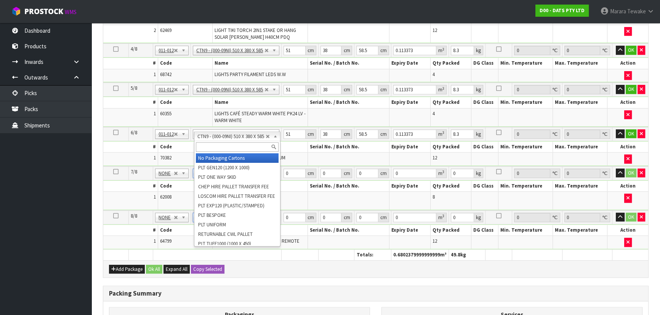
type input "5"
type input "0"
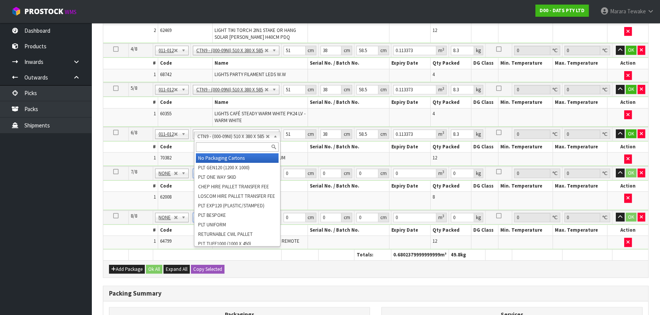
type input "0"
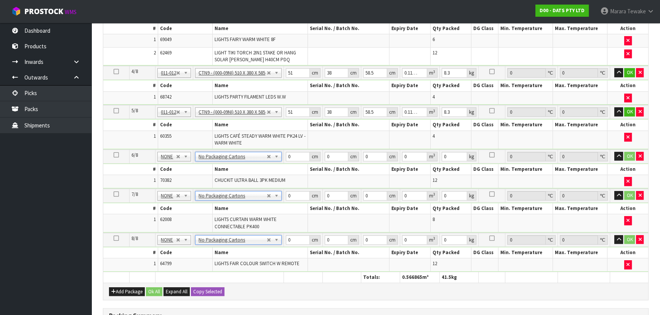
scroll to position [394, 0]
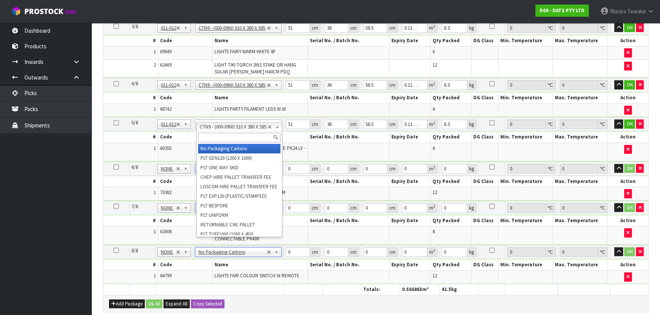
type input "4"
type input "0"
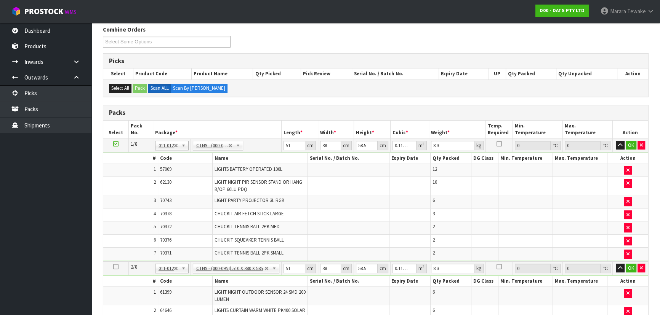
scroll to position [82, 0]
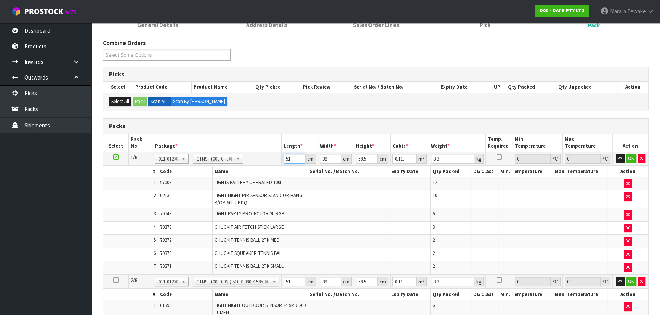
drag, startPoint x: 290, startPoint y: 158, endPoint x: 275, endPoint y: 110, distance: 50.1
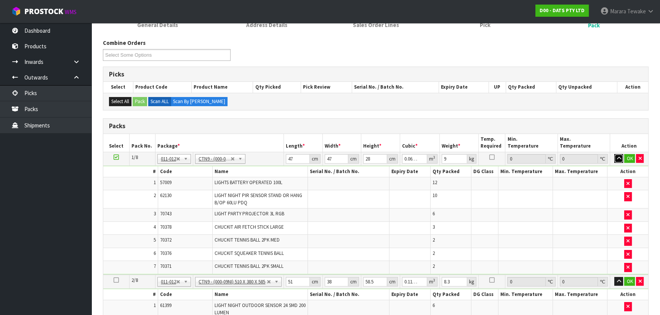
click at [614, 154] on button "button" at bounding box center [618, 158] width 9 height 9
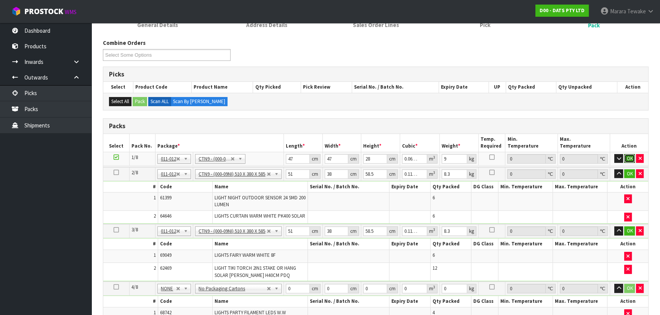
click button "OK" at bounding box center [629, 158] width 11 height 9
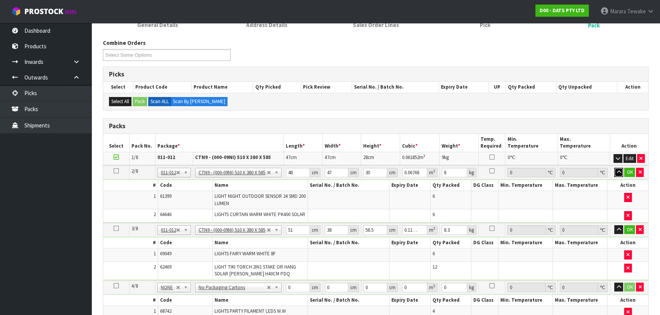
click at [614, 168] on button "button" at bounding box center [618, 172] width 9 height 9
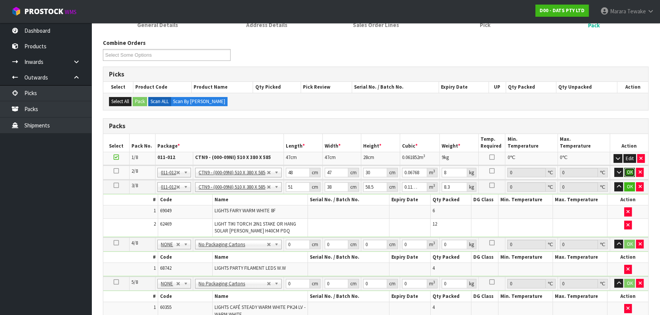
click button "OK" at bounding box center [629, 172] width 11 height 9
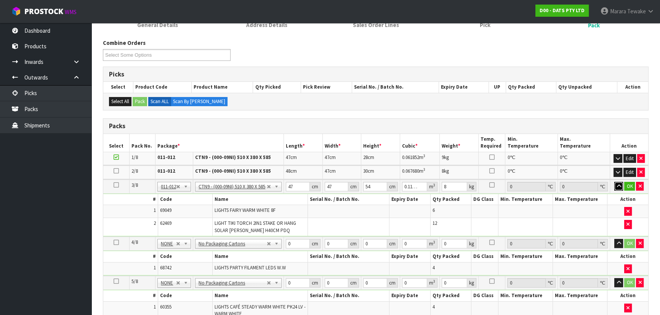
click at [614, 182] on button "button" at bounding box center [618, 186] width 9 height 9
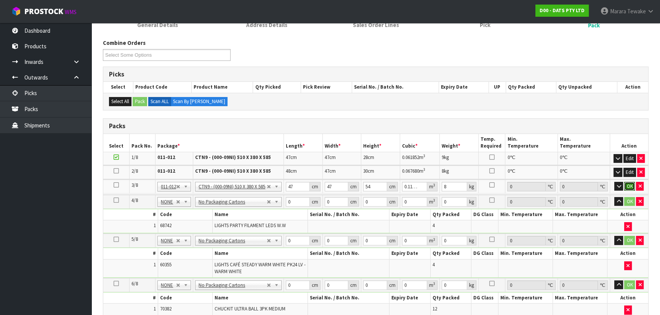
click button "OK" at bounding box center [629, 186] width 11 height 9
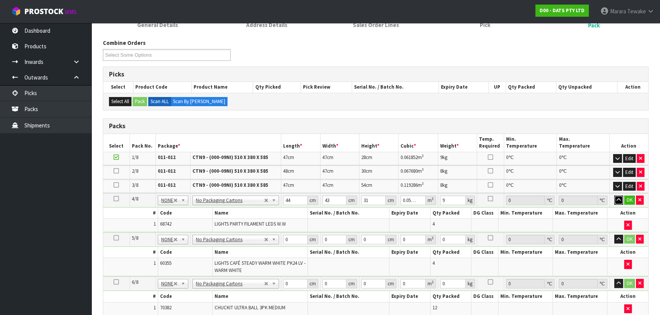
click at [614, 196] on button "button" at bounding box center [618, 200] width 9 height 9
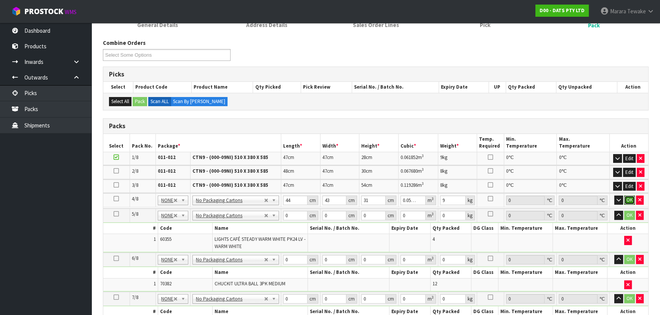
click button "OK" at bounding box center [629, 200] width 11 height 9
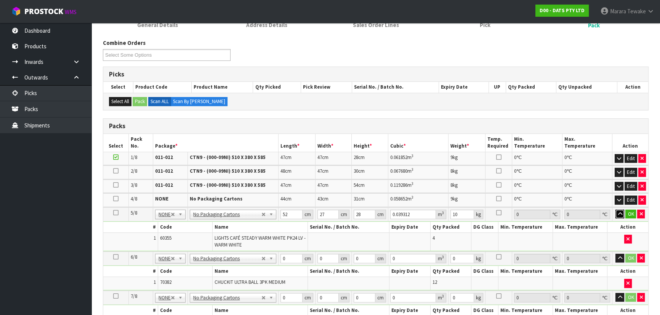
click at [615, 210] on button "button" at bounding box center [619, 214] width 9 height 9
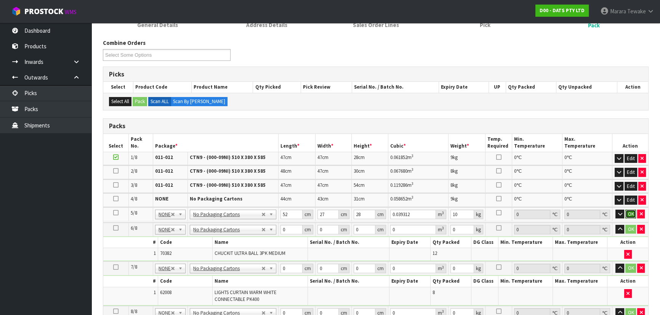
click button "OK" at bounding box center [630, 214] width 11 height 9
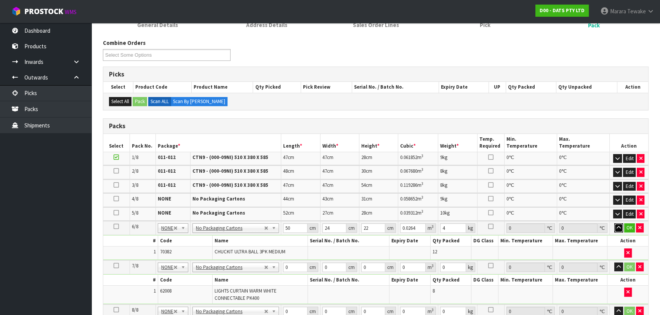
click at [614, 224] on button "button" at bounding box center [618, 228] width 9 height 9
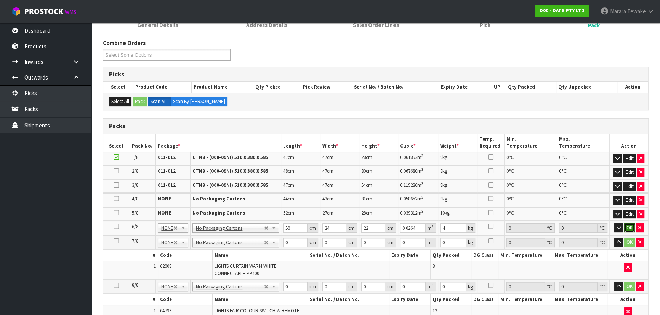
click button "OK" at bounding box center [629, 228] width 11 height 9
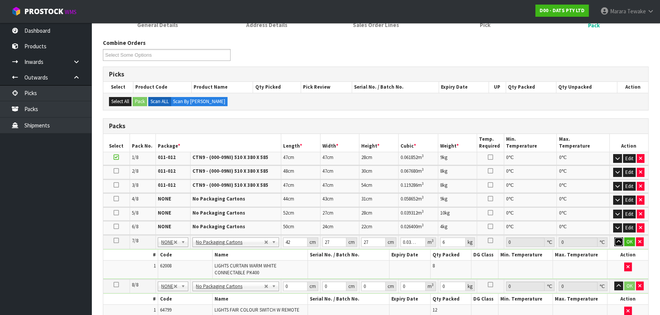
click at [614, 238] on button "button" at bounding box center [618, 242] width 9 height 9
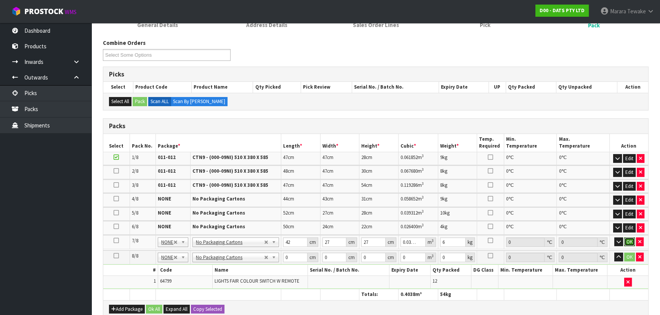
click button "OK" at bounding box center [629, 242] width 11 height 9
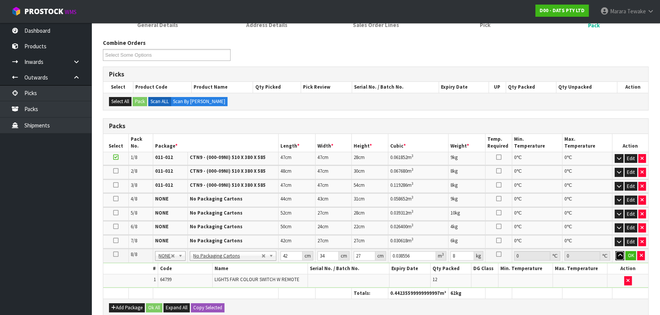
click at [615, 251] on button "button" at bounding box center [619, 255] width 9 height 9
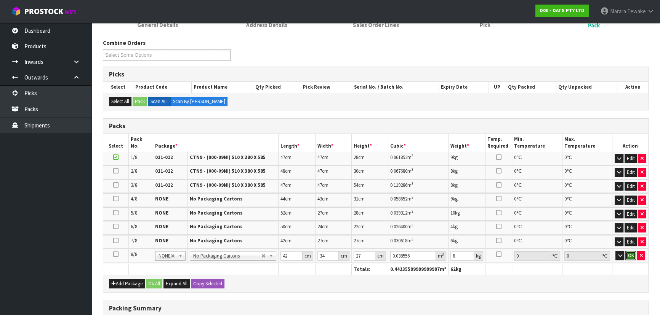
click button "OK" at bounding box center [630, 255] width 11 height 9
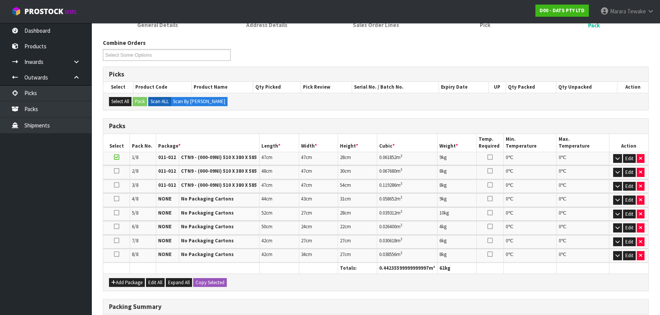
scroll to position [218, 0]
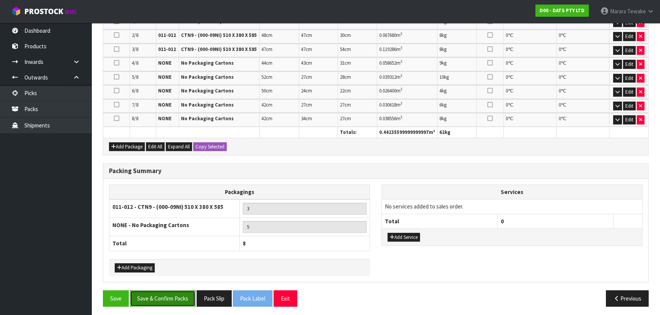
click at [177, 292] on button "Save & Confirm Packs" at bounding box center [163, 299] width 66 height 16
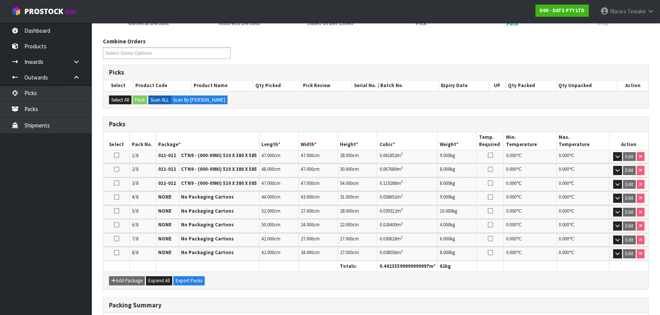
scroll to position [229, 0]
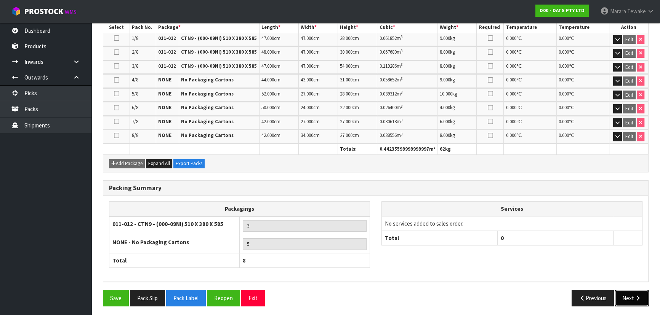
click at [630, 295] on button "Next" at bounding box center [632, 298] width 34 height 16
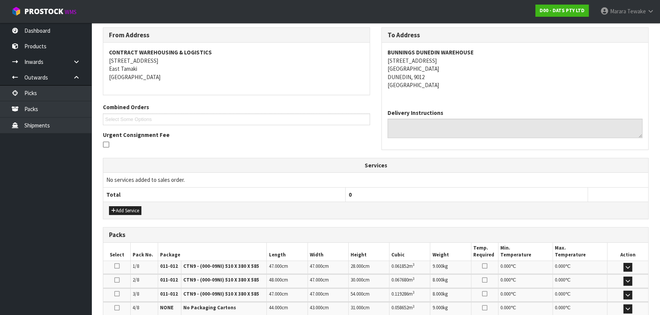
scroll to position [275, 0]
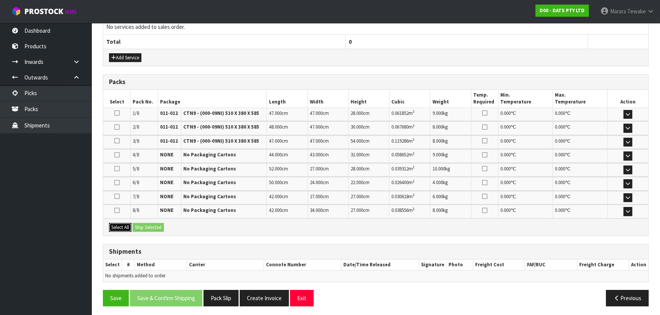
drag, startPoint x: 126, startPoint y: 225, endPoint x: 144, endPoint y: 222, distance: 18.4
click at [126, 224] on button "Select All" at bounding box center [120, 227] width 22 height 9
click at [144, 223] on button "Ship Selected" at bounding box center [148, 227] width 31 height 9
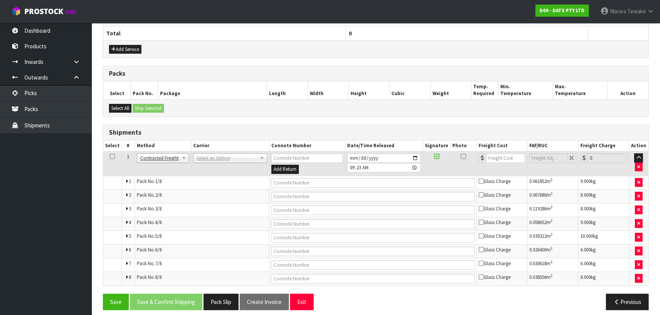
scroll to position [288, 0]
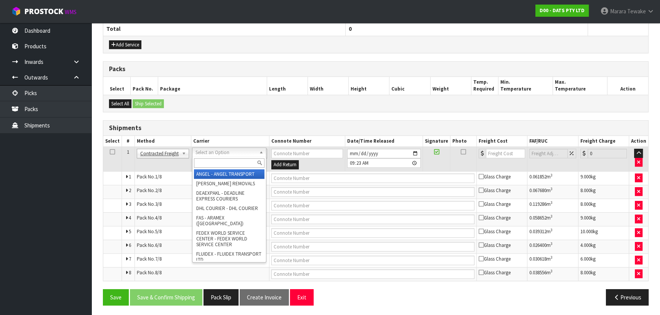
click at [218, 166] on input "text" at bounding box center [229, 163] width 70 height 10
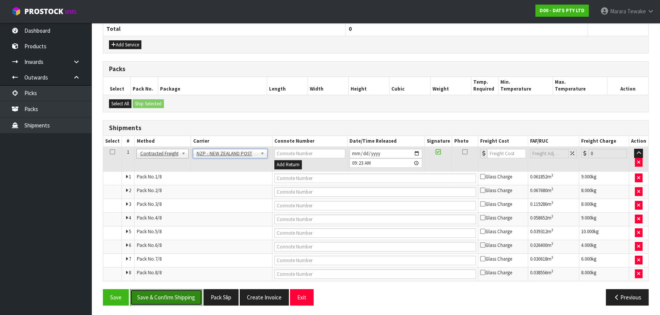
click at [181, 297] on button "Save & Confirm Shipping" at bounding box center [166, 297] width 72 height 16
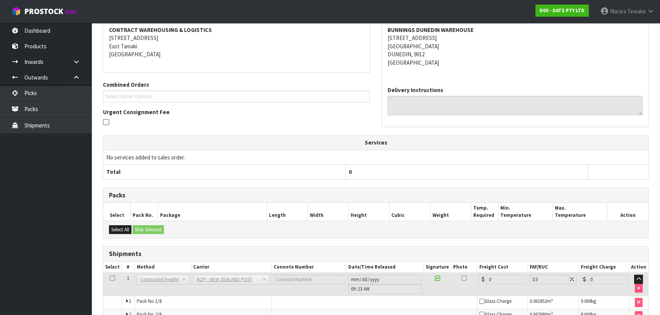
scroll to position [272, 0]
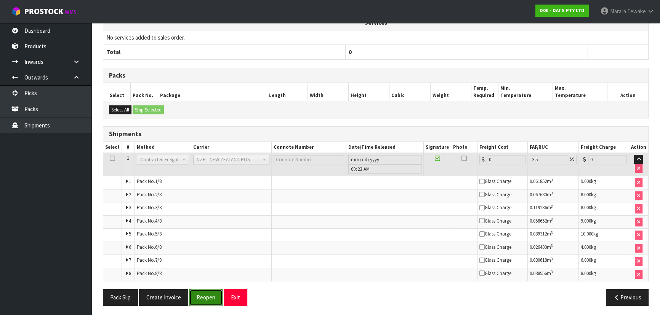
click at [215, 292] on button "Reopen" at bounding box center [205, 297] width 33 height 16
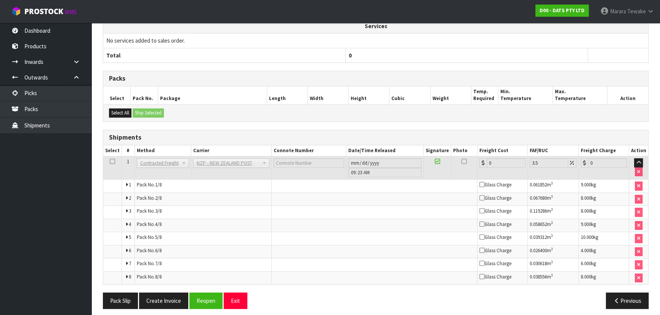
scroll to position [264, 0]
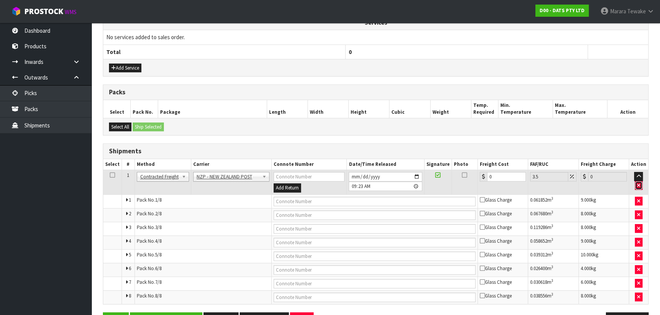
click at [637, 183] on button "button" at bounding box center [639, 185] width 8 height 9
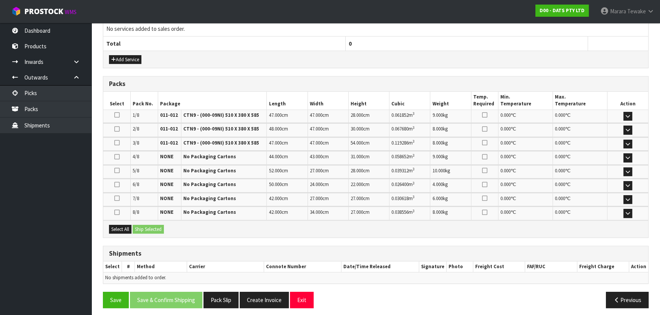
scroll to position [275, 0]
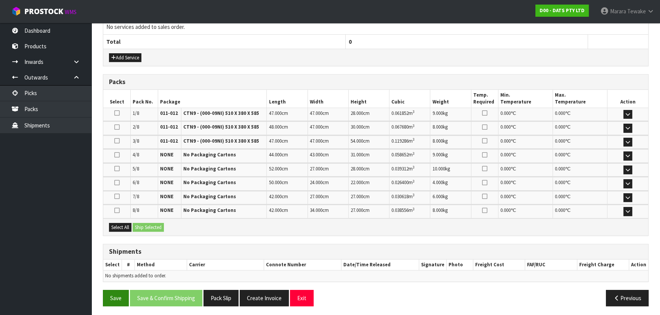
click at [119, 304] on div "Save Save & Confirm Shipping Pack Slip Create Invoice Exit Previous" at bounding box center [375, 301] width 557 height 22
drag, startPoint x: 114, startPoint y: 294, endPoint x: 118, endPoint y: 287, distance: 8.0
click at [114, 293] on button "Save" at bounding box center [116, 298] width 26 height 16
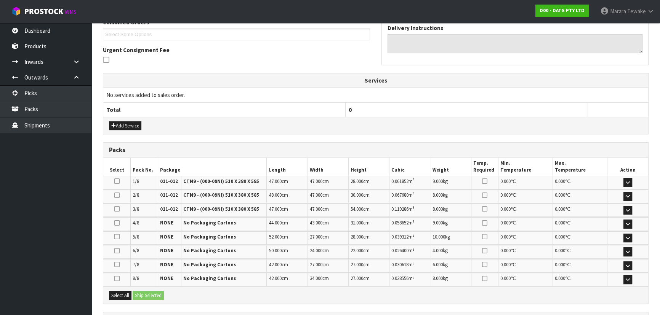
scroll to position [0, 0]
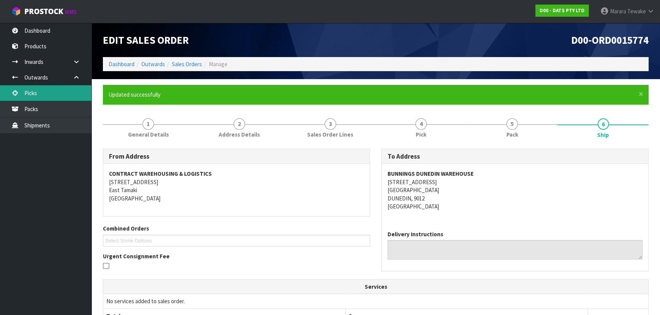
click at [76, 98] on link "Picks" at bounding box center [45, 93] width 91 height 16
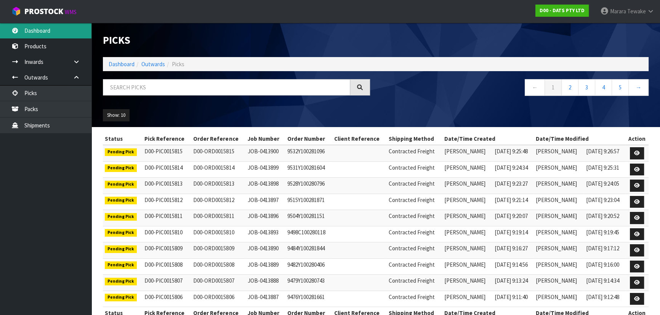
click at [68, 30] on link "Dashboard" at bounding box center [45, 31] width 91 height 16
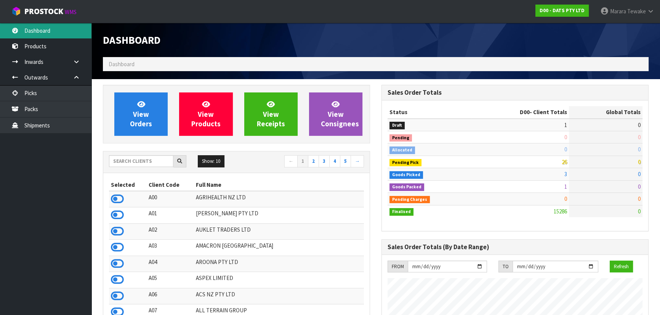
scroll to position [592, 278]
click at [68, 29] on link "Dashboard" at bounding box center [45, 31] width 91 height 16
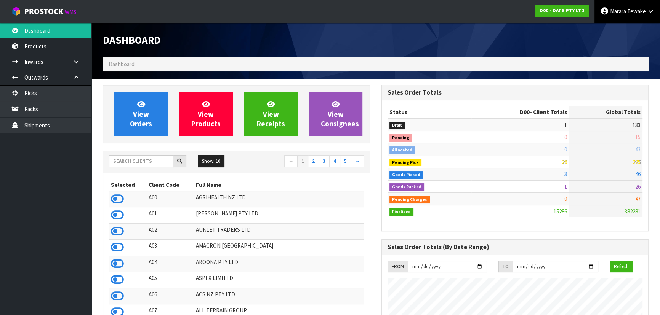
click at [620, 11] on span "Marara" at bounding box center [618, 11] width 16 height 7
click at [622, 32] on link "Logout" at bounding box center [629, 30] width 60 height 10
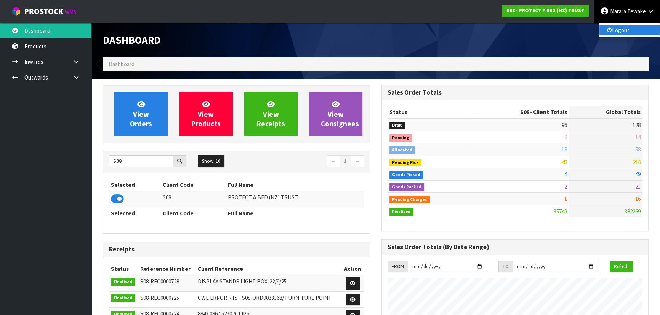
scroll to position [600, 278]
click at [621, 32] on link "Logout" at bounding box center [629, 30] width 60 height 10
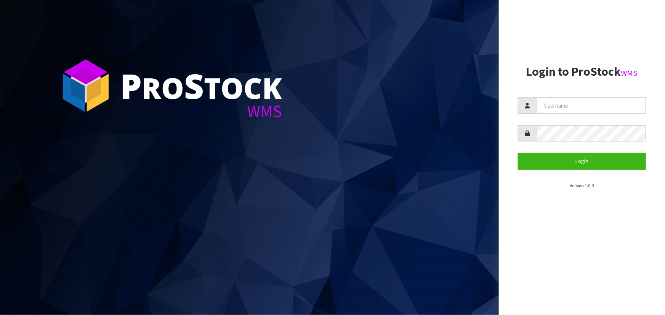
drag, startPoint x: 633, startPoint y: 118, endPoint x: 632, endPoint y: 108, distance: 10.0
click at [633, 113] on form "Login" at bounding box center [582, 133] width 128 height 72
click at [632, 107] on input "text" at bounding box center [591, 105] width 109 height 16
type input "TARSHAE"
click at [518, 153] on button "Login" at bounding box center [582, 161] width 128 height 16
